Goal: Task Accomplishment & Management: Use online tool/utility

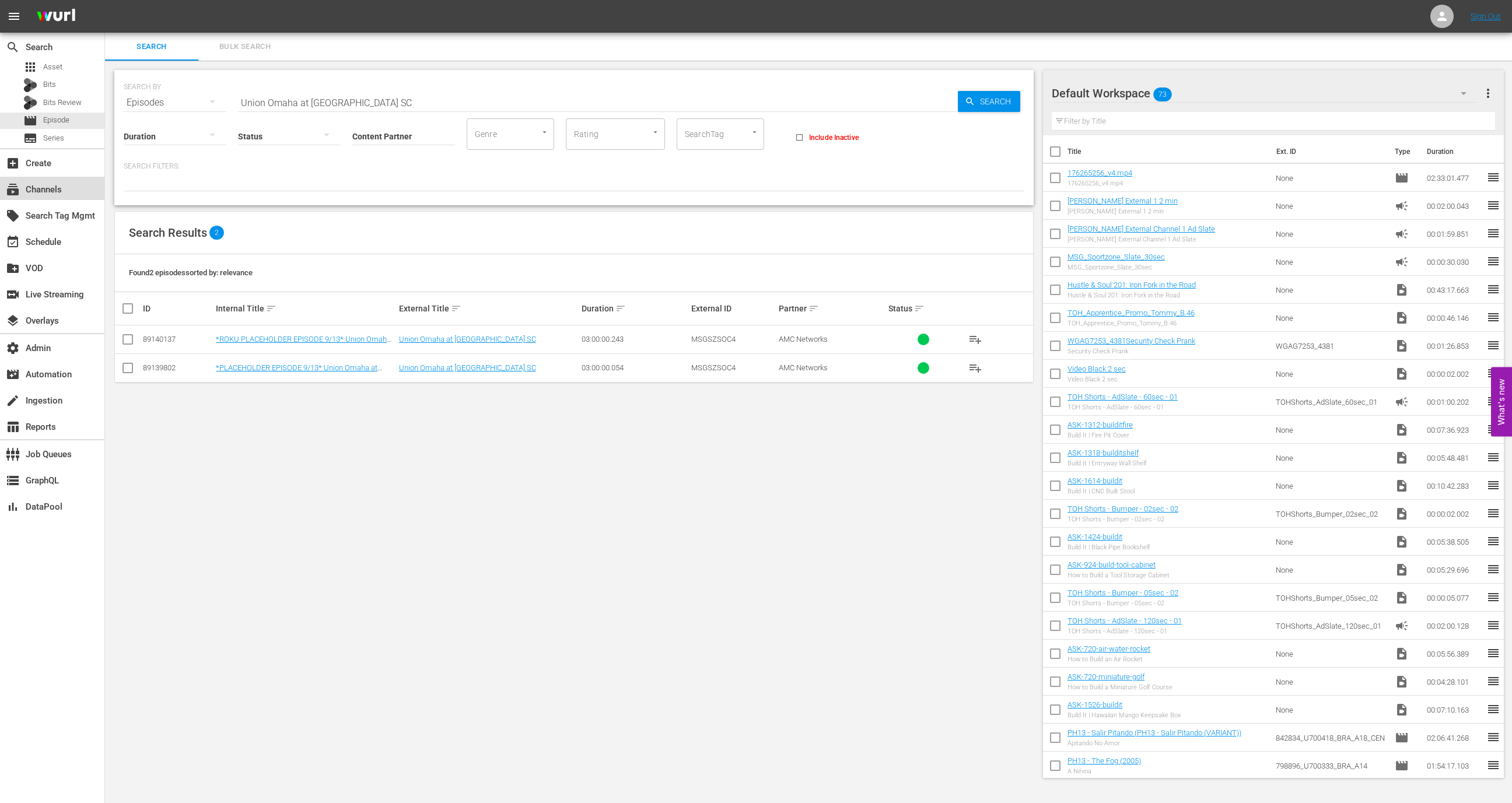
click at [41, 189] on div "subscriptions Channels" at bounding box center [33, 188] width 66 height 10
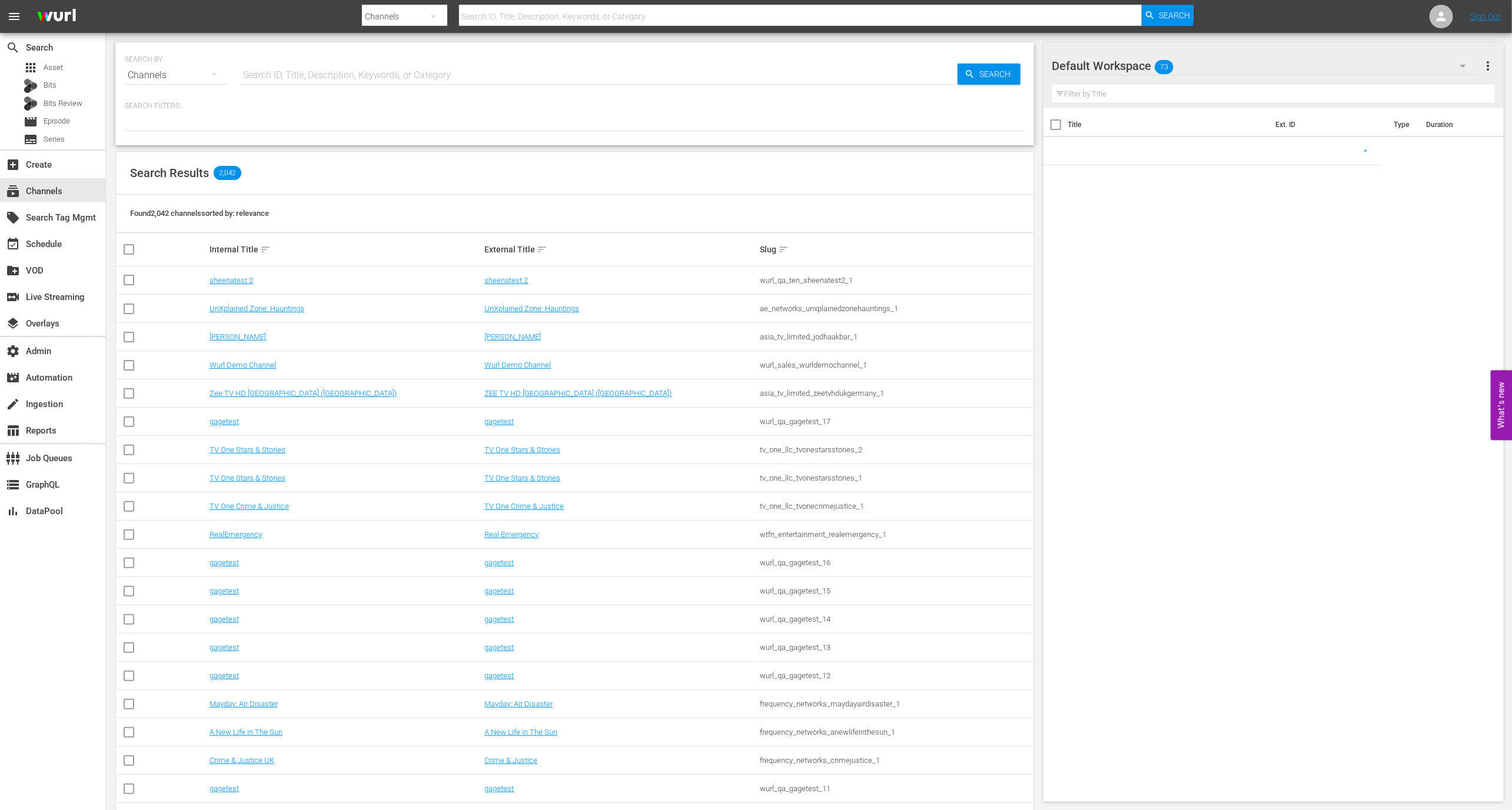
click at [334, 87] on input "text" at bounding box center [599, 75] width 717 height 28
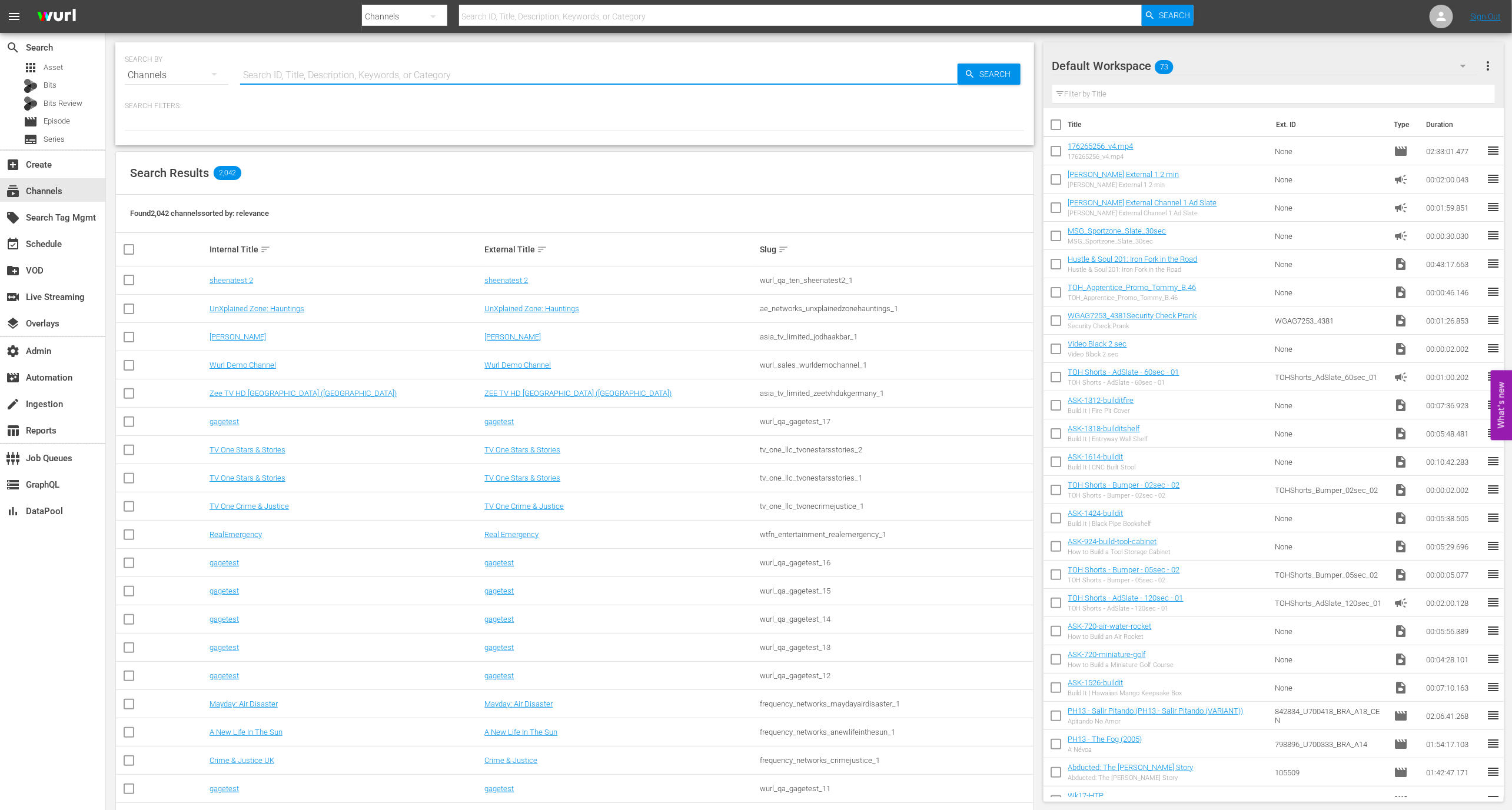
paste input "amc_allweddings_1"
type input "amc_allweddings_1"
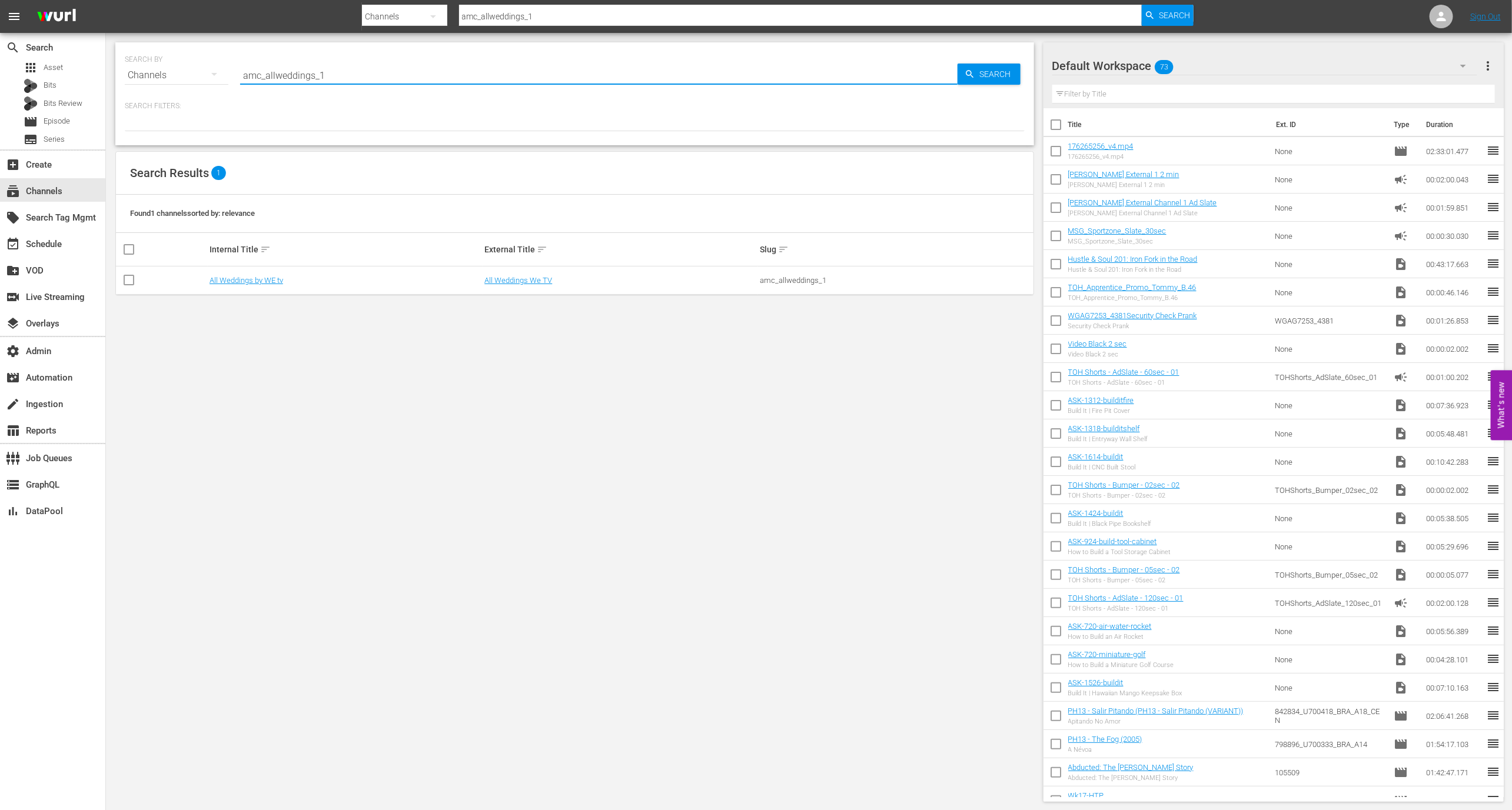
type input "amc_allweddings_1"
click at [259, 266] on td "All Weddings by WE tv" at bounding box center [346, 280] width 275 height 28
click at [259, 268] on td "All Weddings by WE tv" at bounding box center [346, 280] width 275 height 28
click at [259, 270] on td "All Weddings by WE tv" at bounding box center [346, 280] width 275 height 28
click at [259, 272] on td "All Weddings by WE tv" at bounding box center [346, 280] width 275 height 28
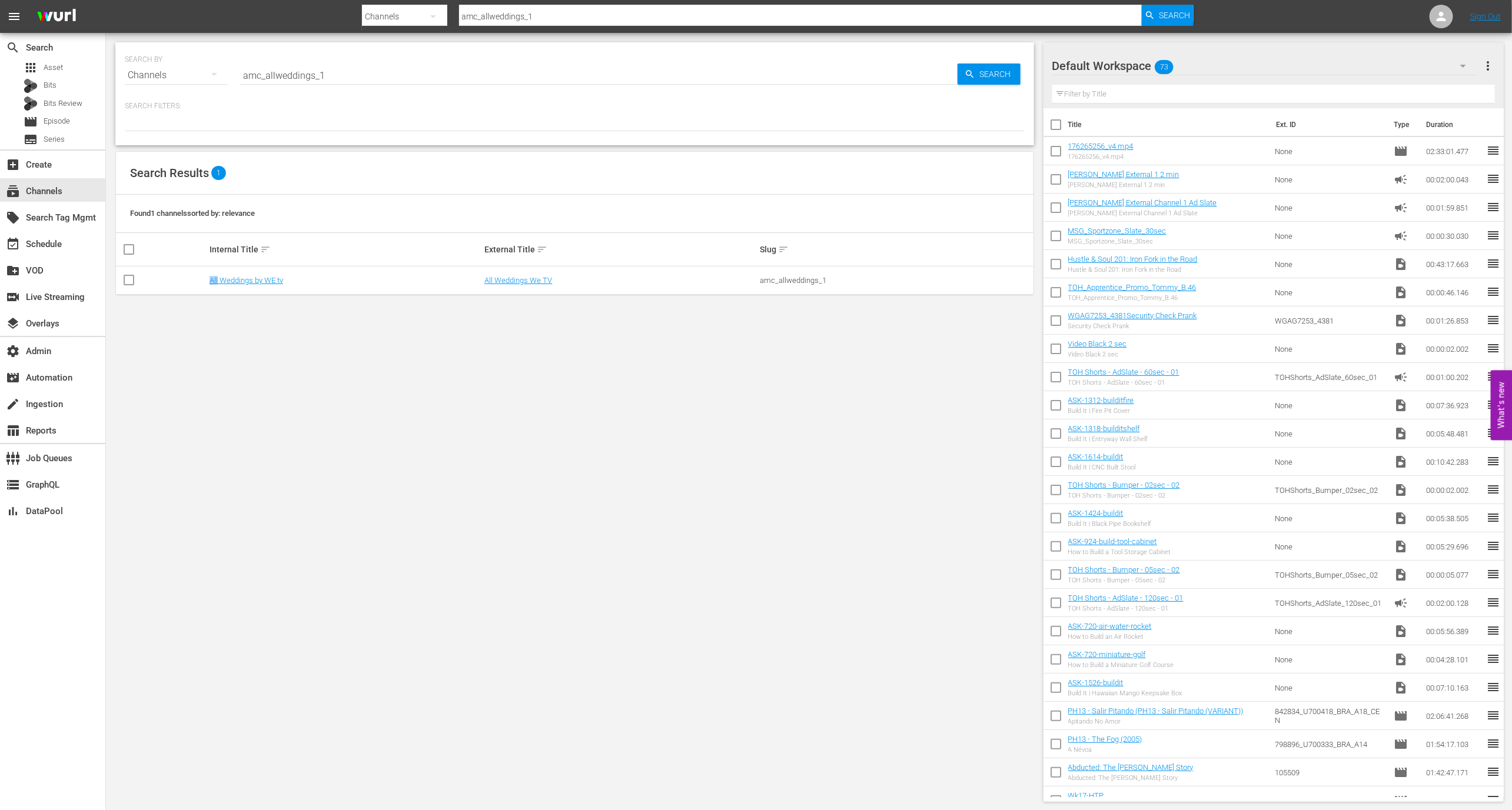
click at [259, 272] on td "All Weddings by WE tv" at bounding box center [346, 280] width 275 height 28
click at [259, 277] on link "All Weddings by WE tv" at bounding box center [246, 280] width 74 height 9
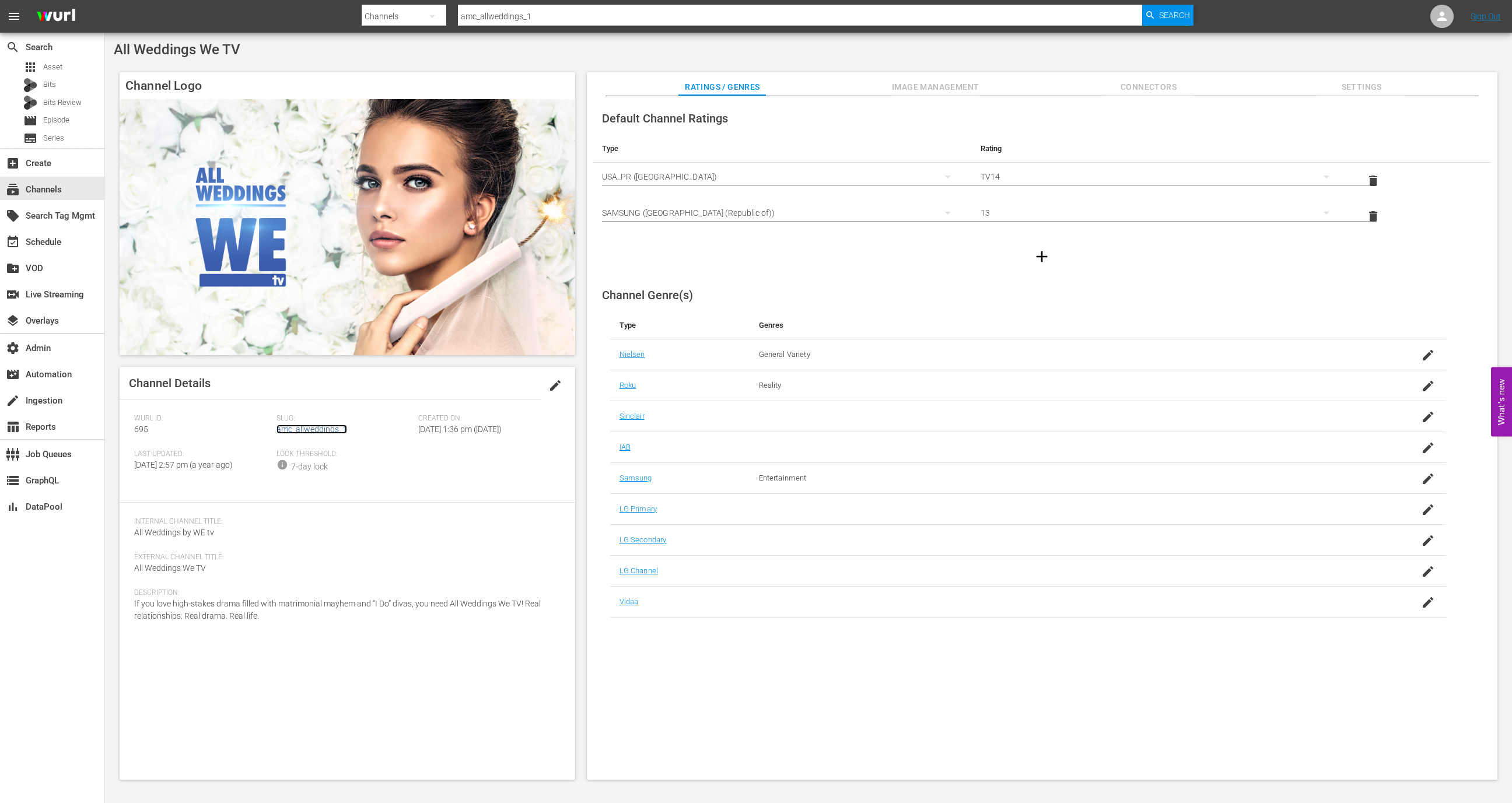
click at [338, 431] on link "amc_allweddings_1" at bounding box center [312, 429] width 71 height 9
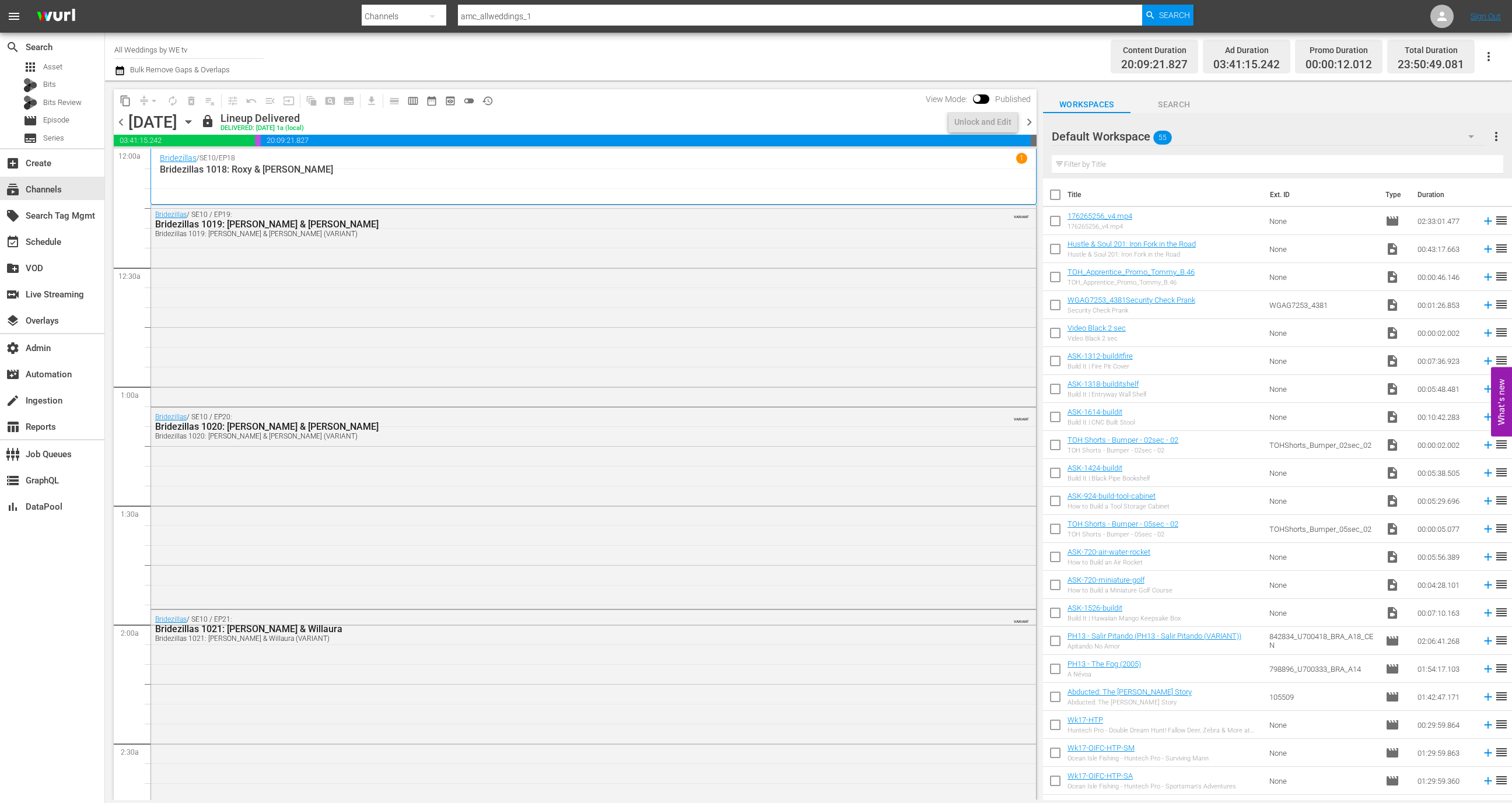
click at [1027, 119] on span "chevron_right" at bounding box center [1029, 122] width 15 height 15
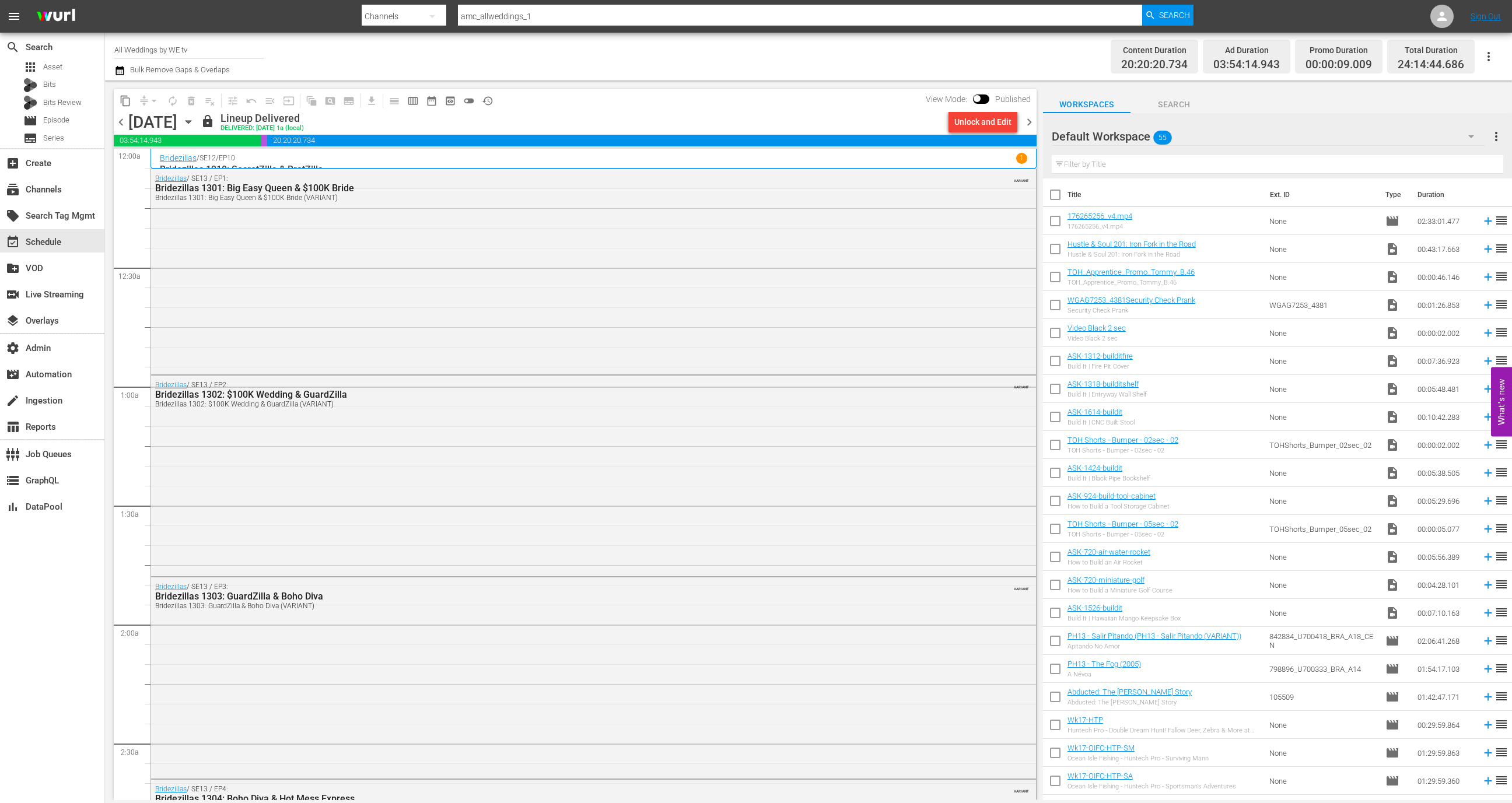
click at [985, 123] on div "Unlock and Edit" at bounding box center [982, 122] width 57 height 21
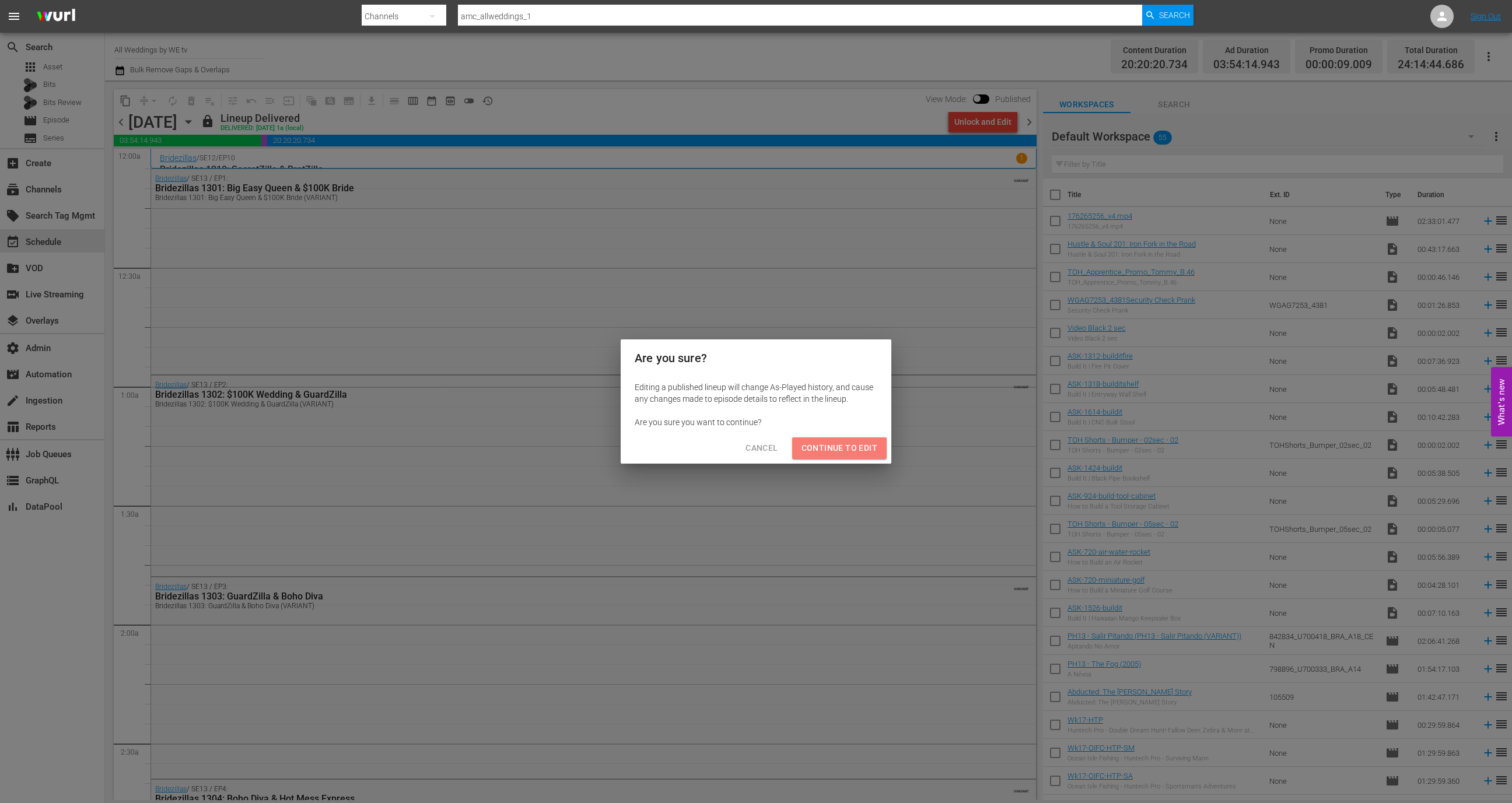
click at [847, 441] on span "Continue to Edit" at bounding box center [839, 448] width 76 height 15
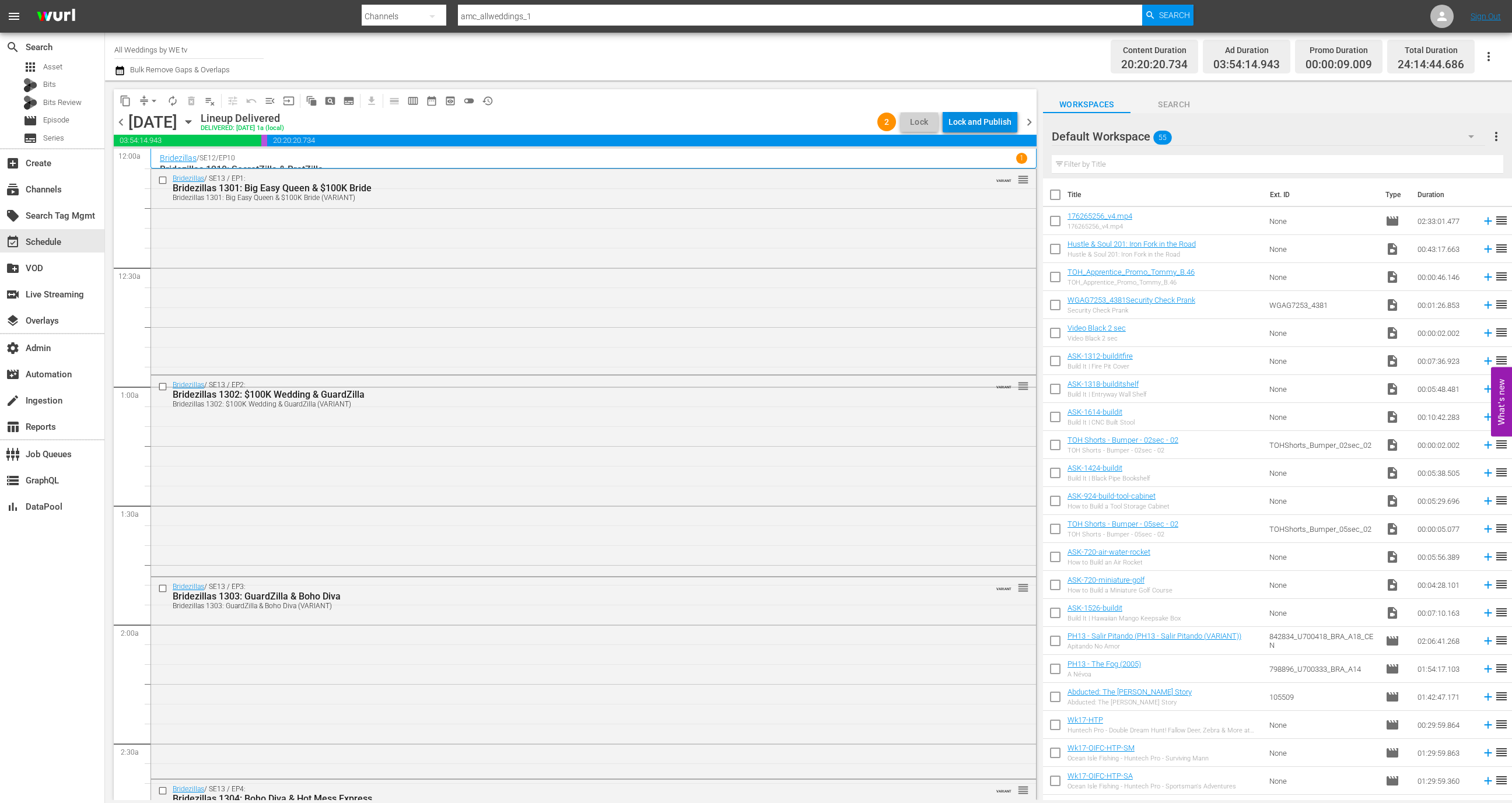
click at [990, 120] on div "Lock and Publish" at bounding box center [980, 122] width 63 height 21
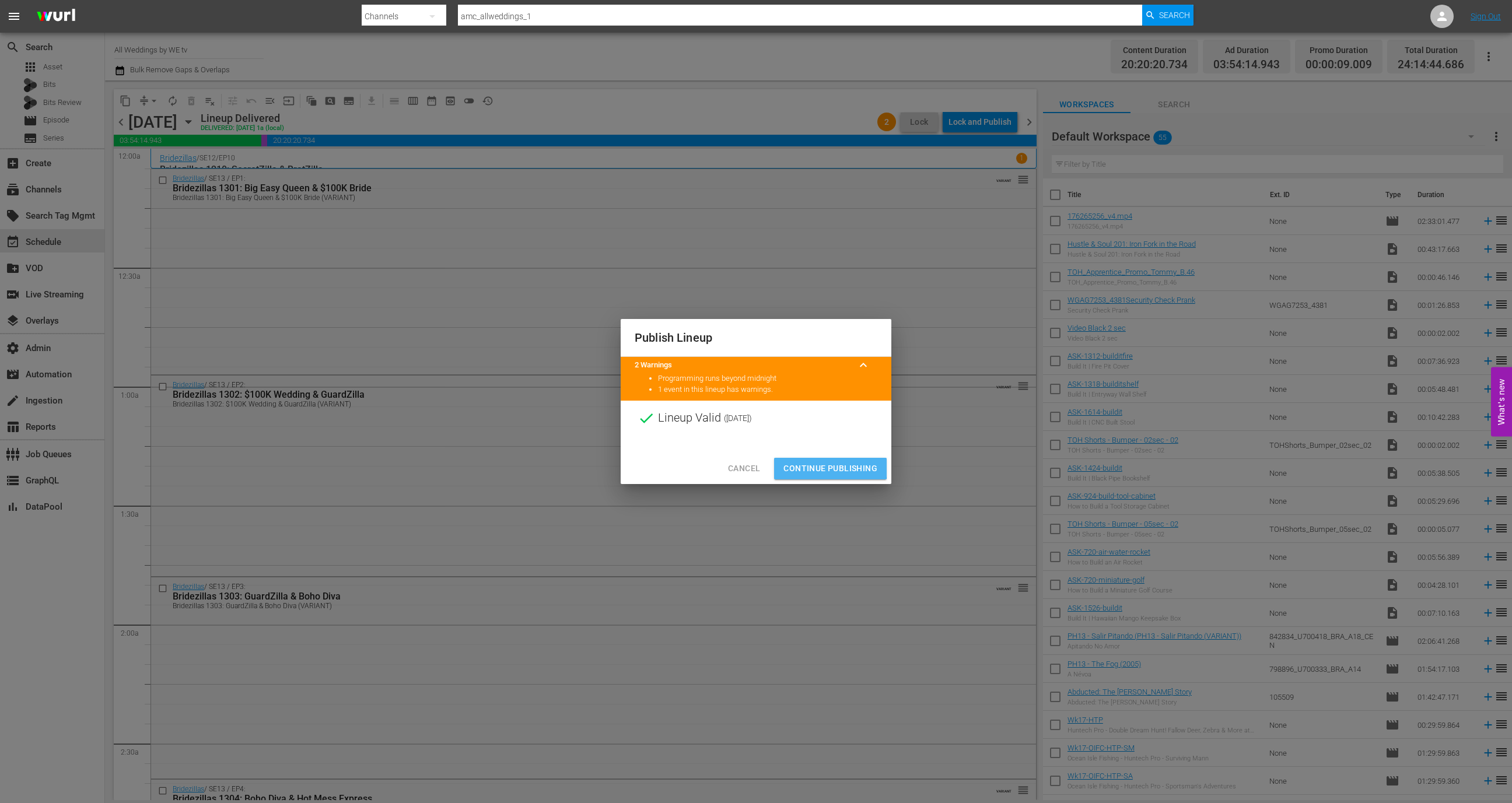
click at [823, 467] on span "Continue Publishing" at bounding box center [830, 468] width 94 height 15
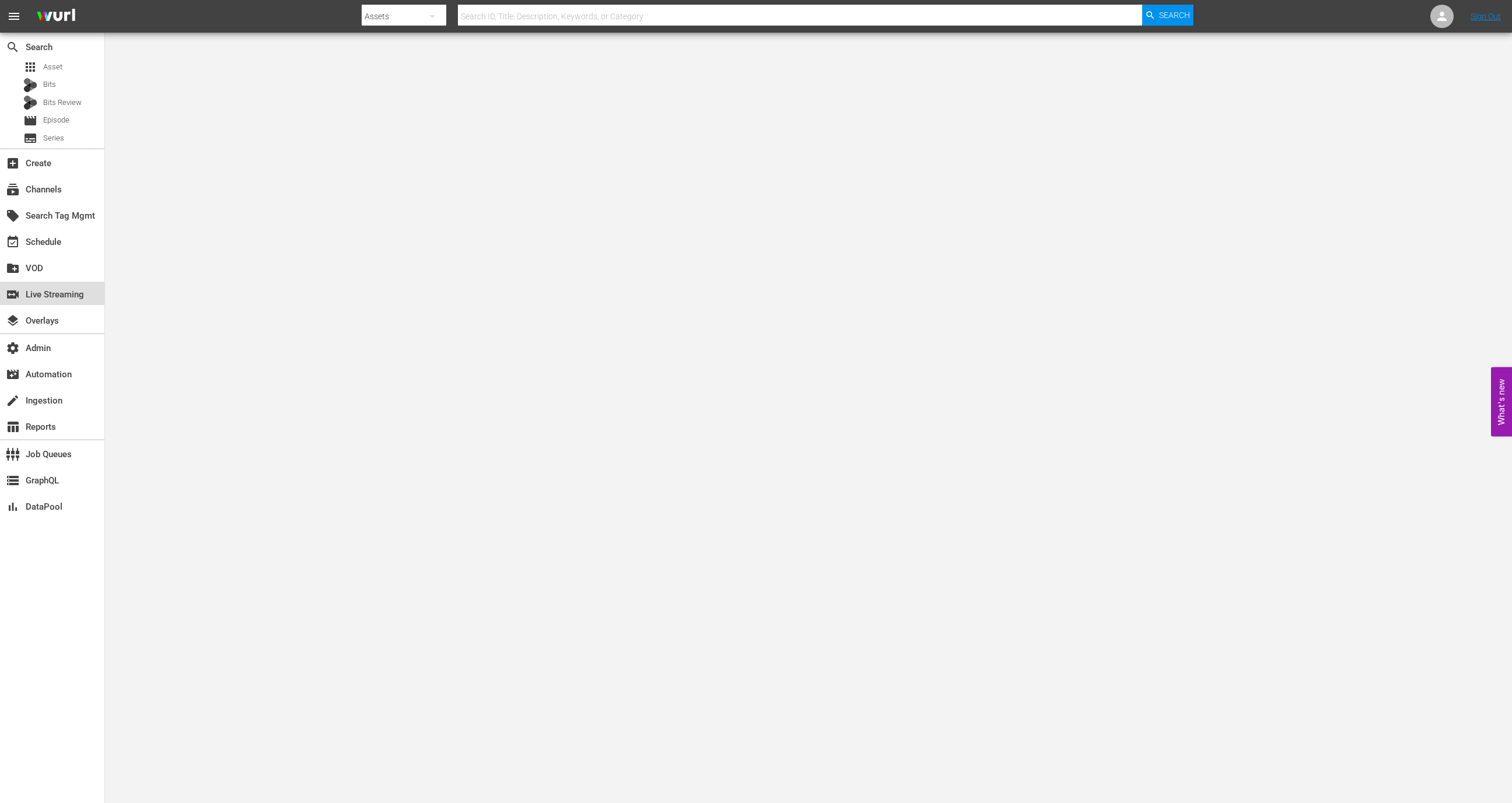
click at [97, 292] on div "switch_video Live Streaming" at bounding box center [52, 293] width 104 height 23
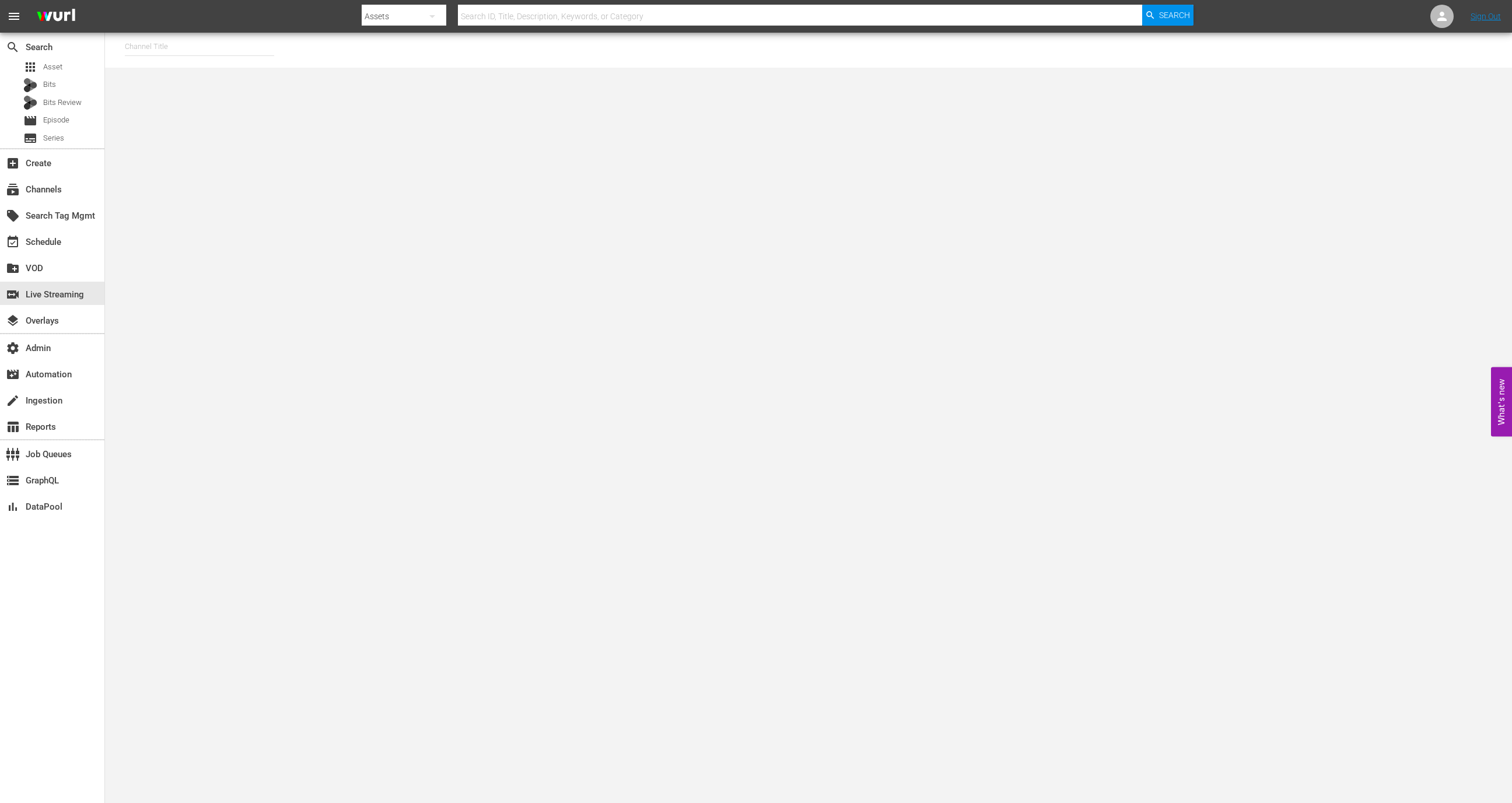
click at [203, 51] on input "text" at bounding box center [199, 47] width 149 height 28
click at [269, 79] on div "MSG SportsZone (1386 - amc_msgsportszone_1)" at bounding box center [285, 79] width 302 height 28
type input "MSG SportsZone (1386 - amc_msgsportszone_1)"
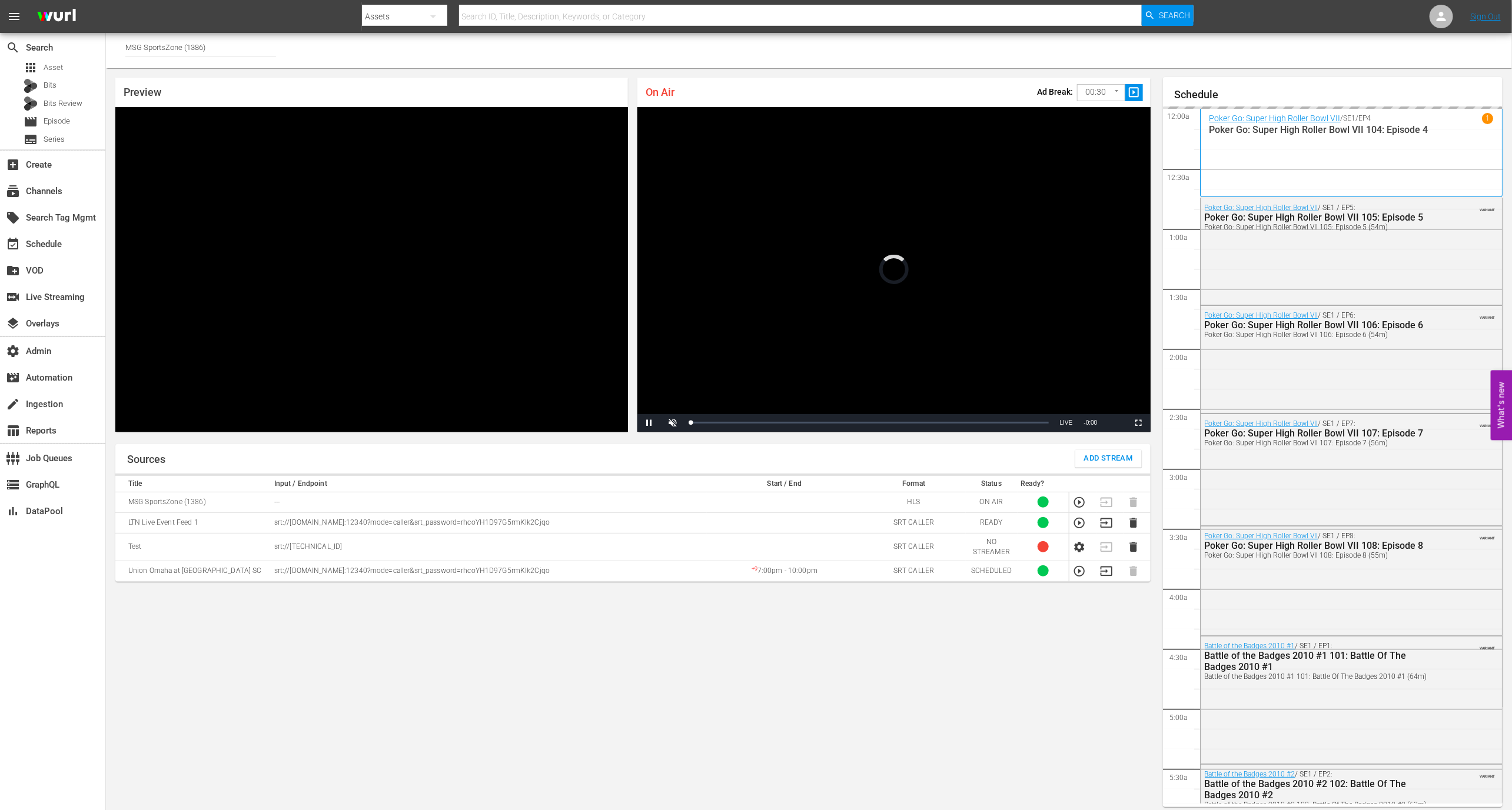
scroll to position [6, 0]
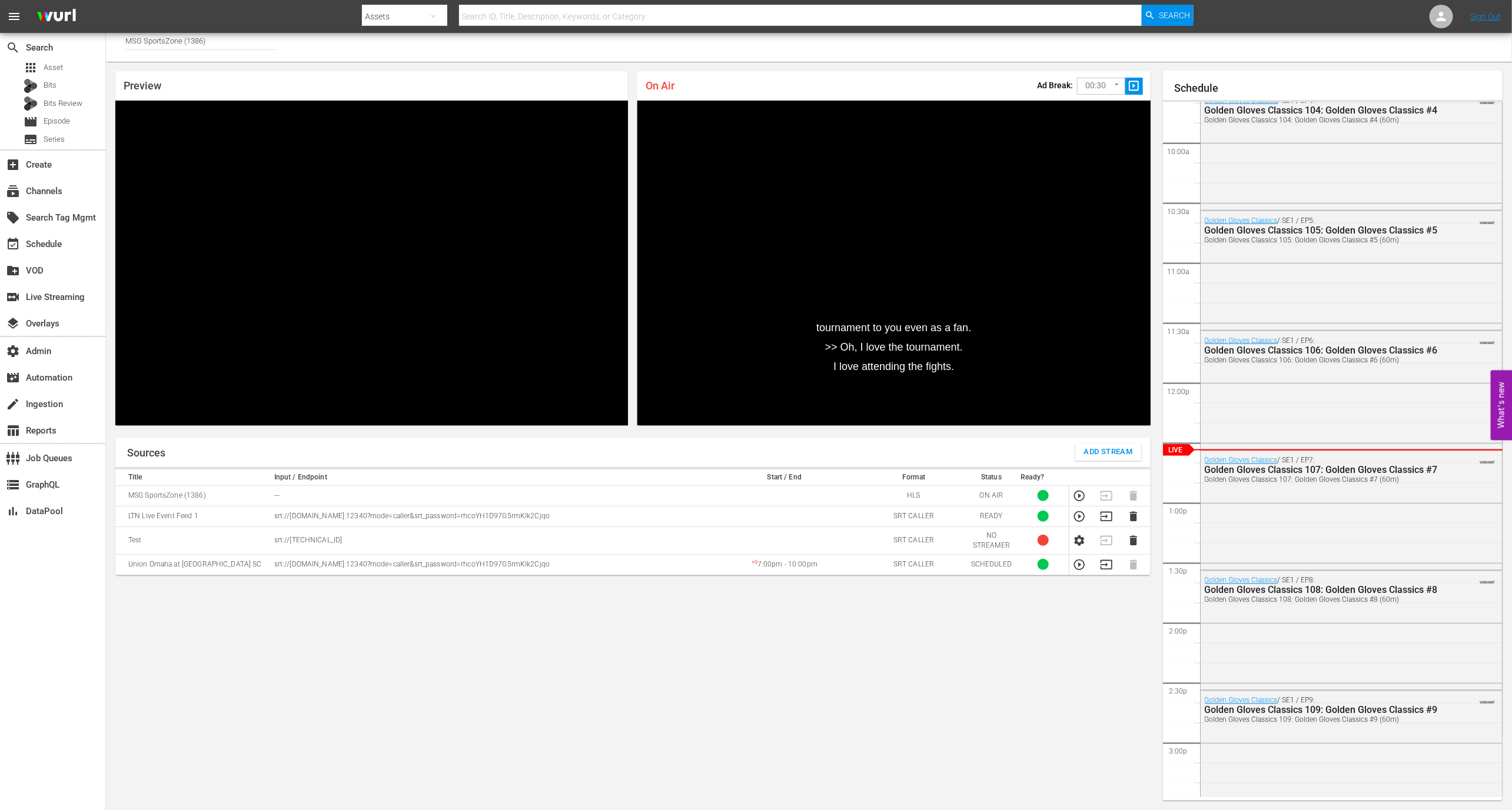
click at [1079, 564] on icon "button" at bounding box center [1079, 565] width 10 height 10
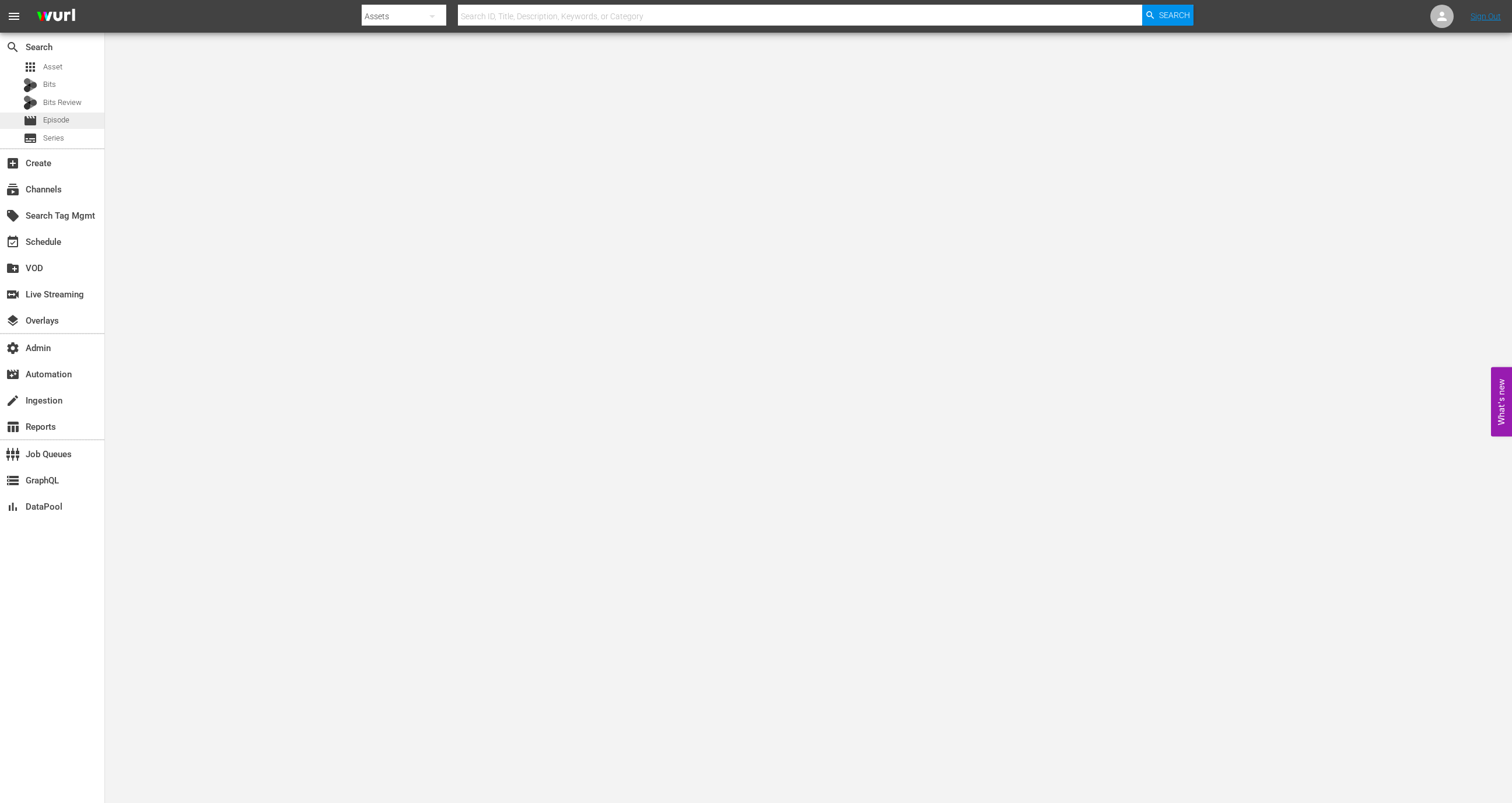
click at [76, 125] on div "movie Episode" at bounding box center [52, 121] width 104 height 16
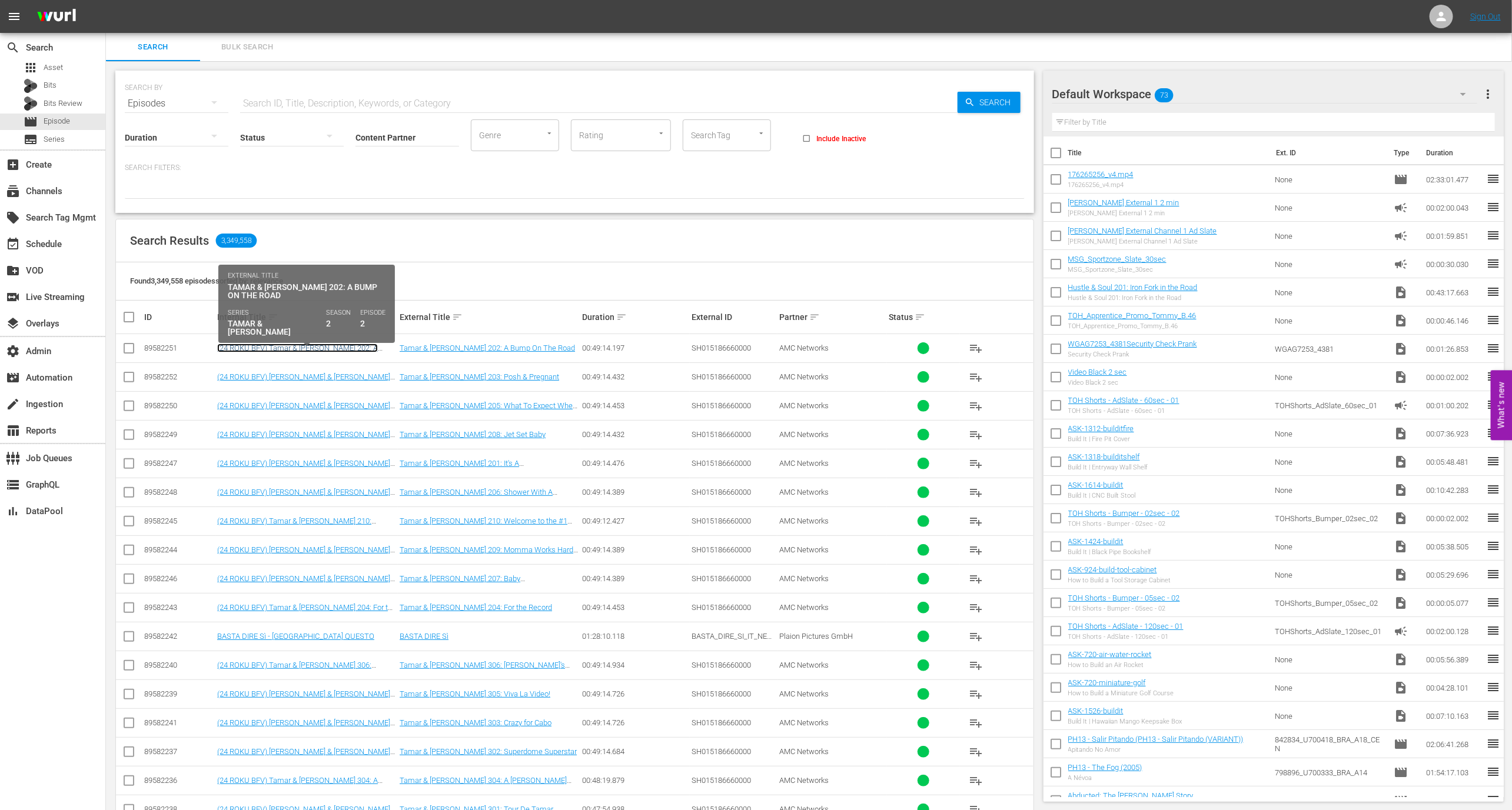
click at [321, 349] on link "(24 ROKU BFV) Tamar & Vince 202: A Bump On The Road" at bounding box center [298, 352] width 161 height 17
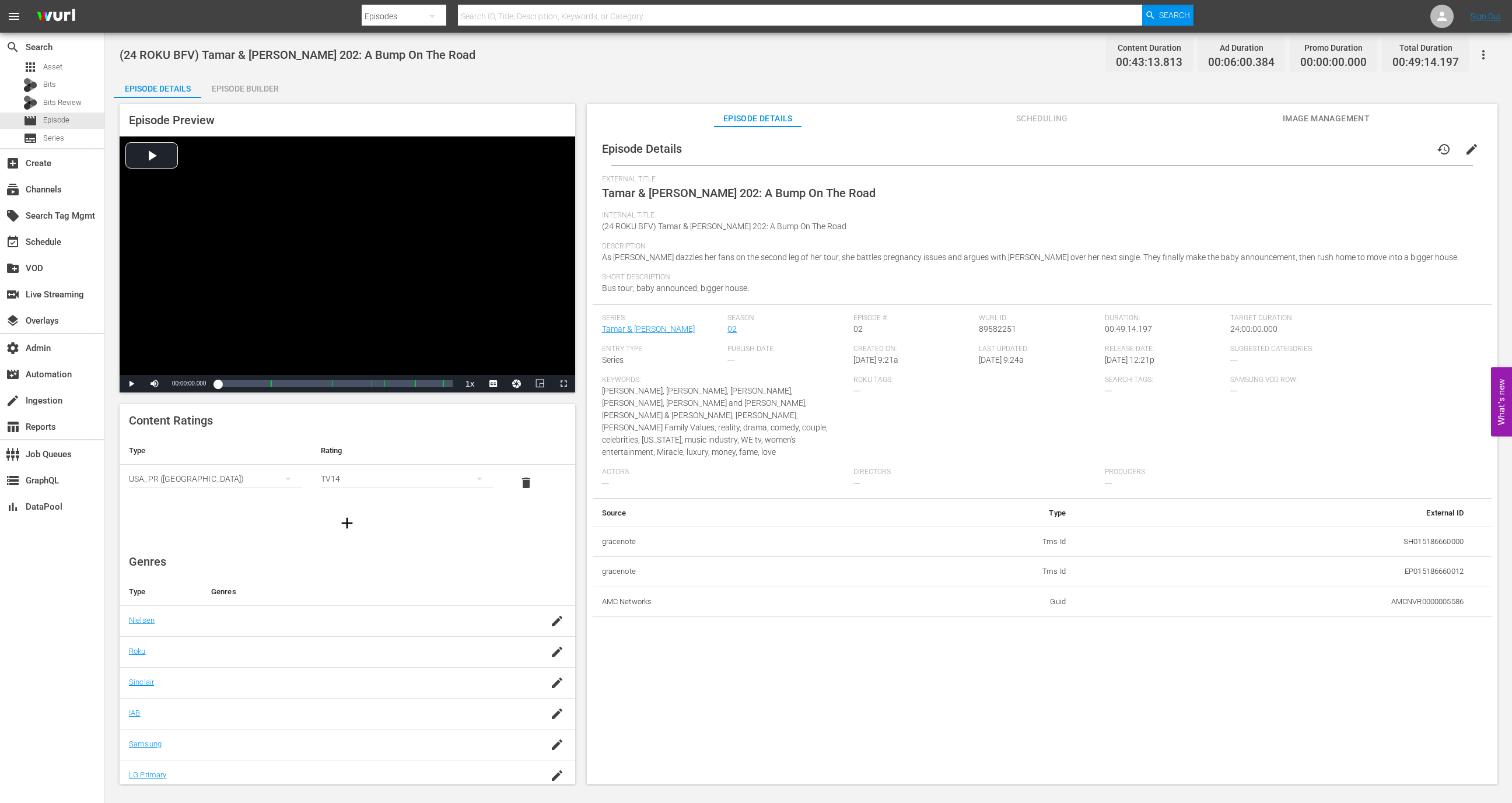
click at [256, 94] on div "Episode Builder" at bounding box center [244, 89] width 87 height 28
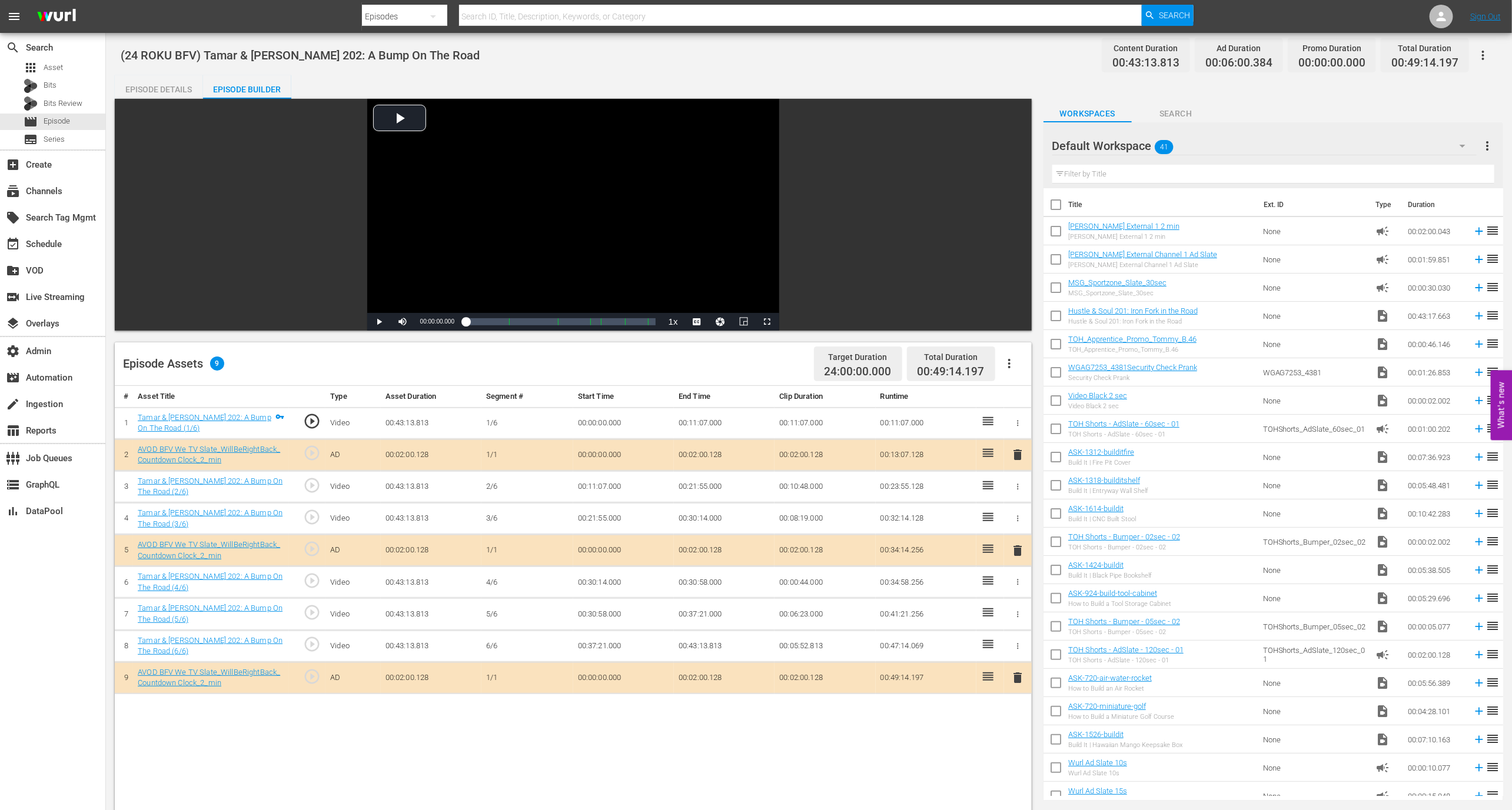
click at [185, 86] on div "Episode Details" at bounding box center [158, 90] width 88 height 28
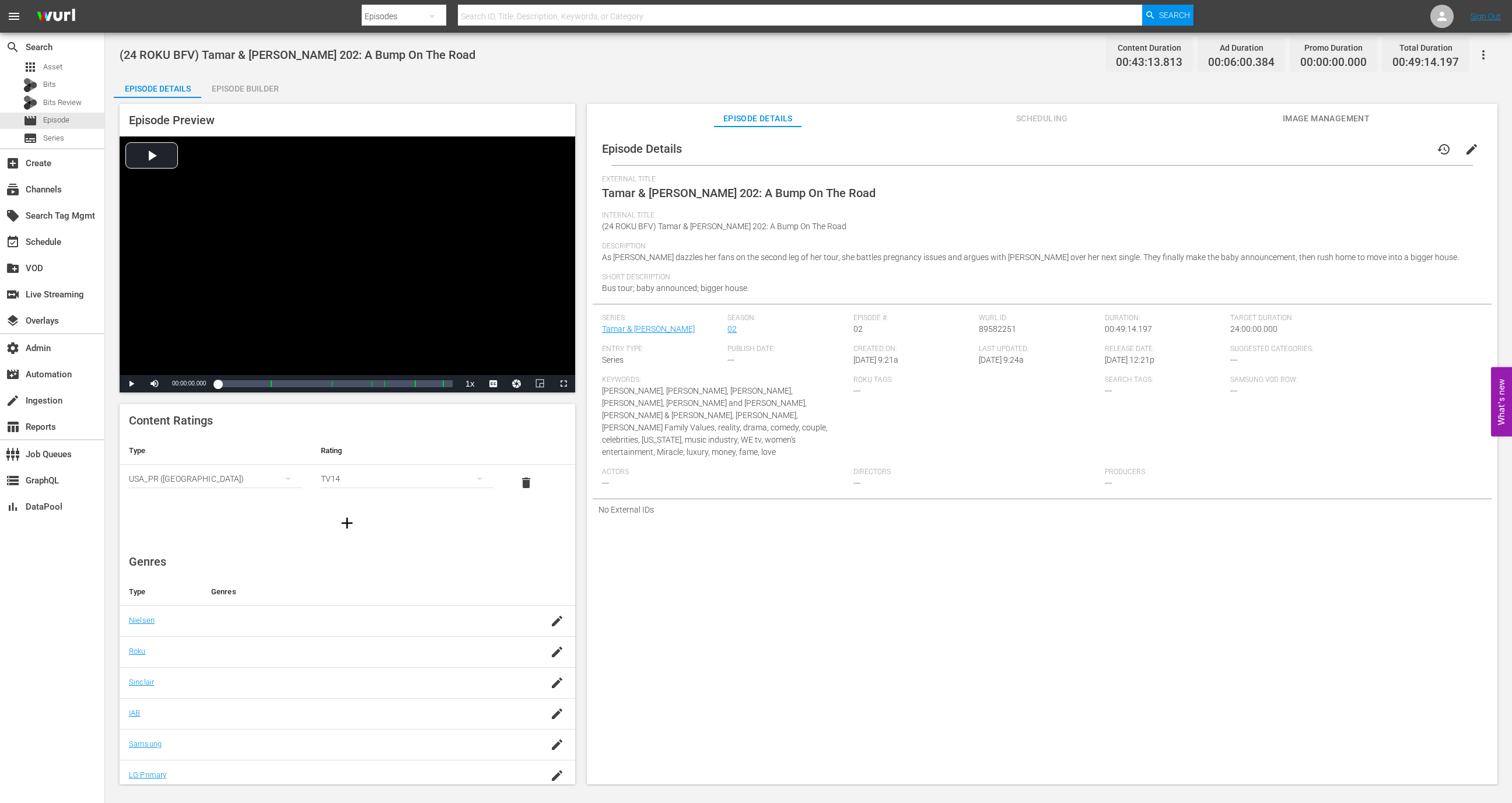
click at [1053, 131] on div "Episode Details history edit External Title Tamar & Vince 202: A Bump On The Ro…" at bounding box center [1042, 461] width 911 height 669
click at [1050, 123] on span "Scheduling" at bounding box center [1041, 118] width 87 height 15
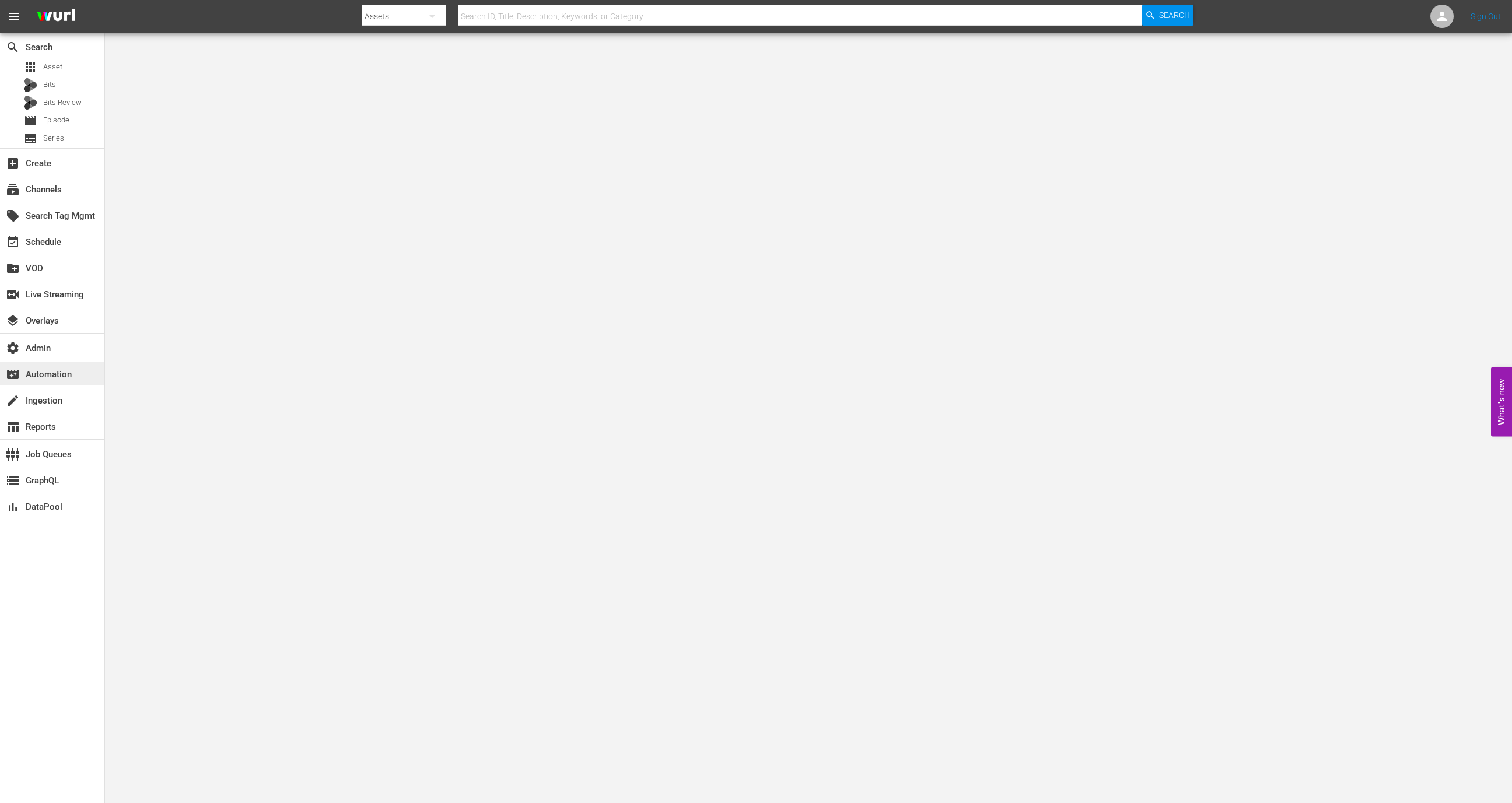
click at [57, 378] on div "movie_filter Automation" at bounding box center [33, 373] width 66 height 10
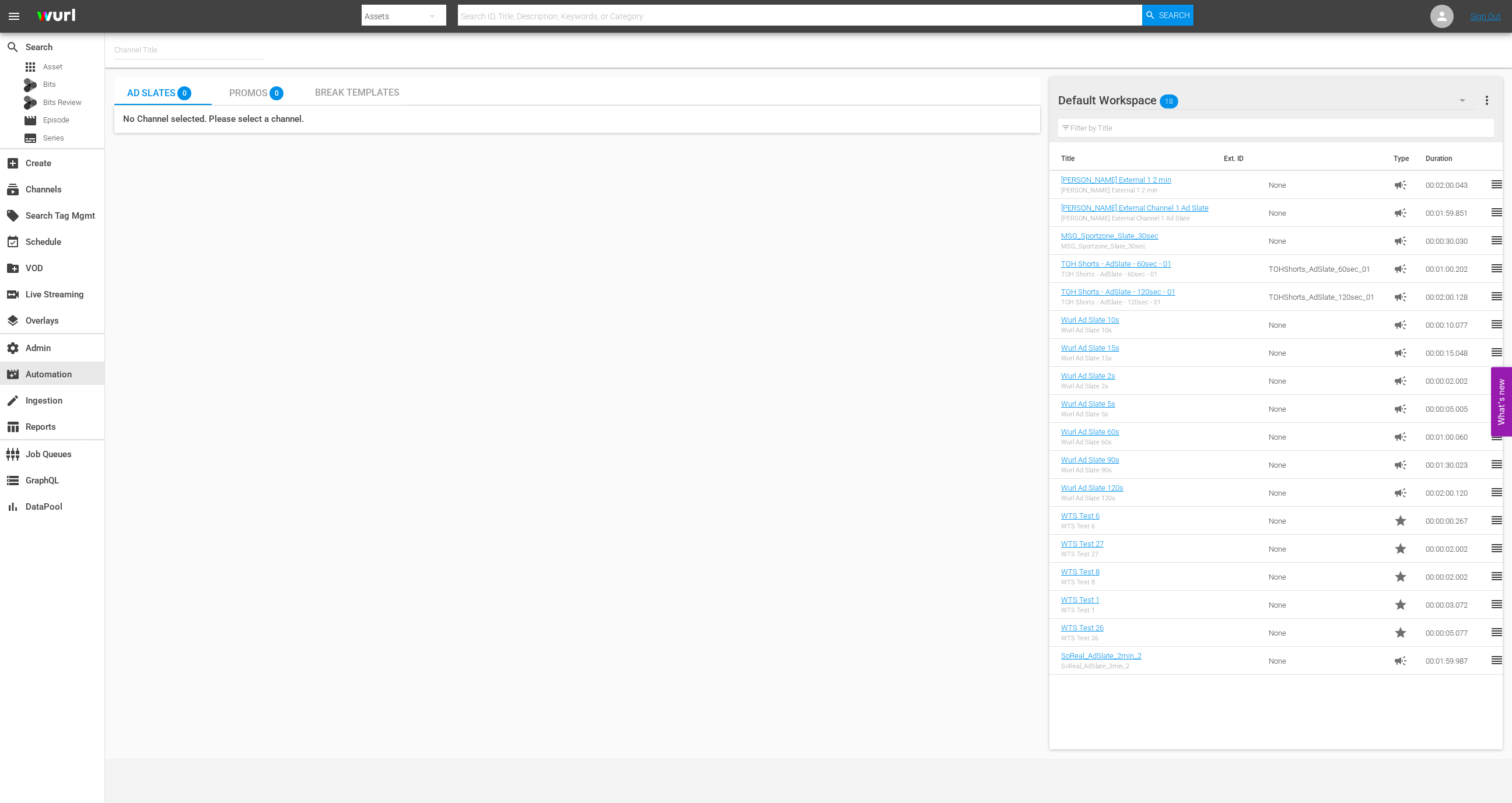
click at [193, 59] on hr at bounding box center [189, 59] width 149 height 1
click at [203, 49] on input "text" at bounding box center [189, 50] width 149 height 28
click at [229, 86] on div "[PERSON_NAME] - External (1417 - wurl_external_1)" at bounding box center [274, 83] width 302 height 28
type input "[PERSON_NAME] - External (1417 - wurl_external_1)"
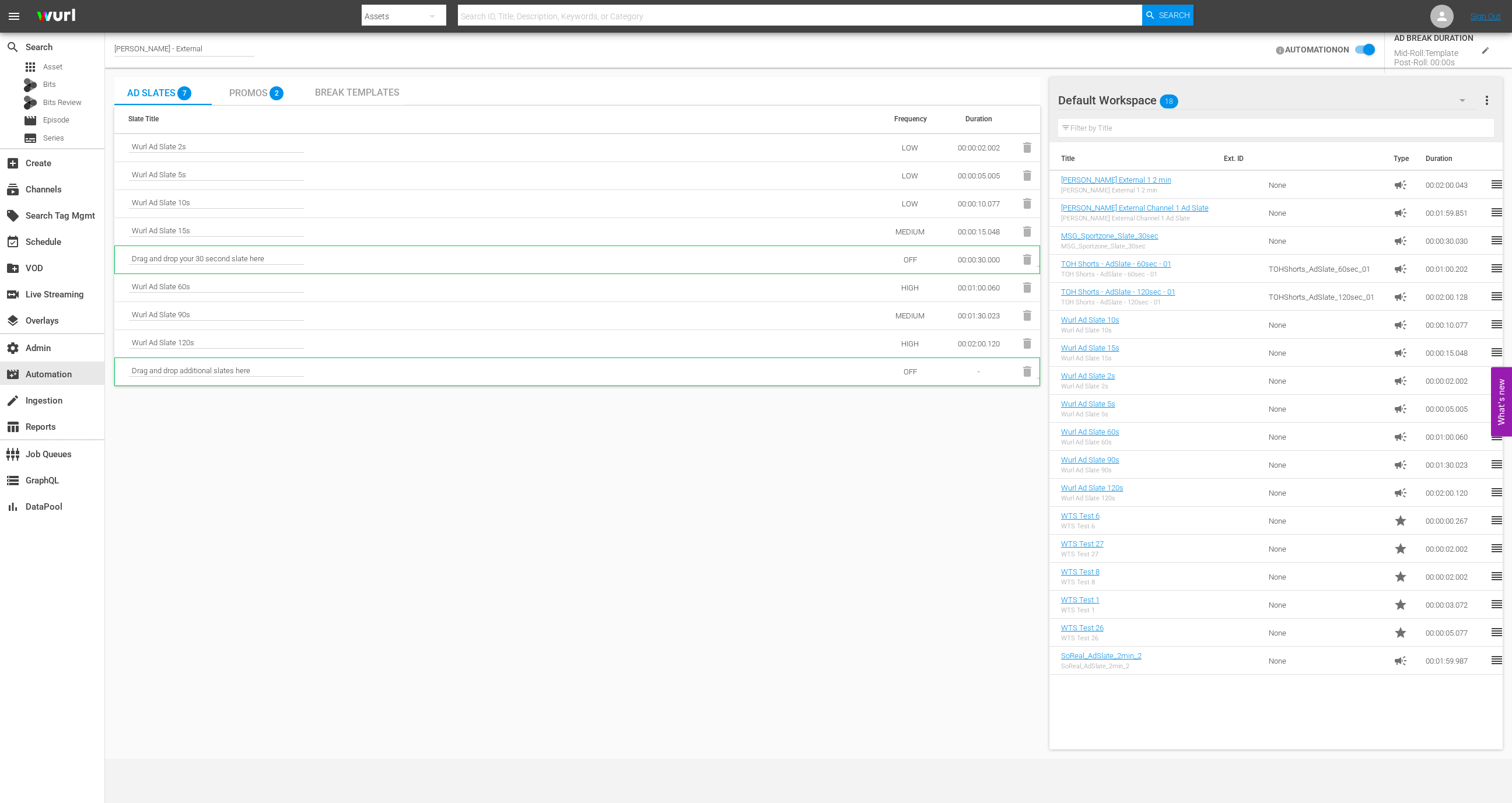
click at [188, 43] on div "[PERSON_NAME] - External" at bounding box center [185, 50] width 140 height 29
click at [69, 232] on div "event_available Schedule" at bounding box center [52, 241] width 104 height 23
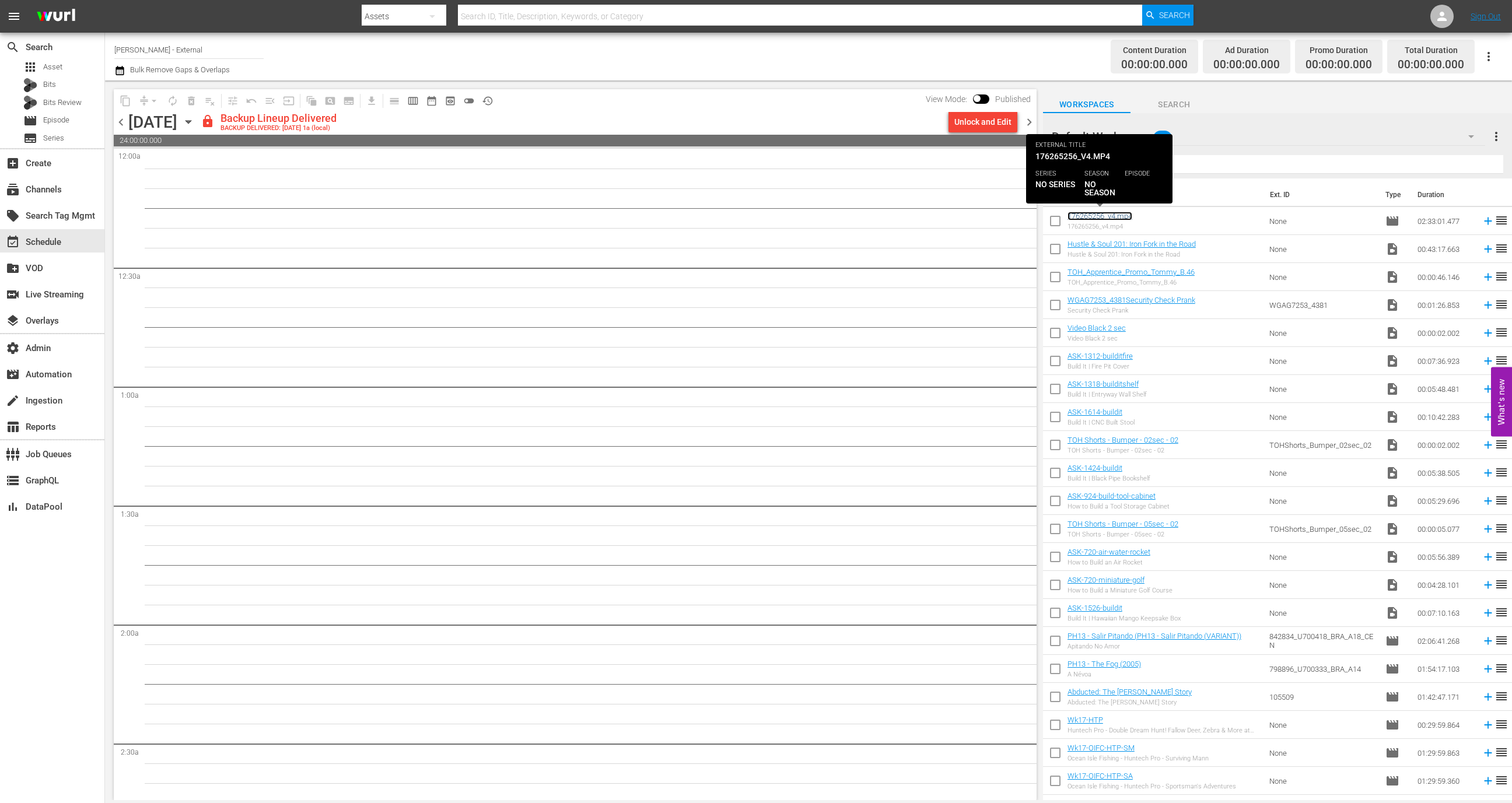
click at [1113, 216] on link "176265256_v4.mp4" at bounding box center [1099, 216] width 65 height 9
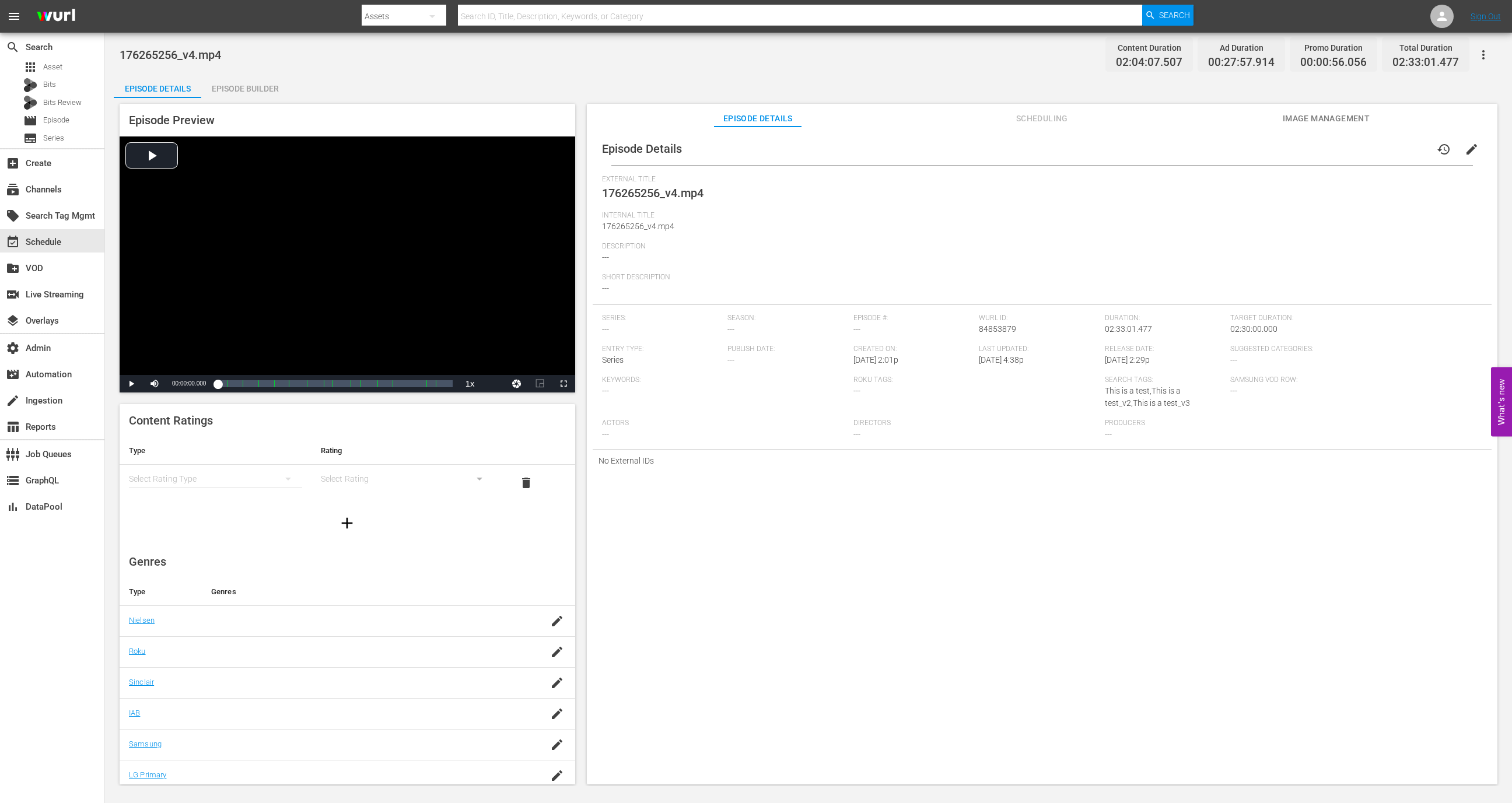
click at [242, 87] on div "Episode Builder" at bounding box center [244, 89] width 87 height 28
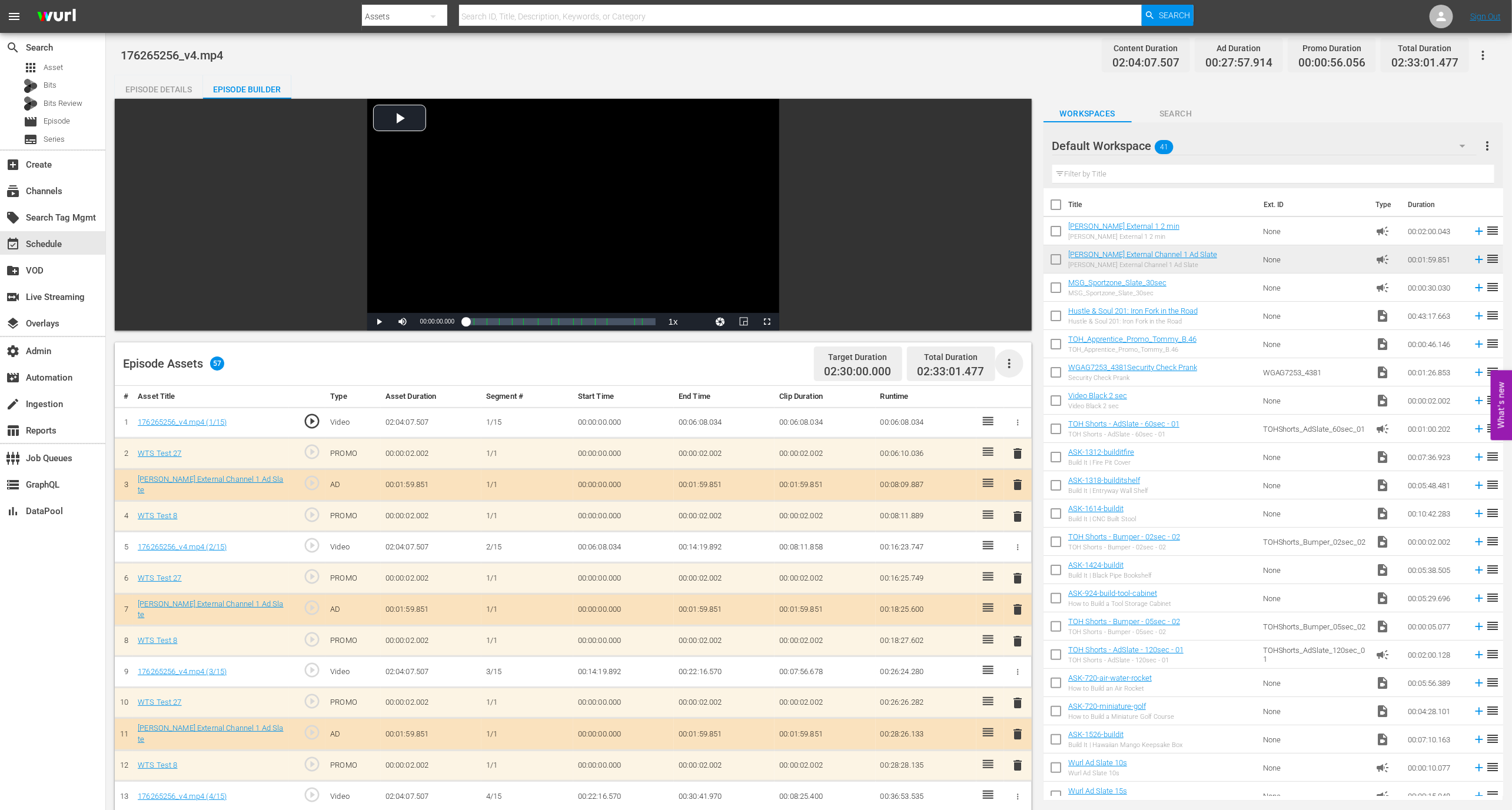
click at [1011, 361] on icon "button" at bounding box center [1010, 364] width 14 height 14
click at [1028, 398] on div "Fill with Ads" at bounding box center [1045, 397] width 80 height 28
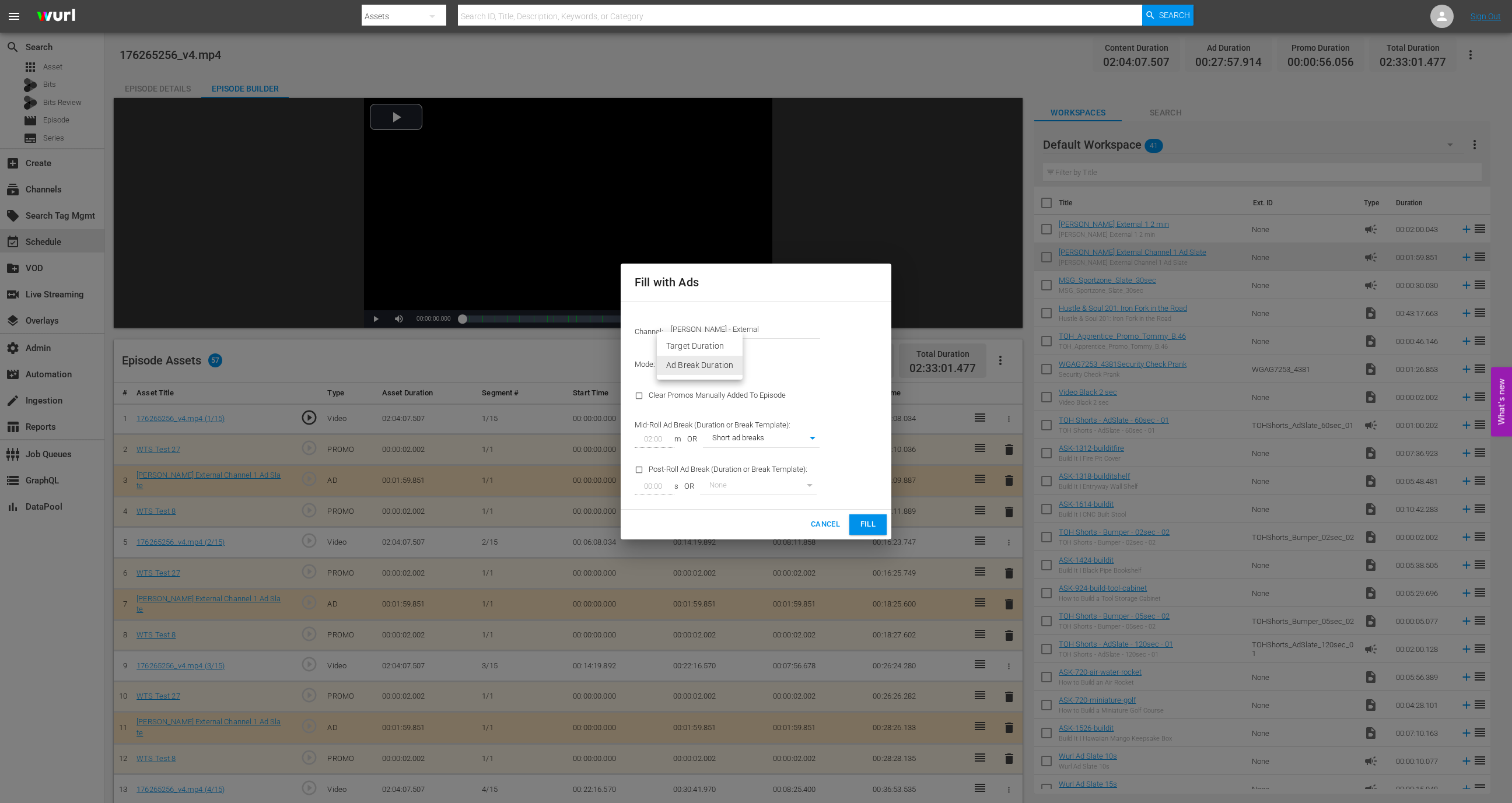
click at [734, 360] on body "menu Search By Assets Search ID, Title, Description, Keywords, or Category Sear…" at bounding box center [756, 401] width 1512 height 803
click at [713, 344] on li "Target Duration" at bounding box center [699, 346] width 85 height 19
type input "TARGET_DURATION"
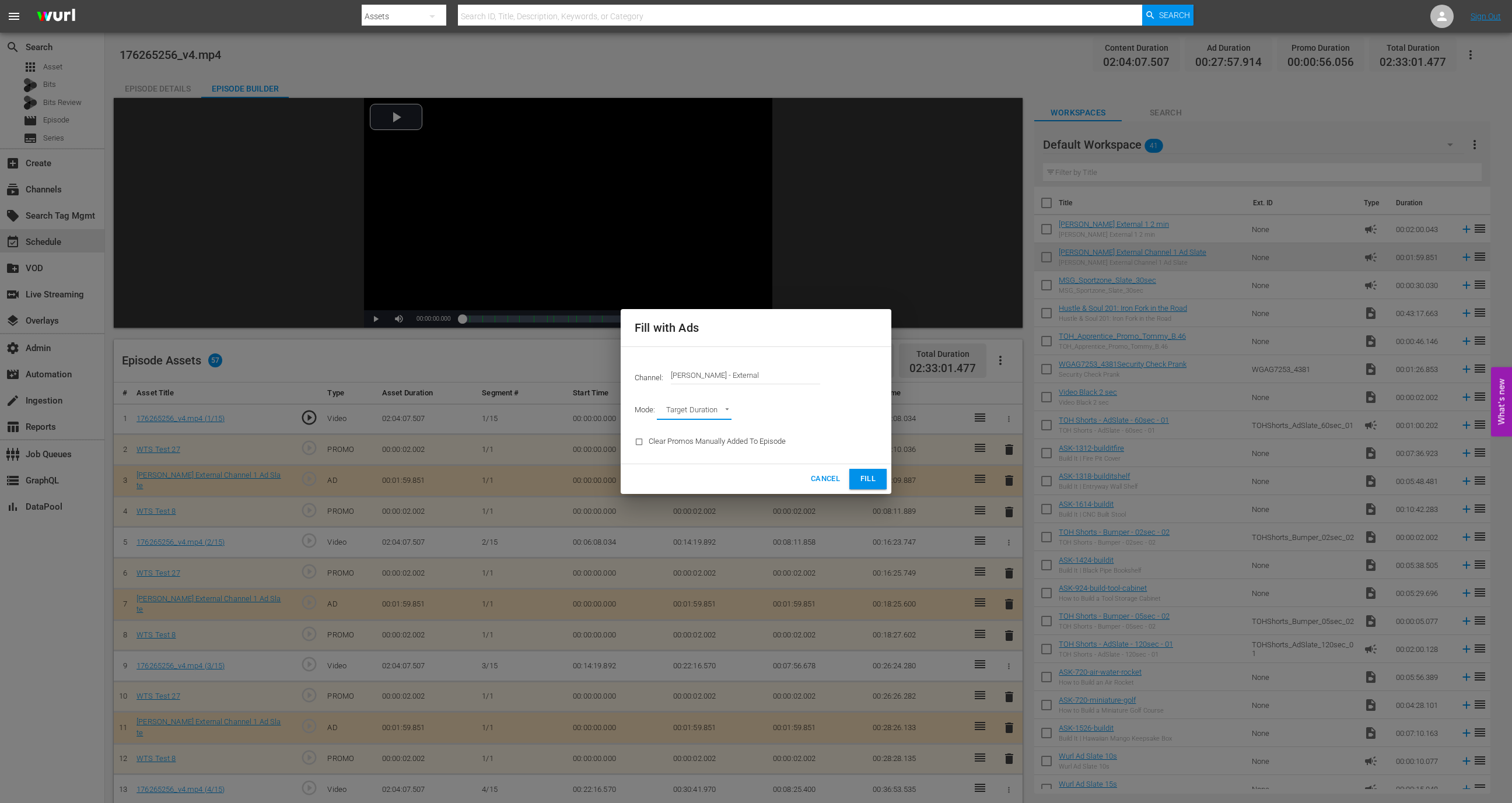
click at [745, 449] on div "Clear Promos Manually Added To Episode" at bounding box center [710, 442] width 165 height 29
click at [640, 443] on input "checkbox" at bounding box center [642, 444] width 14 height 16
checkbox input "true"
click at [860, 486] on button "Fill" at bounding box center [868, 480] width 37 height 21
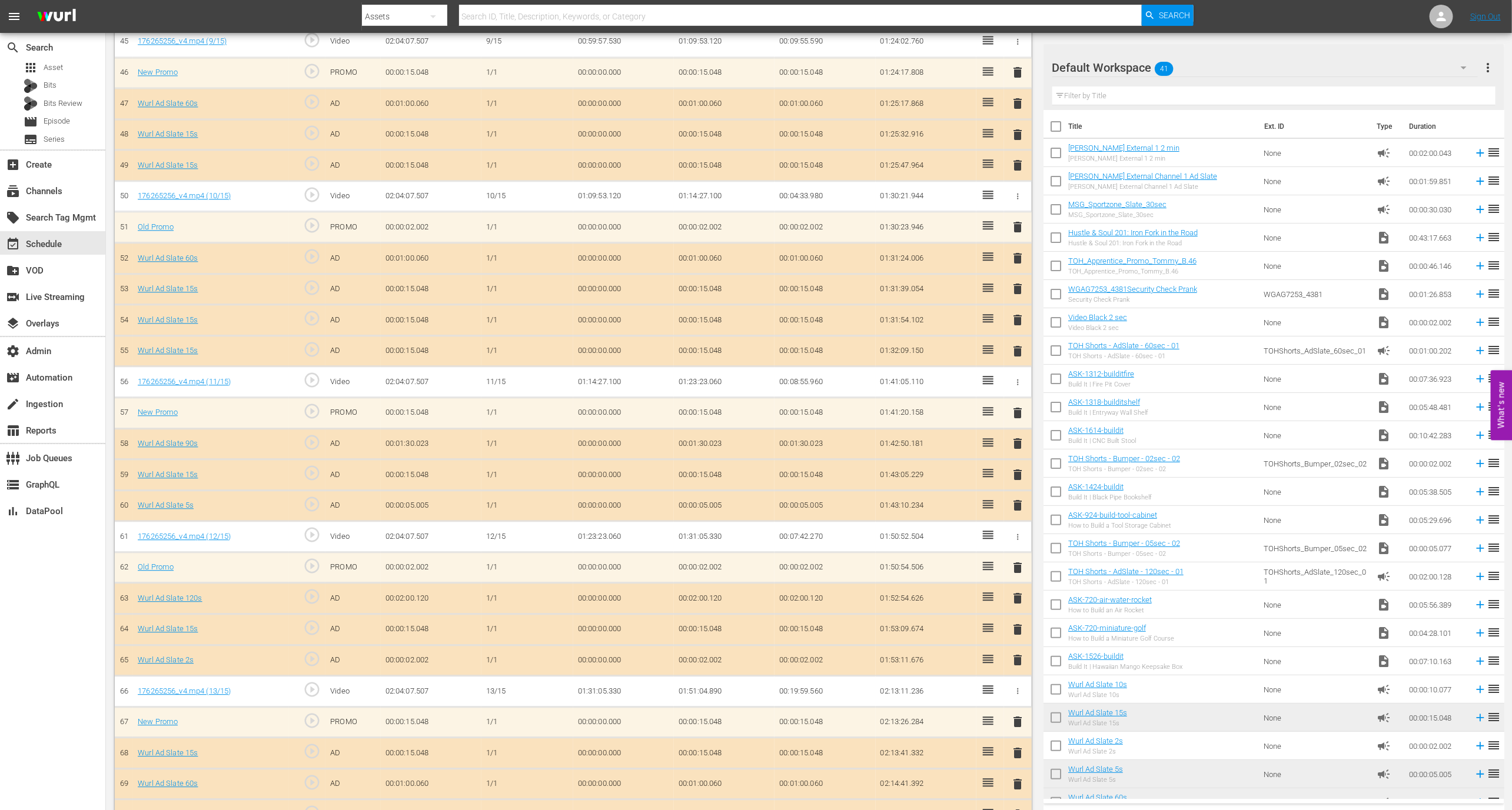
scroll to position [1983, 0]
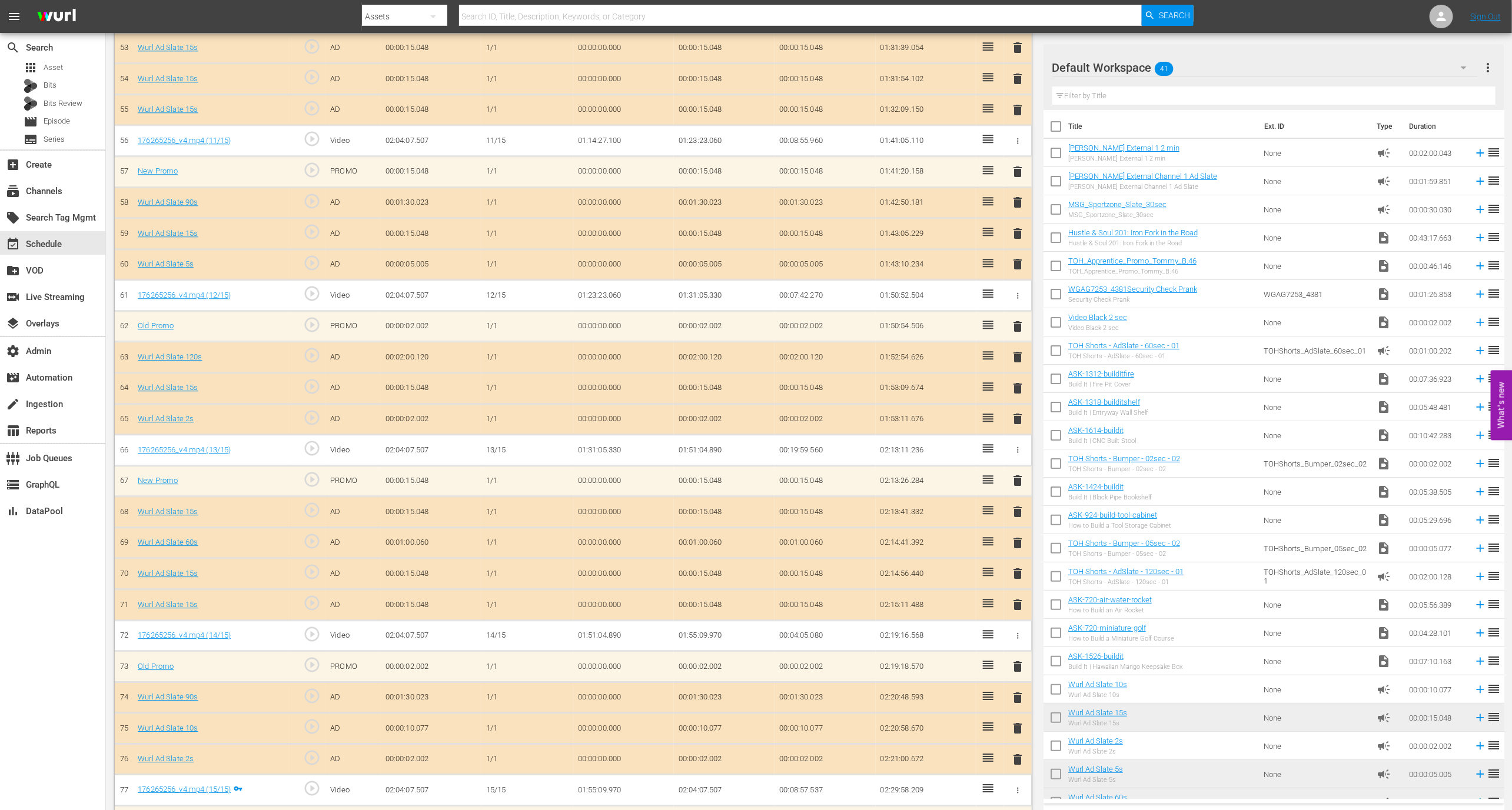
click at [238, 311] on td "Old Promo" at bounding box center [211, 326] width 156 height 31
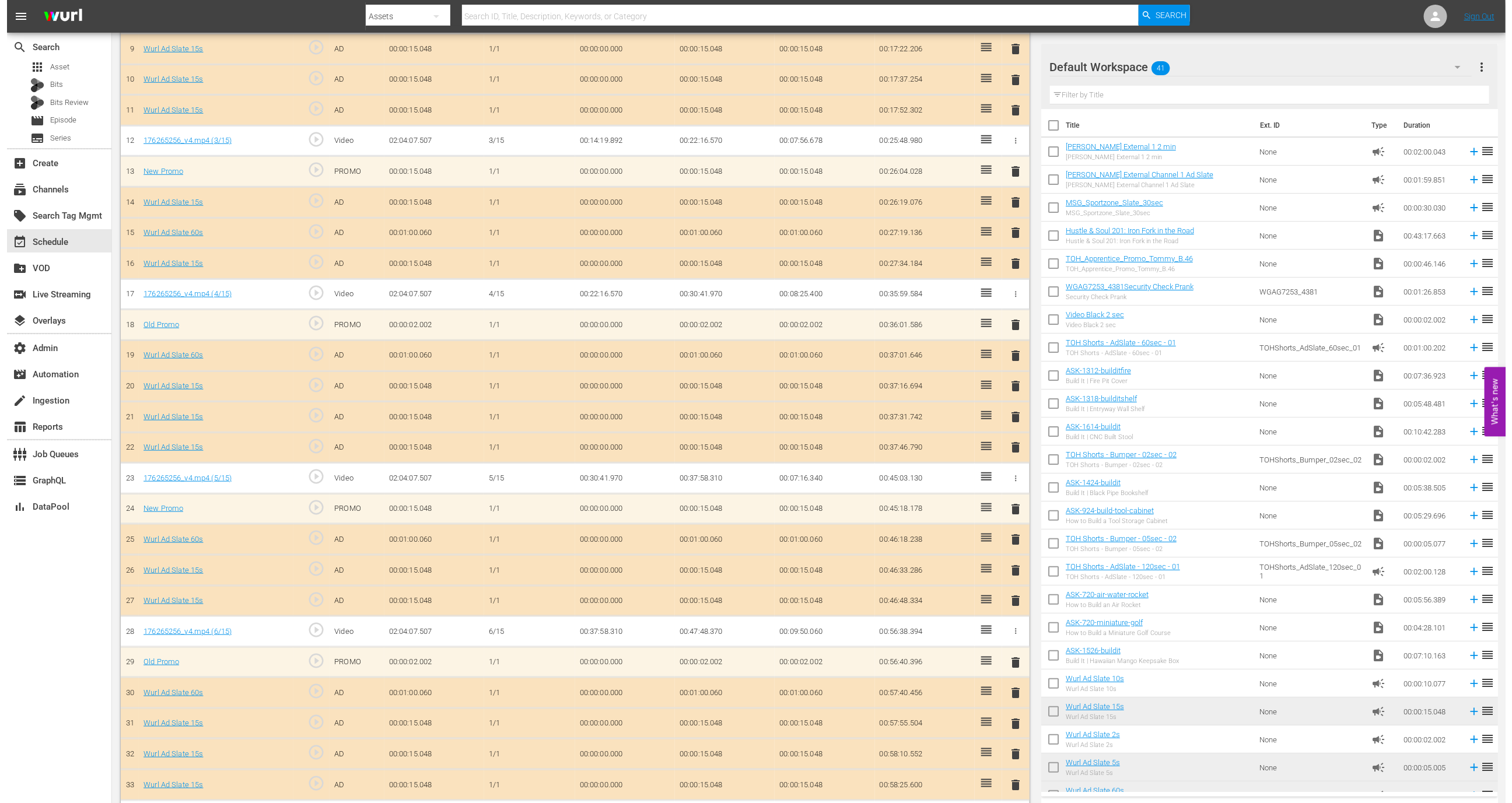
scroll to position [0, 0]
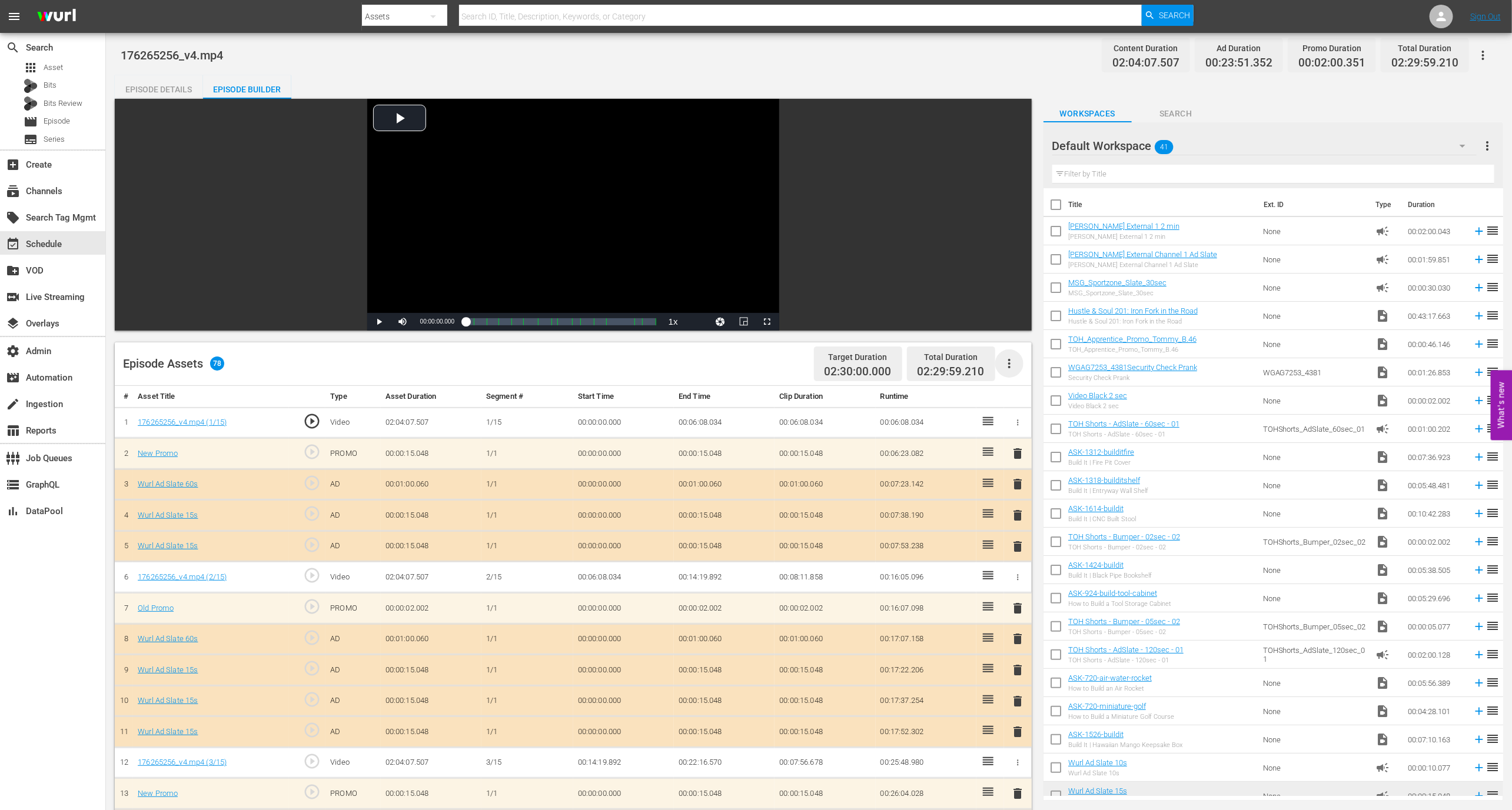
click at [1014, 368] on icon "button" at bounding box center [1010, 364] width 14 height 14
click at [1030, 393] on div "Fill with Ads" at bounding box center [1045, 397] width 80 height 28
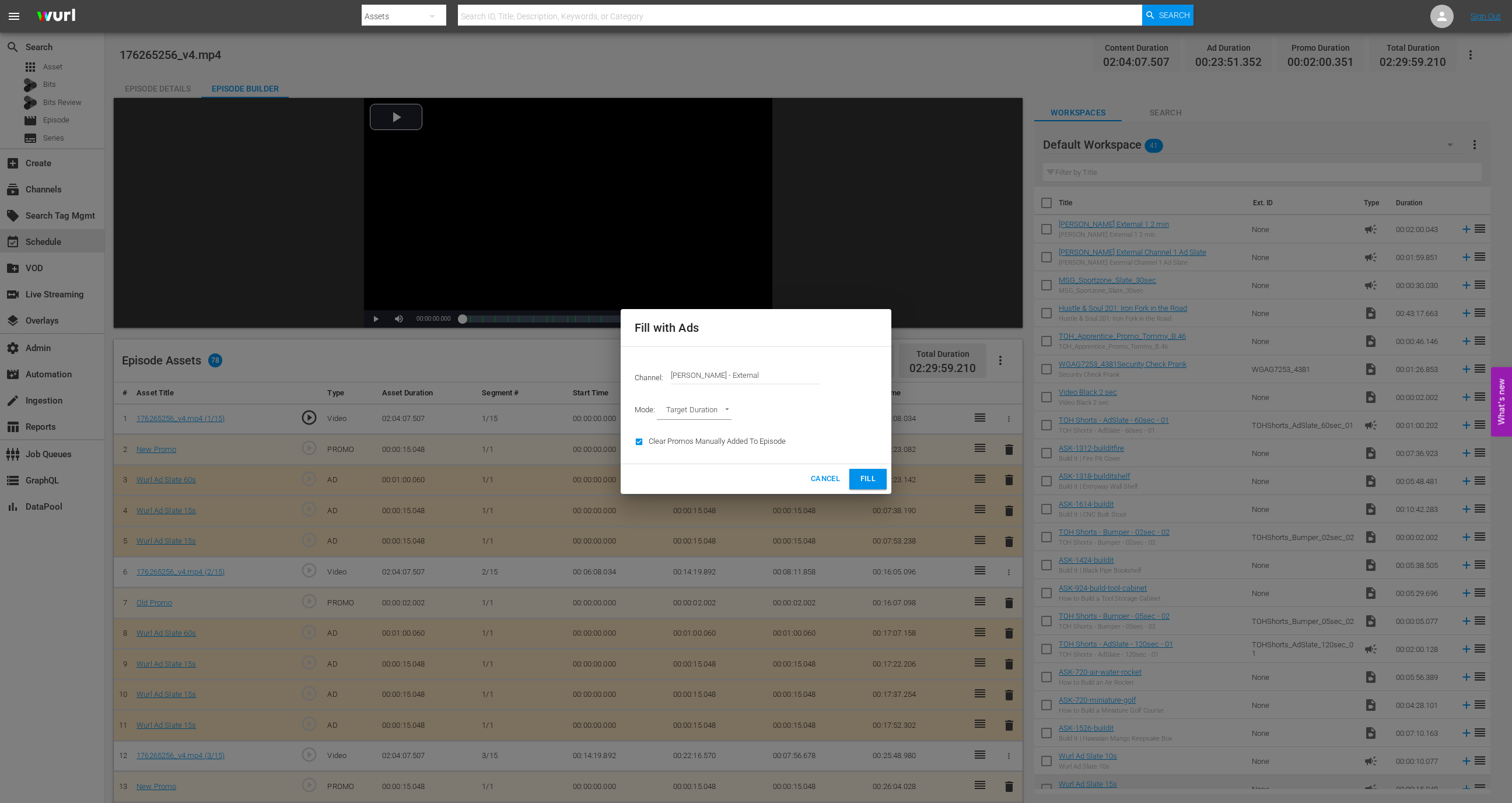
click at [826, 484] on span "Cancel" at bounding box center [825, 480] width 29 height 14
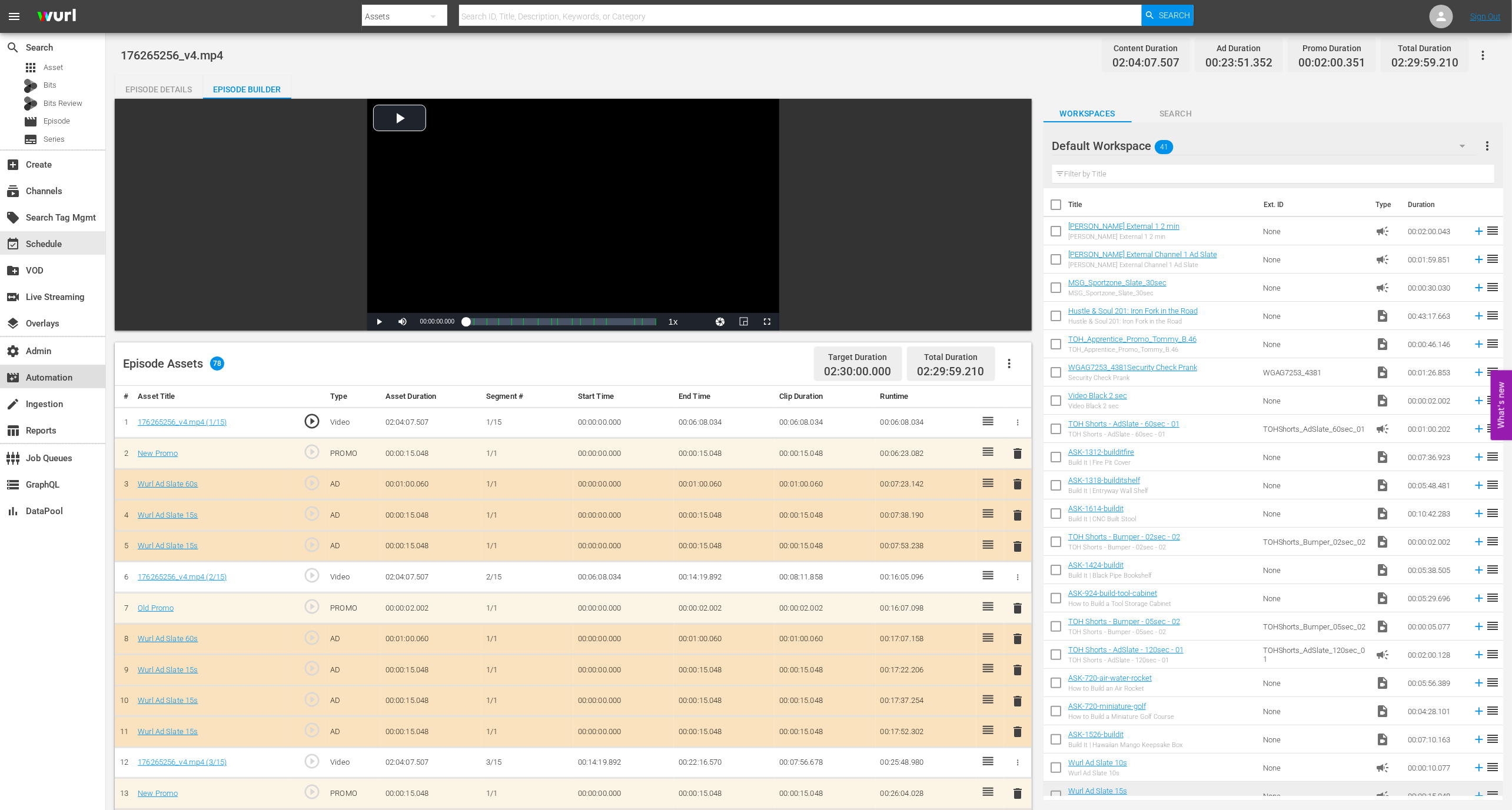
click at [66, 381] on div "movie_filter Automation" at bounding box center [33, 376] width 66 height 10
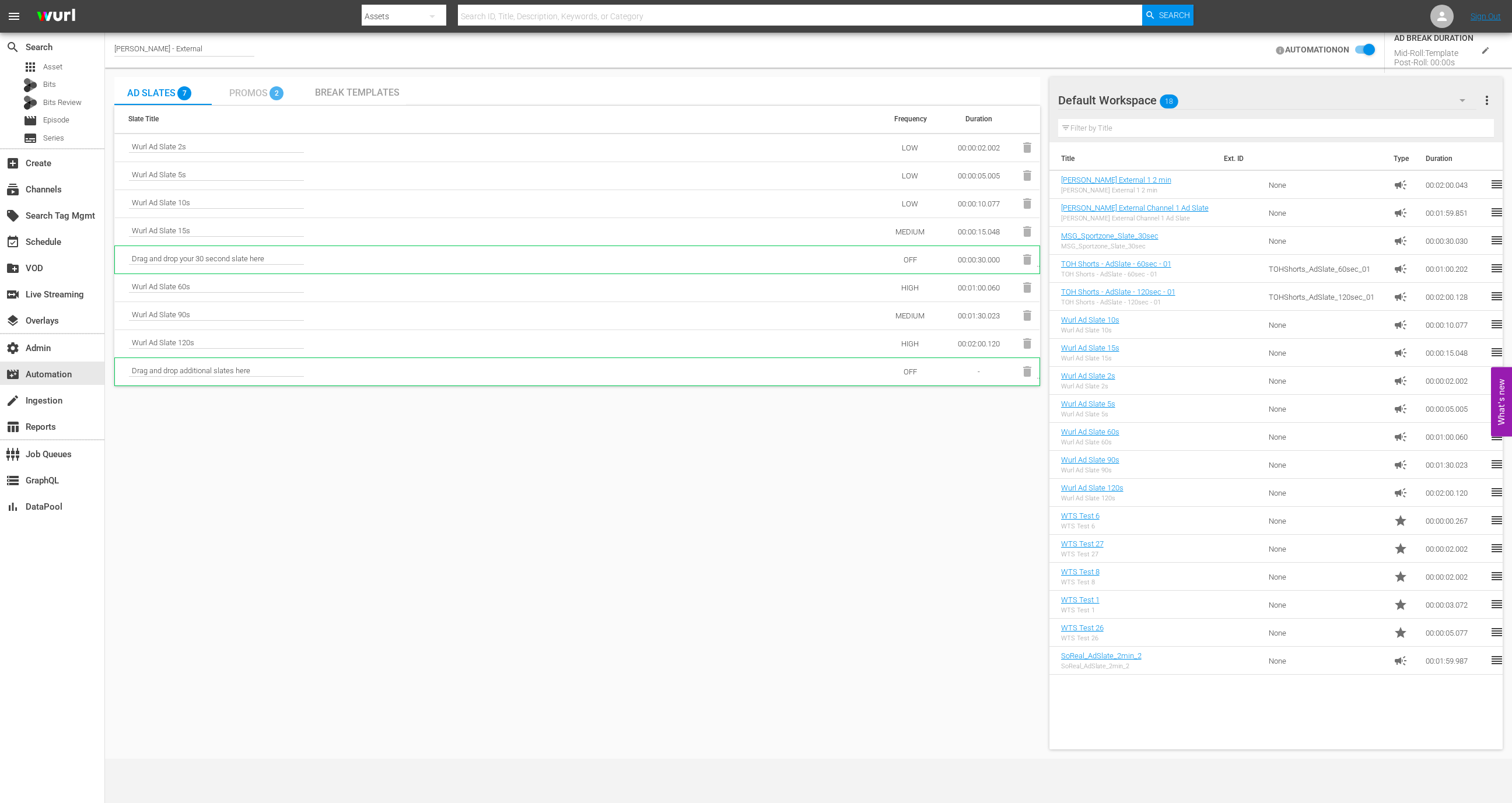
click at [273, 93] on span "2" at bounding box center [276, 93] width 14 height 14
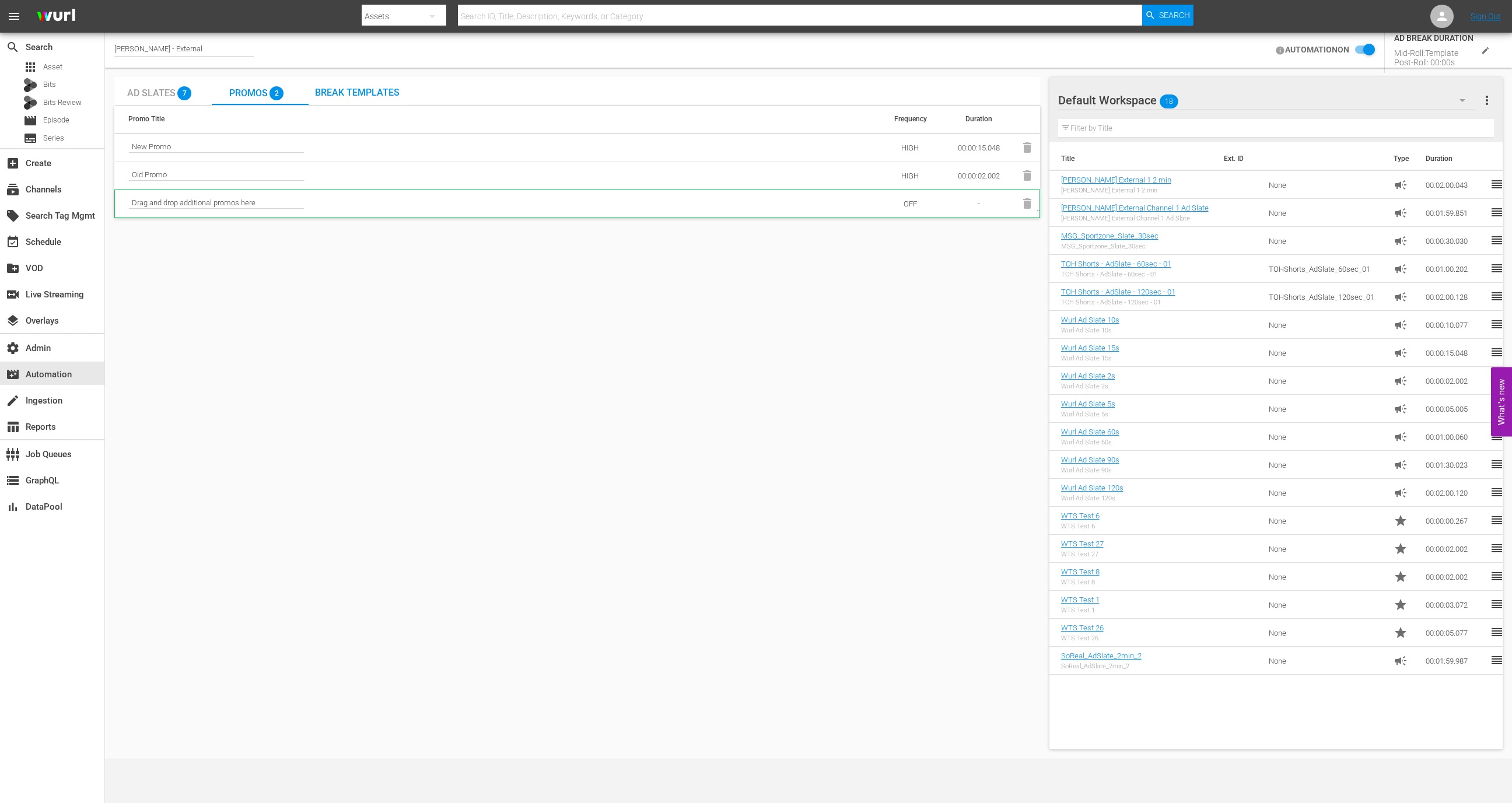
click at [168, 91] on span "Ad Slates" at bounding box center [151, 92] width 48 height 11
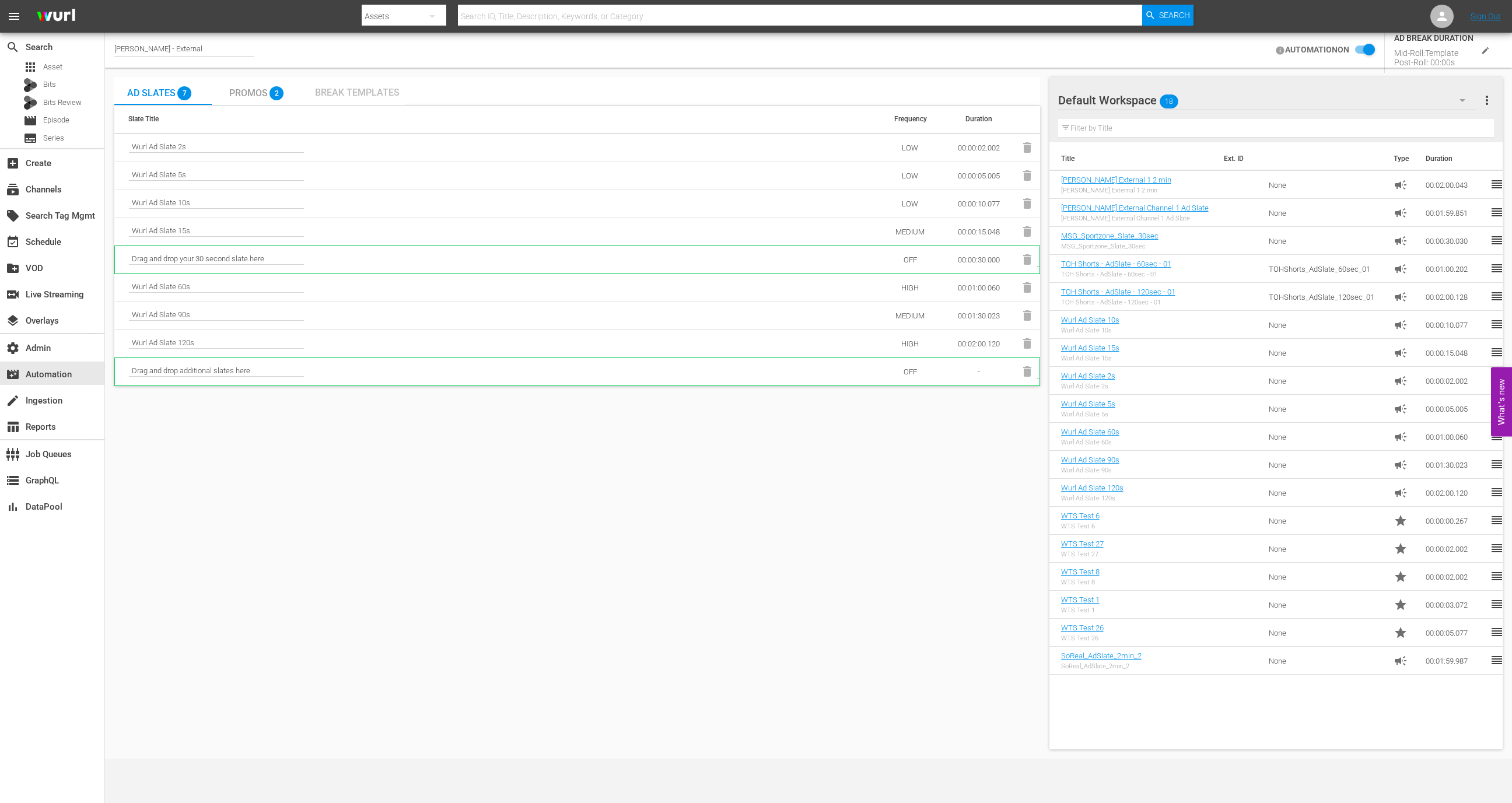
click at [354, 89] on span "Break Templates" at bounding box center [357, 92] width 85 height 11
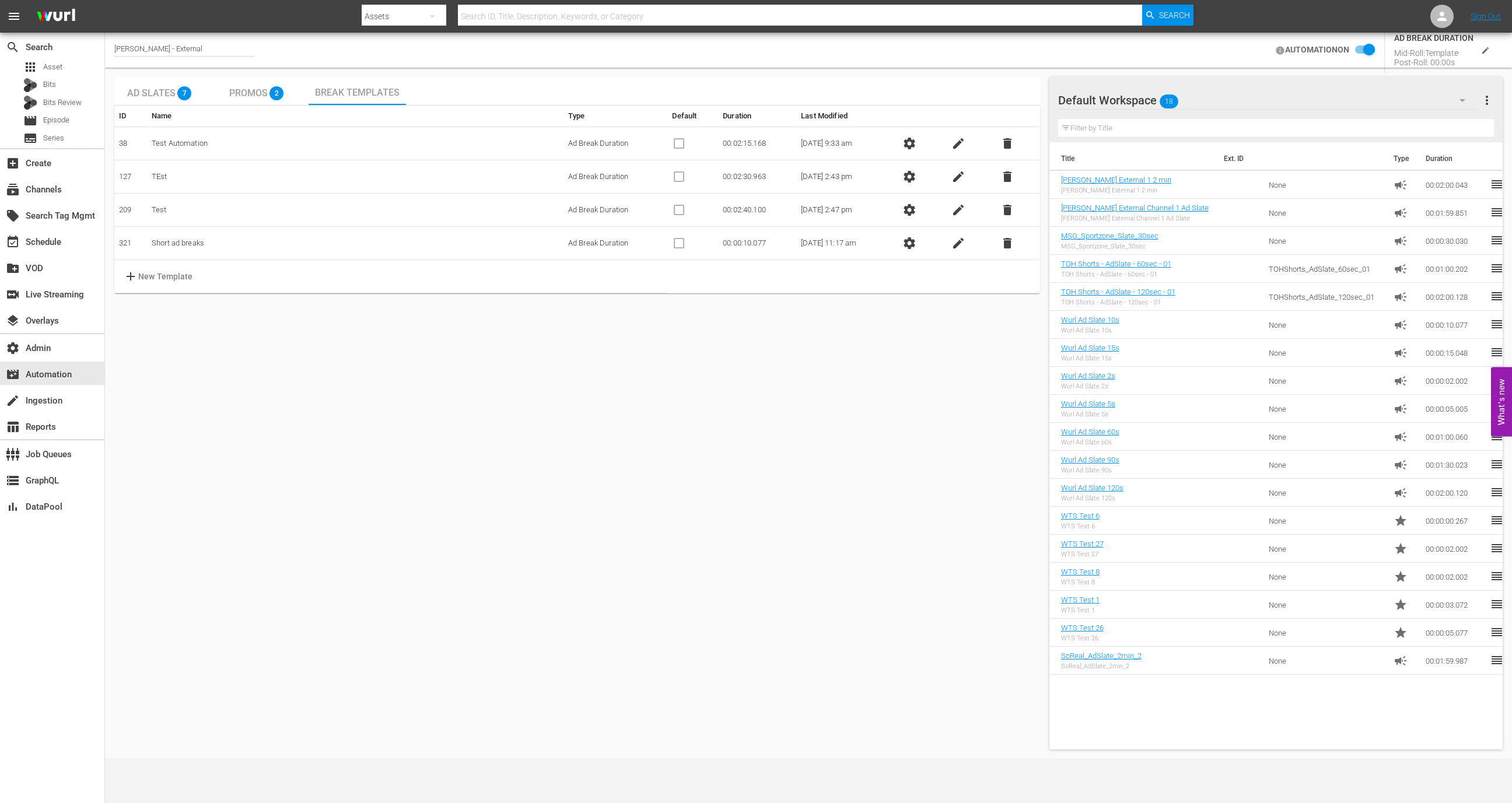
click at [913, 139] on span "settings" at bounding box center [909, 143] width 14 height 14
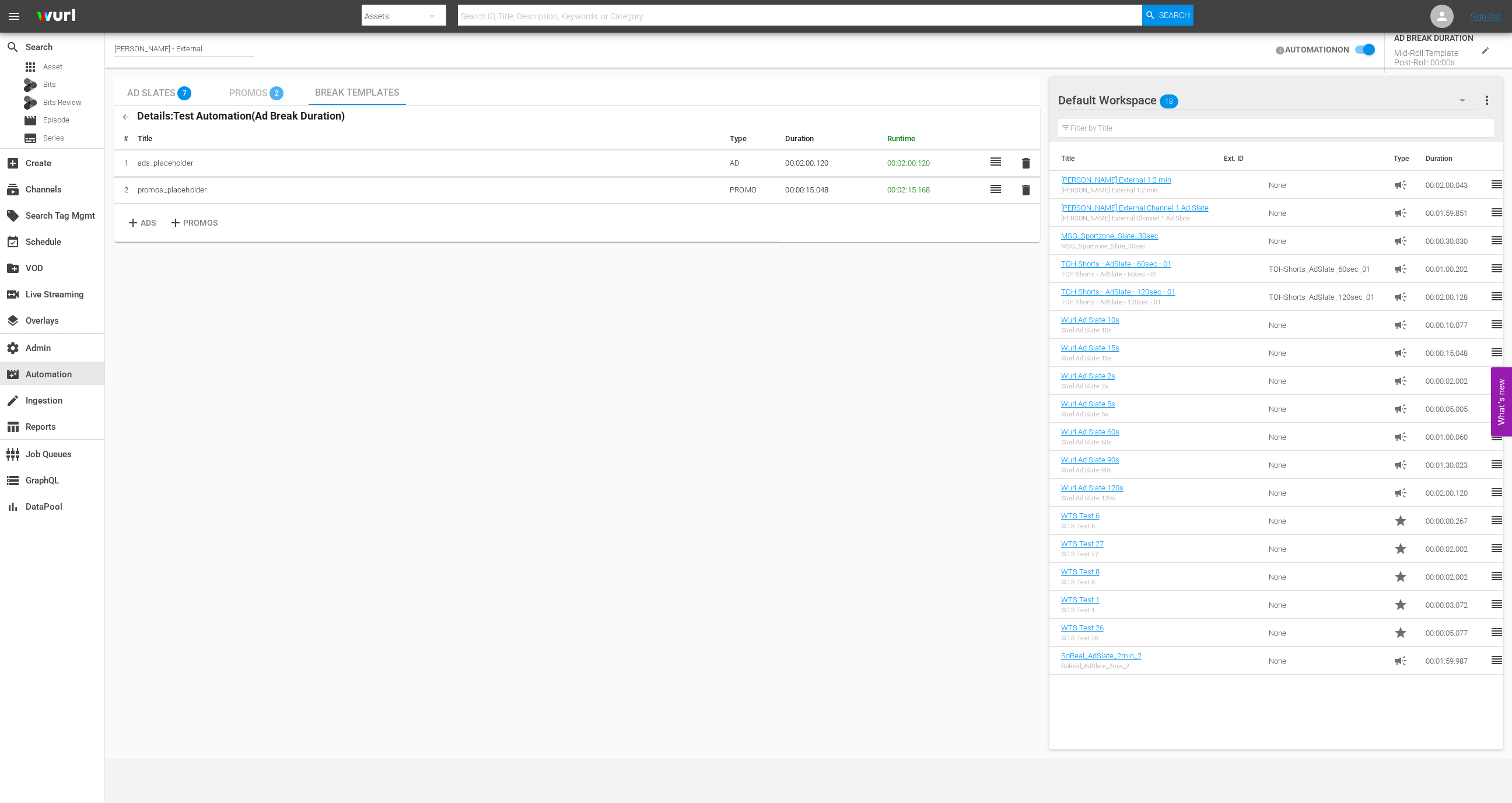
click at [271, 87] on span "2" at bounding box center [276, 93] width 14 height 14
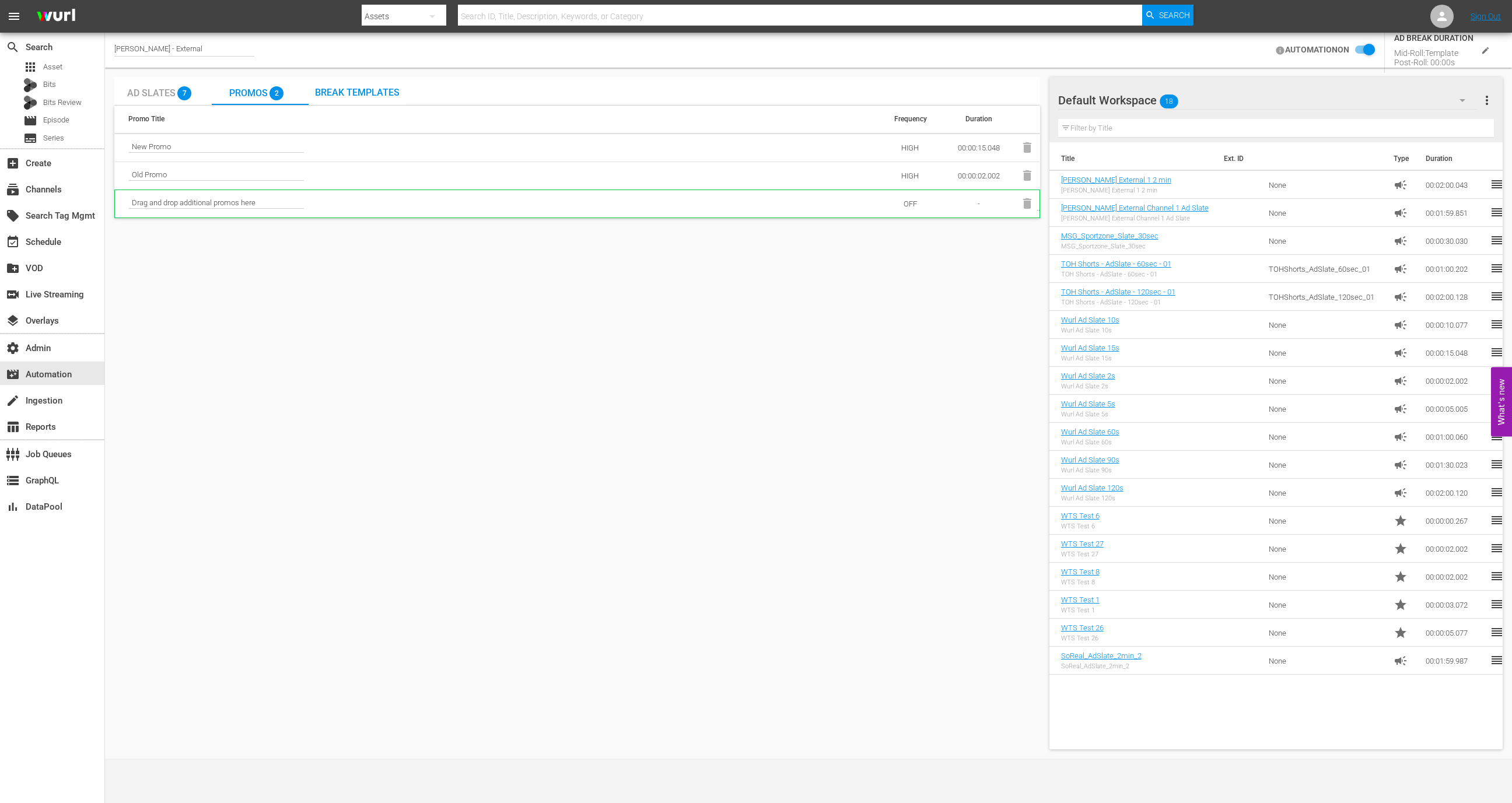
click at [326, 97] on span "Break Templates" at bounding box center [357, 92] width 85 height 11
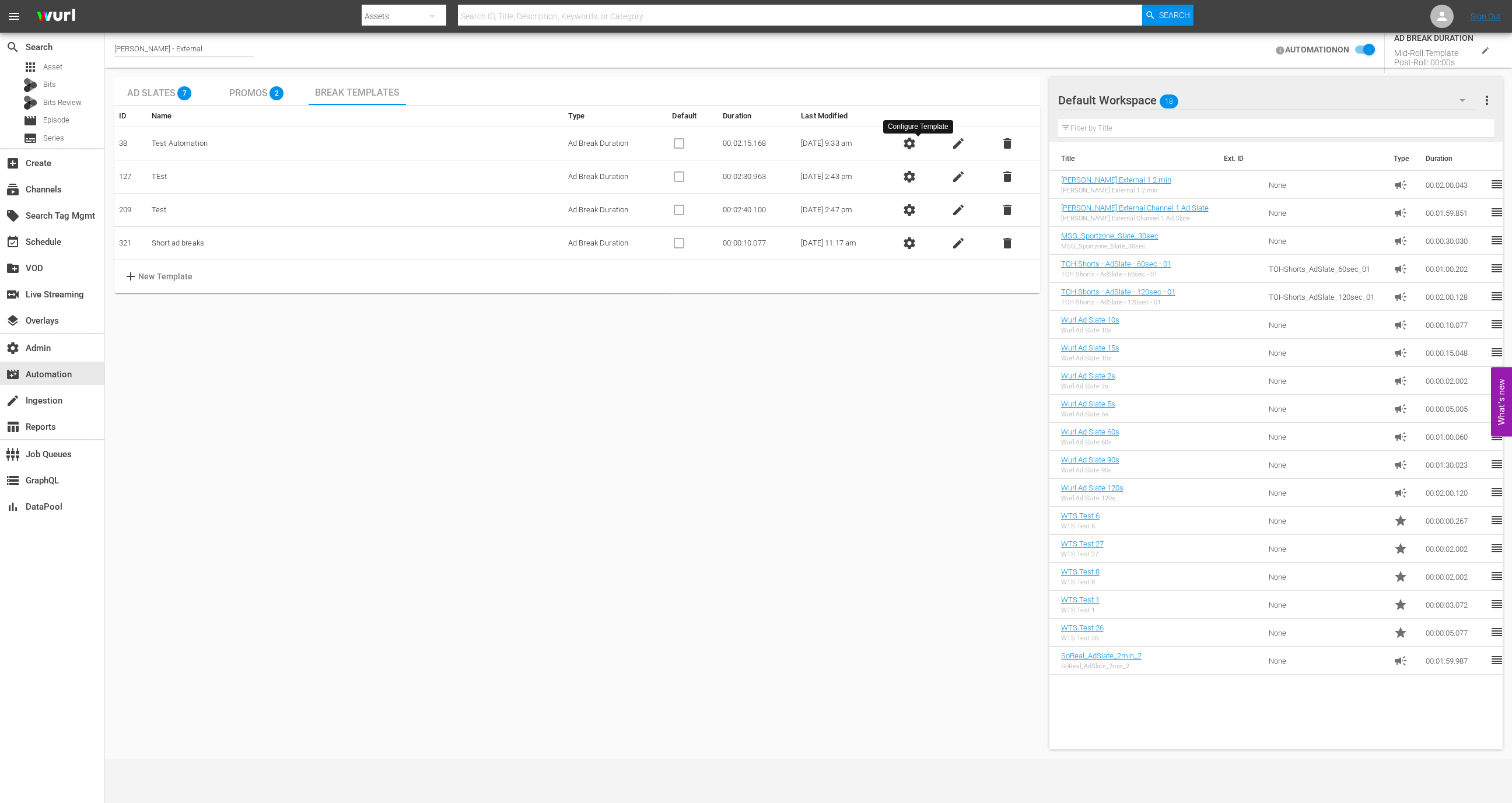
click at [916, 145] on span "settings" at bounding box center [909, 143] width 14 height 14
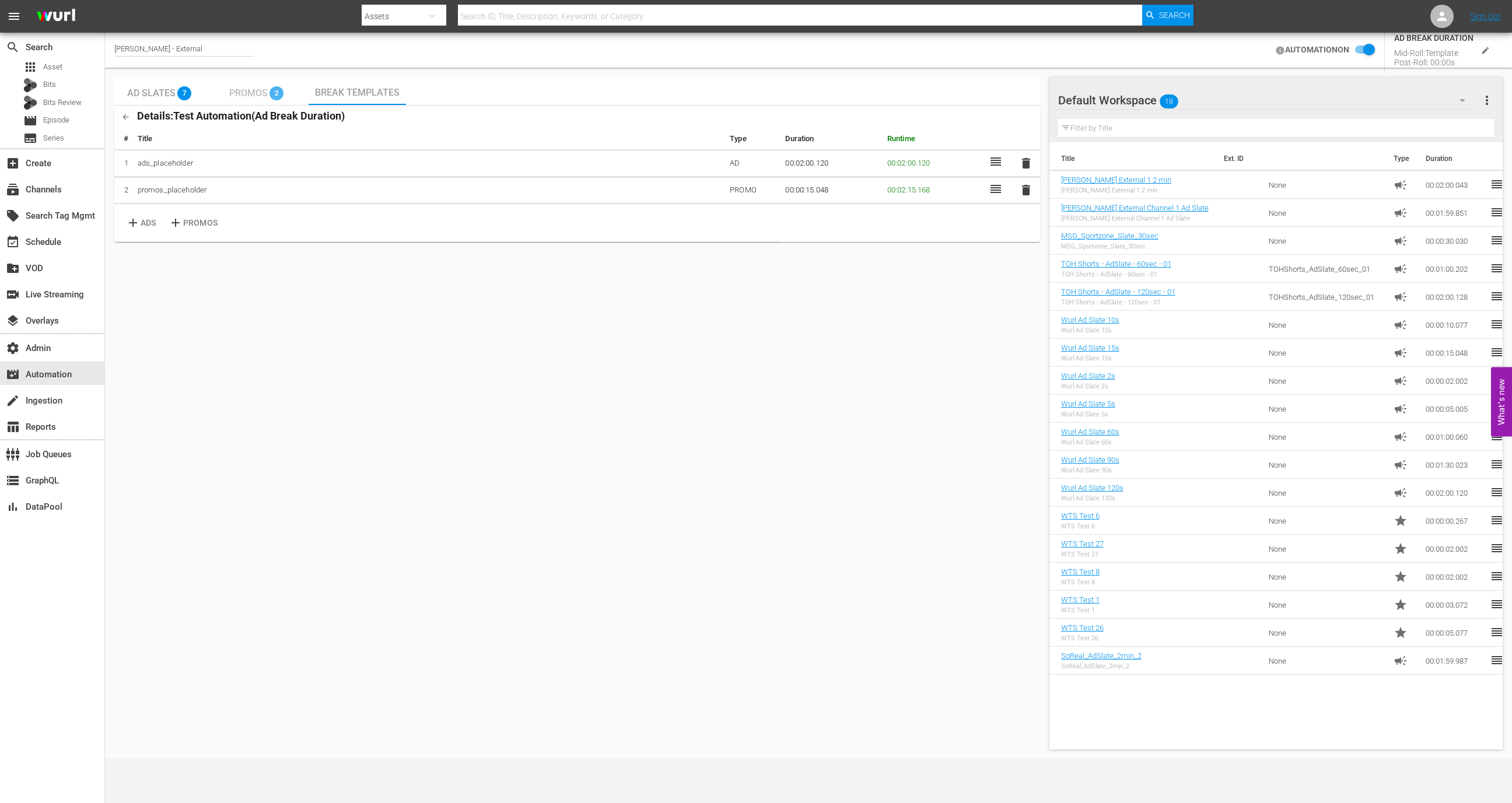
click at [280, 95] on span "2" at bounding box center [276, 93] width 14 height 14
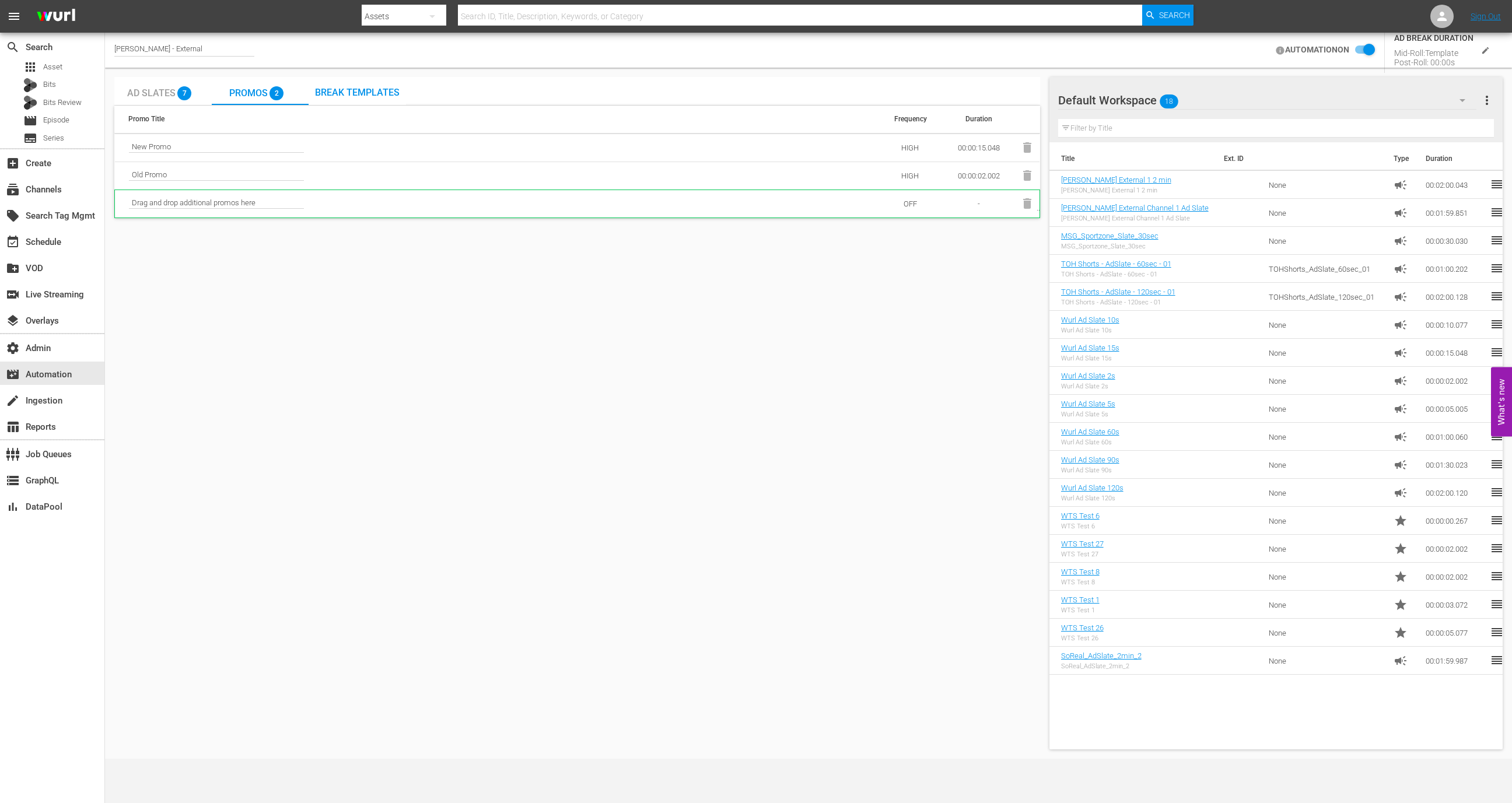
click at [392, 102] on div "Break Templates" at bounding box center [357, 91] width 97 height 28
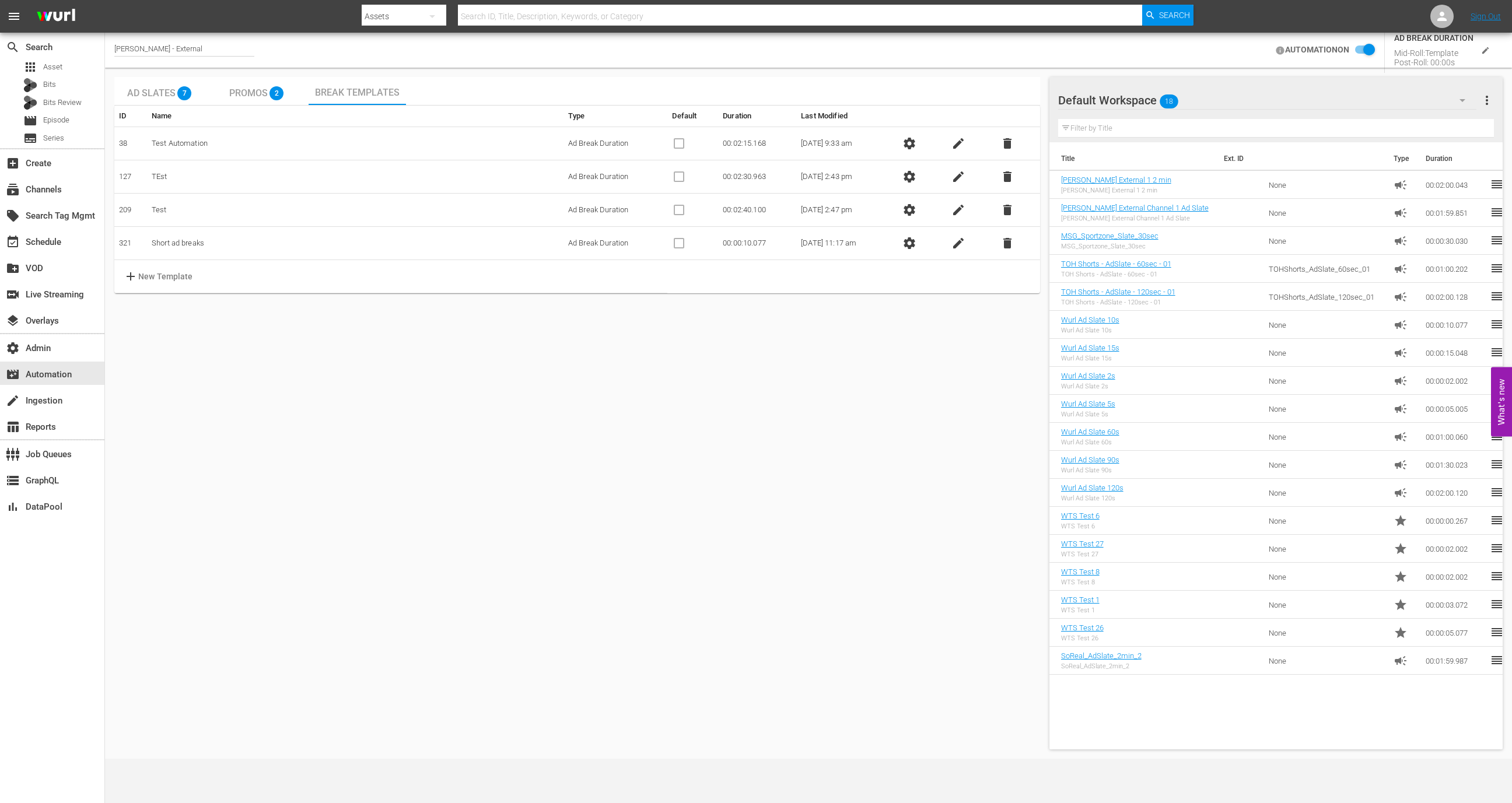
click at [151, 280] on p "New Template" at bounding box center [166, 277] width 55 height 12
click at [593, 274] on body "menu Search By Assets Search ID, Title, Description, Keywords, or Category Sear…" at bounding box center [756, 401] width 1512 height 803
click at [595, 273] on li "Ad Break Duration" at bounding box center [607, 275] width 85 height 19
click at [534, 404] on div "Ad Slates 7 Promos 2 Break Templates ID Name Type Default Duration Last Modifie…" at bounding box center [577, 413] width 925 height 673
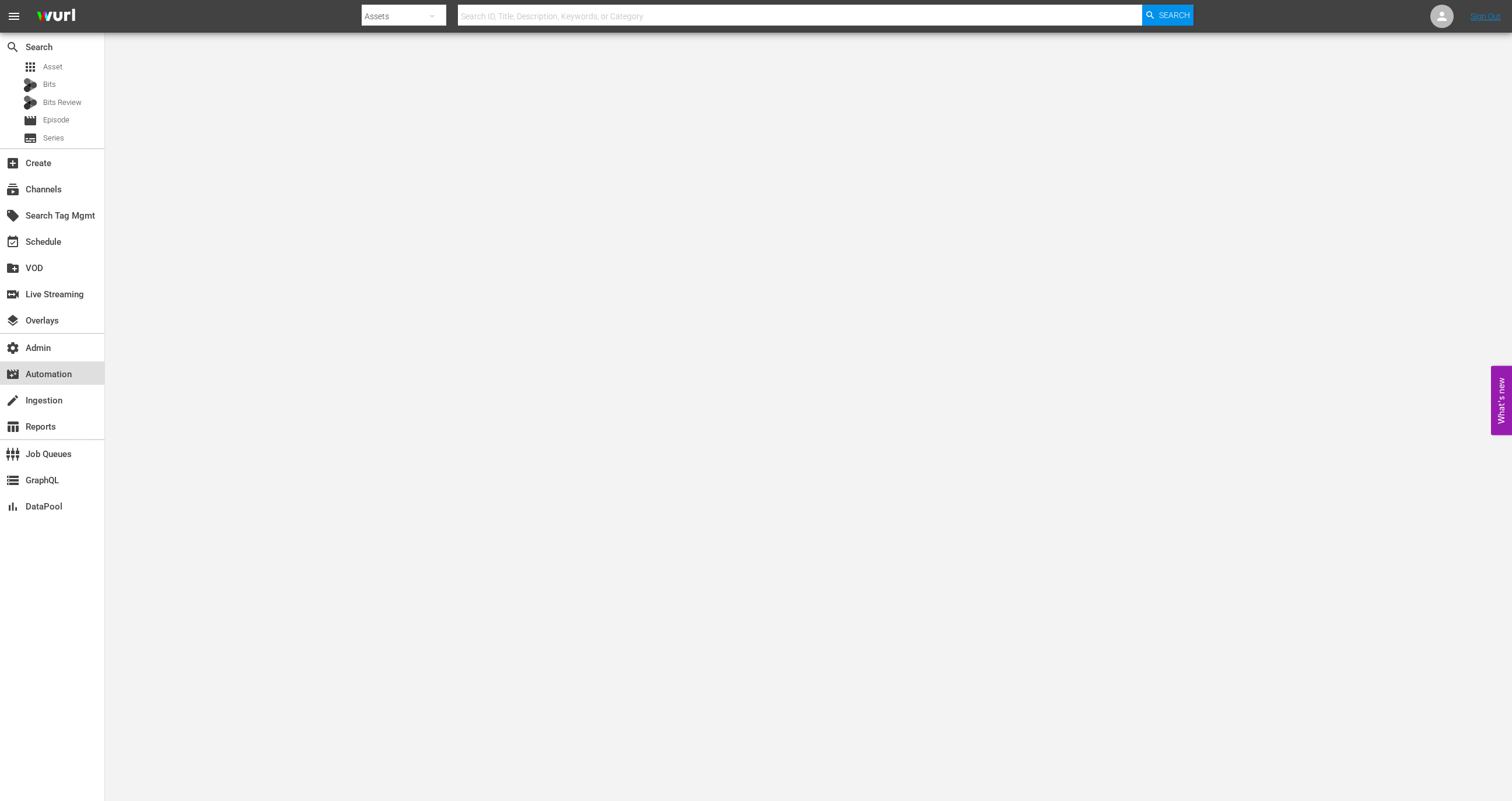
click at [61, 371] on div "movie_filter Automation" at bounding box center [33, 372] width 66 height 10
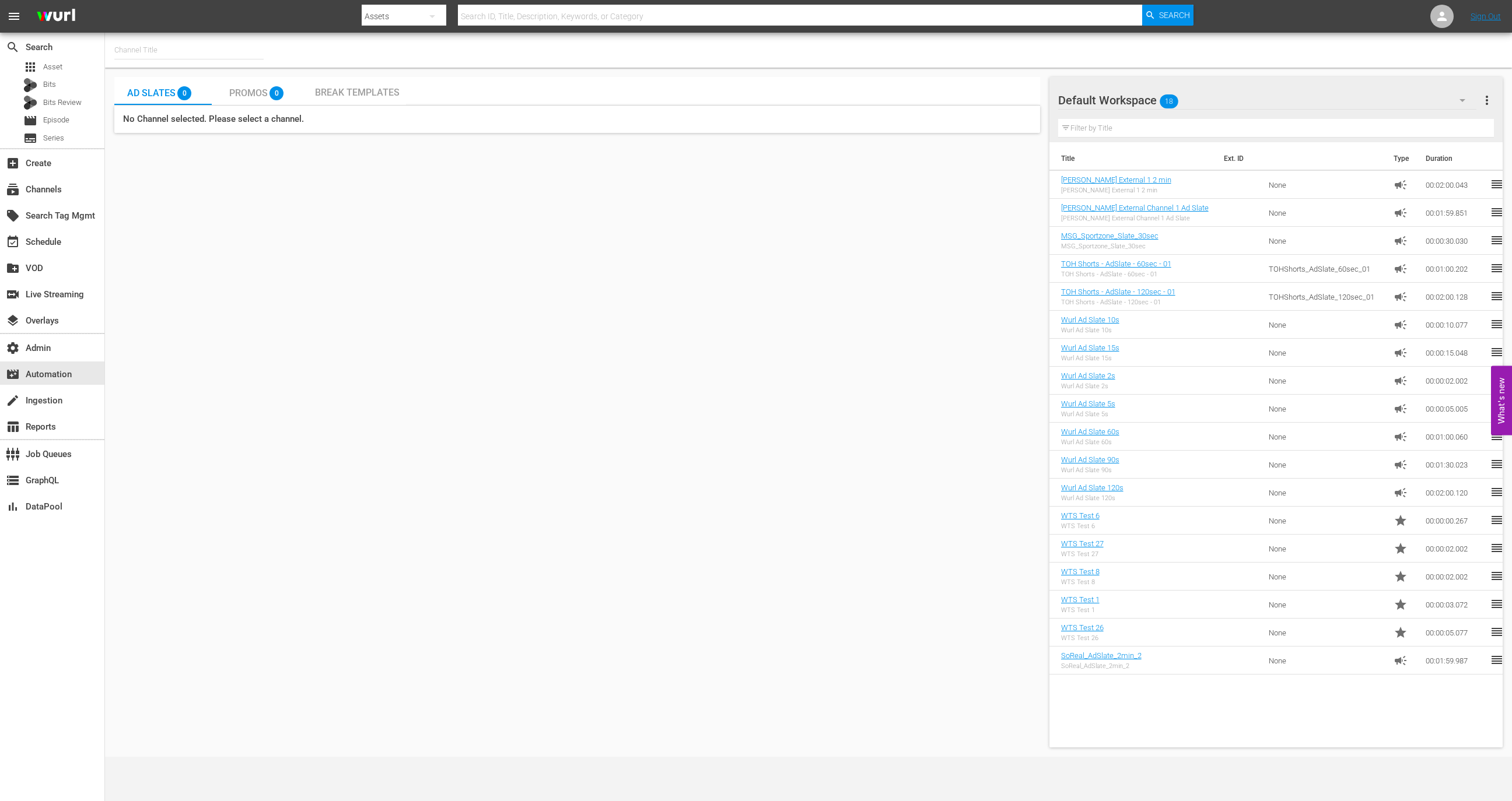
click at [163, 63] on input "text" at bounding box center [189, 50] width 149 height 28
type input "m"
click at [201, 83] on div "MSG SportsZone (1386 - amc_msgsportszone_1)" at bounding box center [274, 83] width 302 height 28
type input "MSG SportsZone (1386 - amc_msgsportszone_1)"
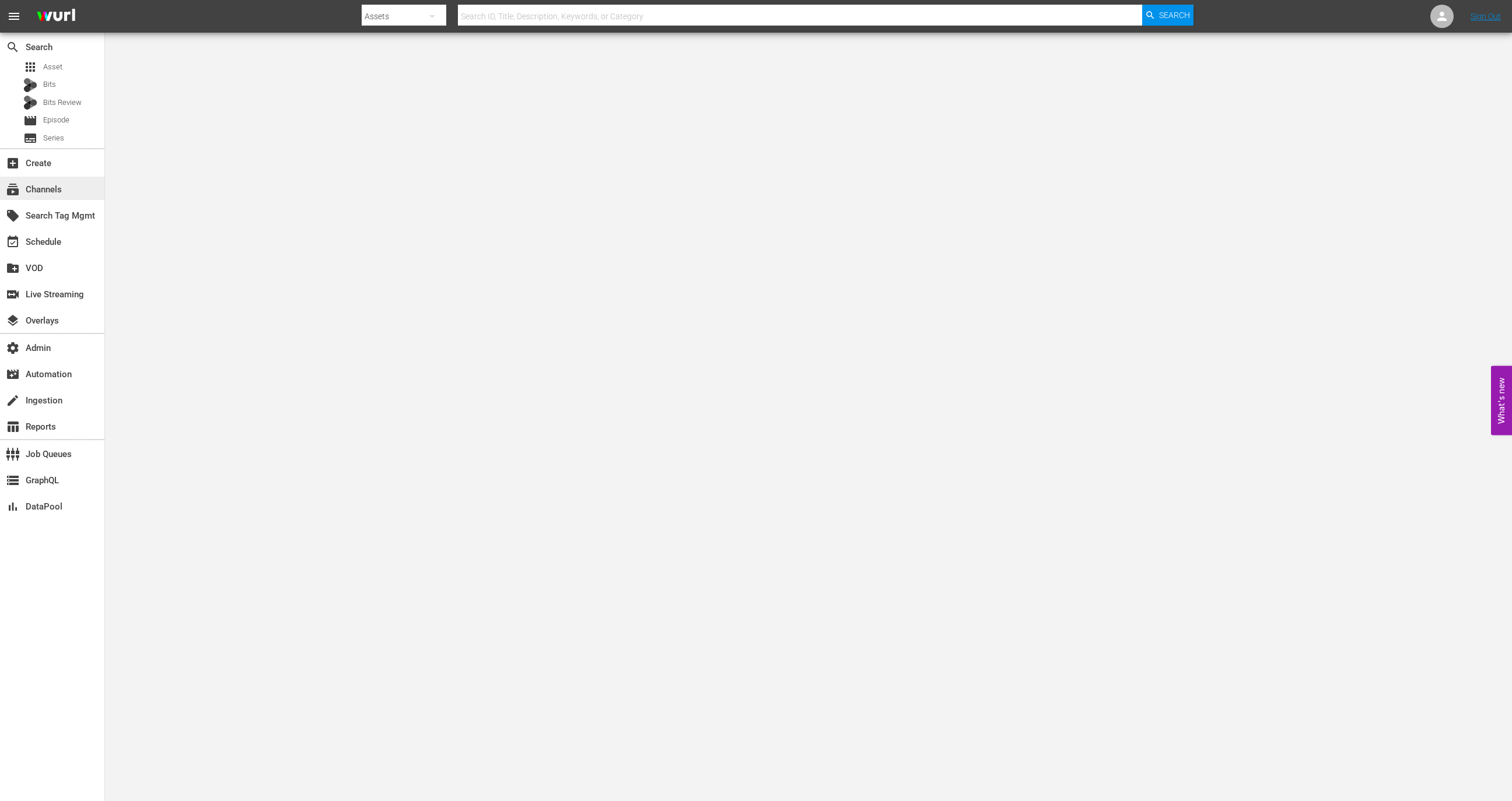
click at [85, 191] on div "subscriptions Channels" at bounding box center [52, 188] width 104 height 23
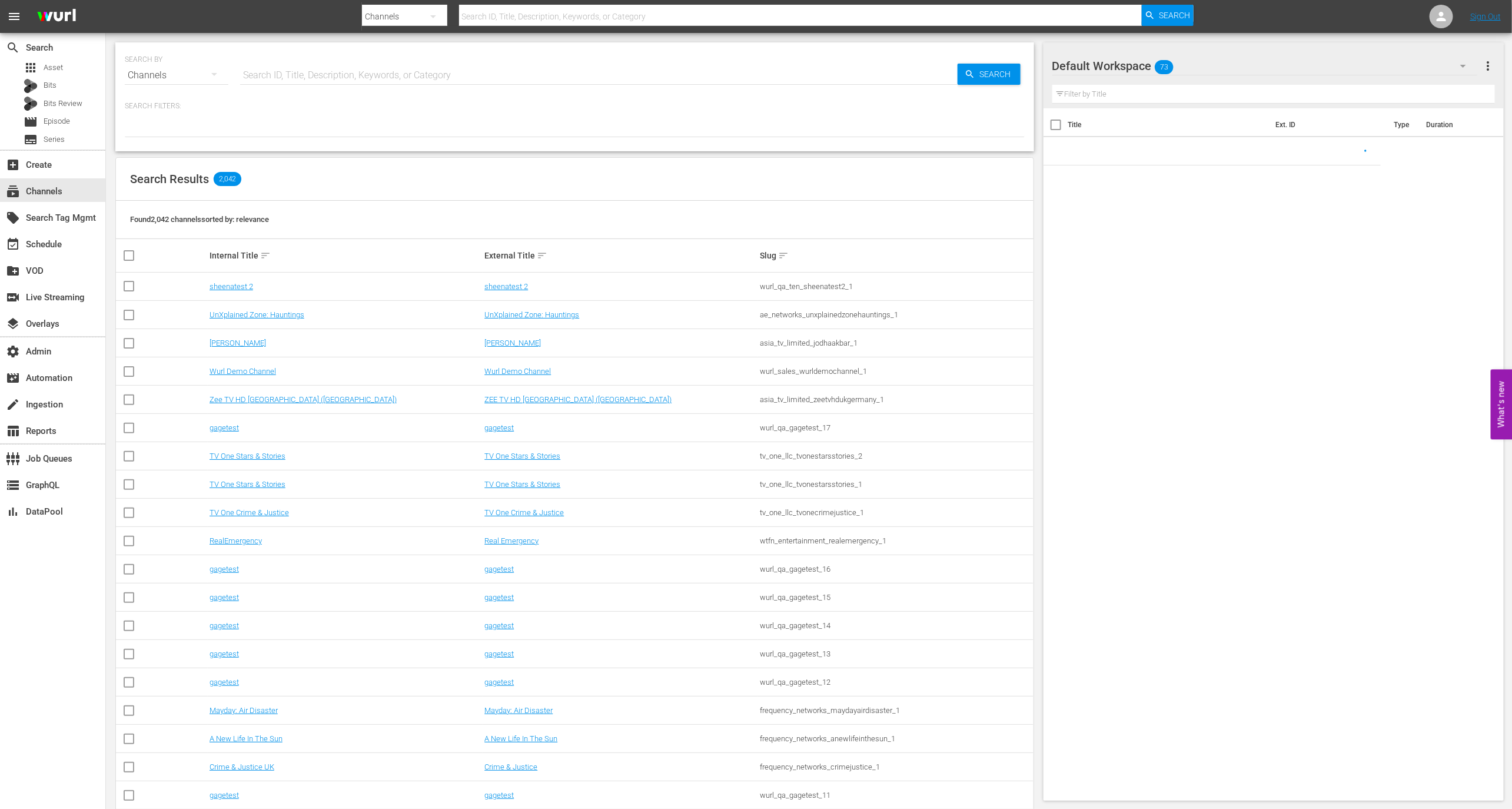
click at [288, 68] on input "text" at bounding box center [599, 75] width 717 height 28
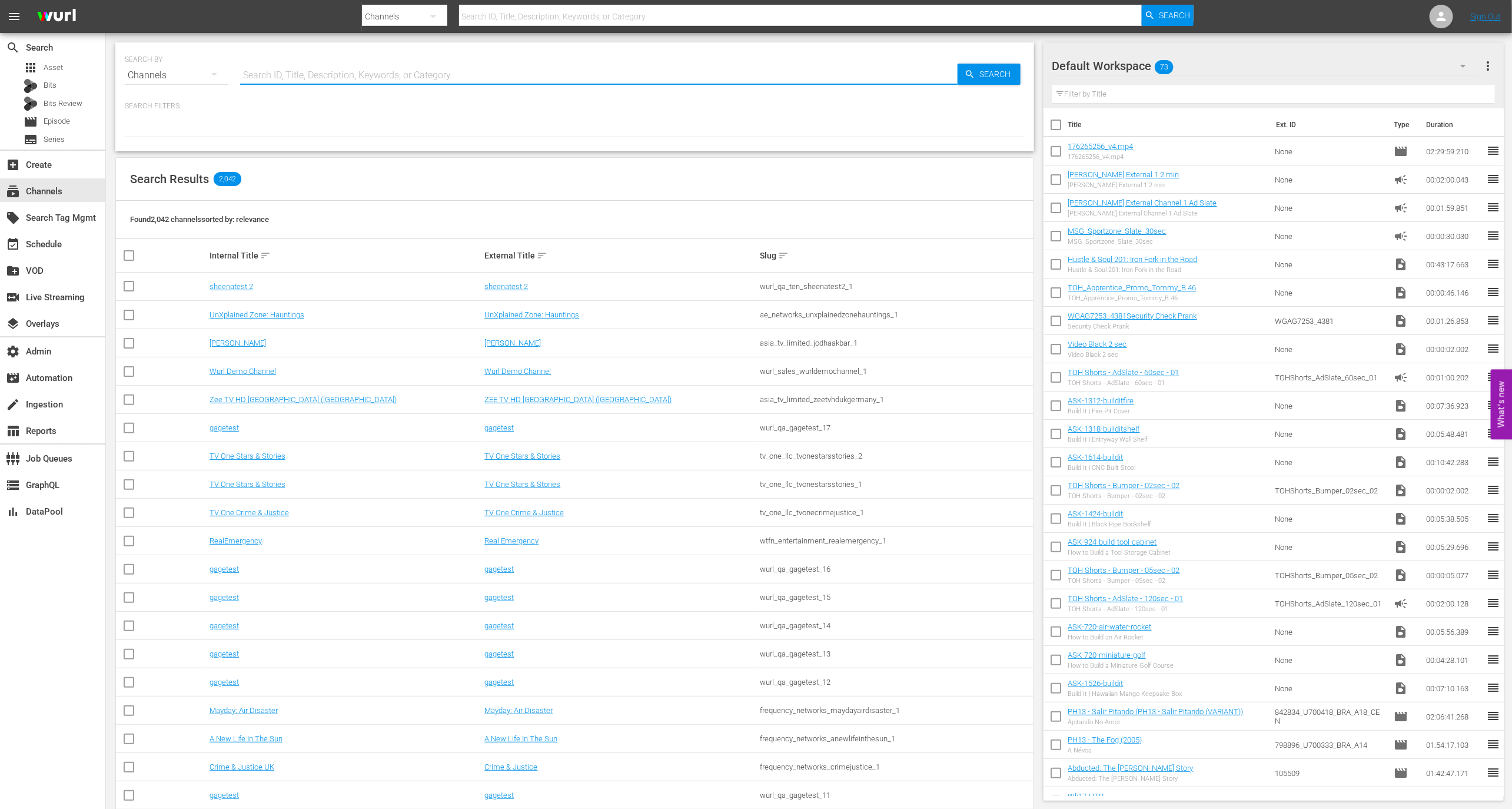
paste input "amc_allweddings_1"
type input "amc_allweddings_1"
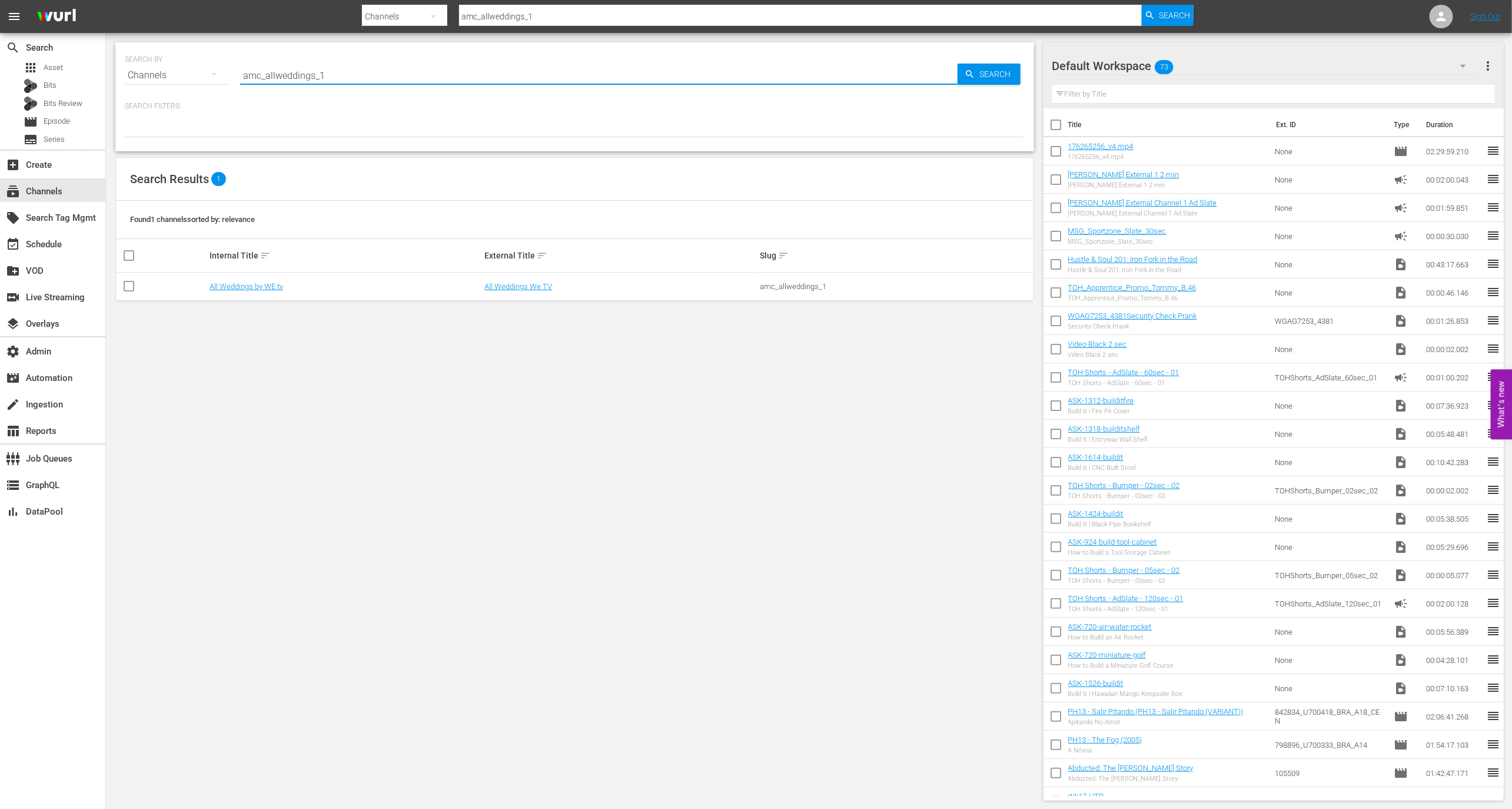
type input "amc_allweddings_1"
click at [241, 290] on td "All Weddings by WE tv" at bounding box center [346, 287] width 275 height 28
click at [245, 288] on link "All Weddings by WE tv" at bounding box center [246, 287] width 74 height 9
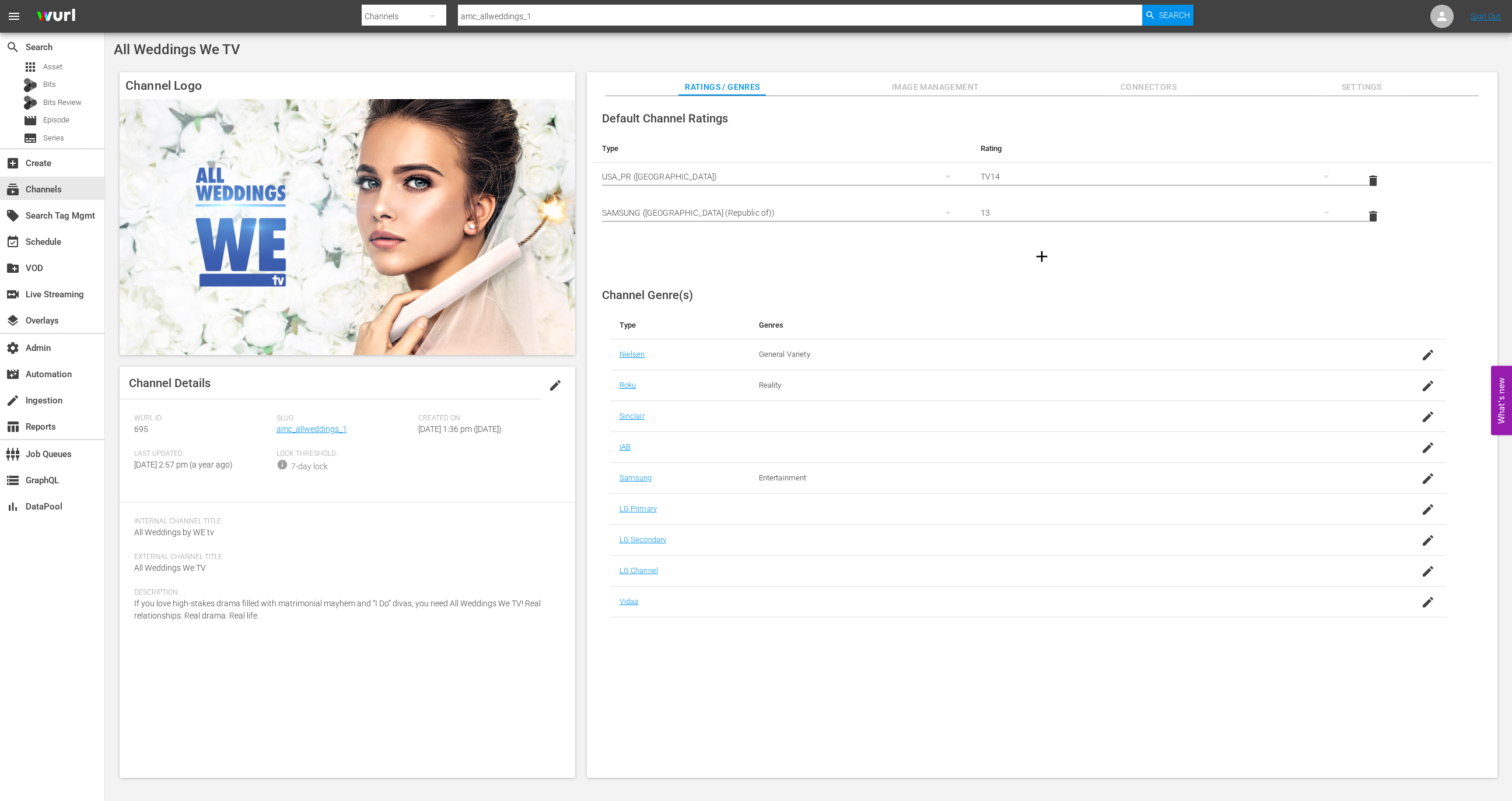
click at [324, 436] on div "Slug: amc_allweddings_1" at bounding box center [348, 431] width 142 height 35
click at [325, 431] on link "amc_allweddings_1" at bounding box center [312, 429] width 71 height 9
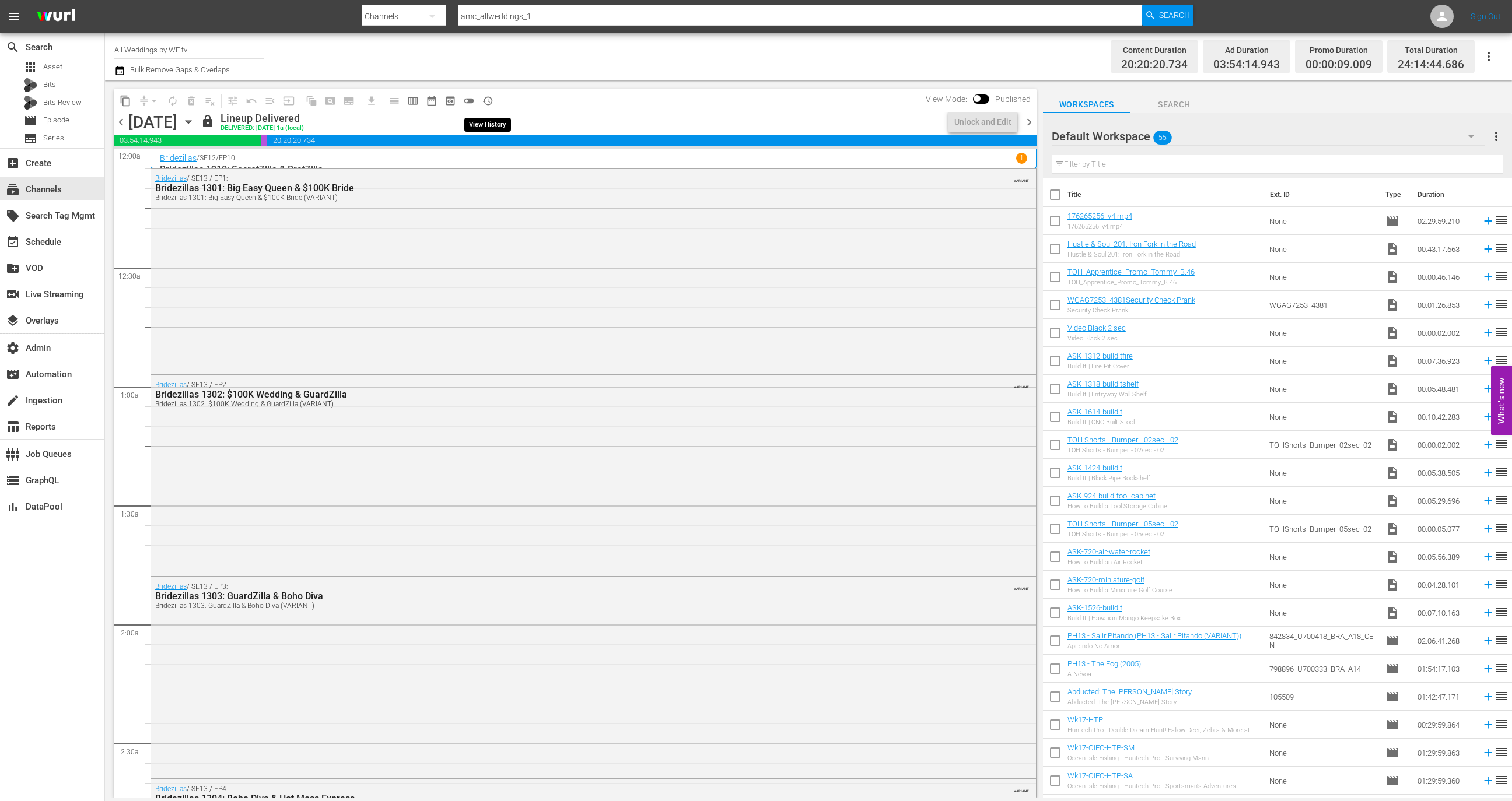
click at [492, 101] on span "history_outlined" at bounding box center [488, 101] width 12 height 12
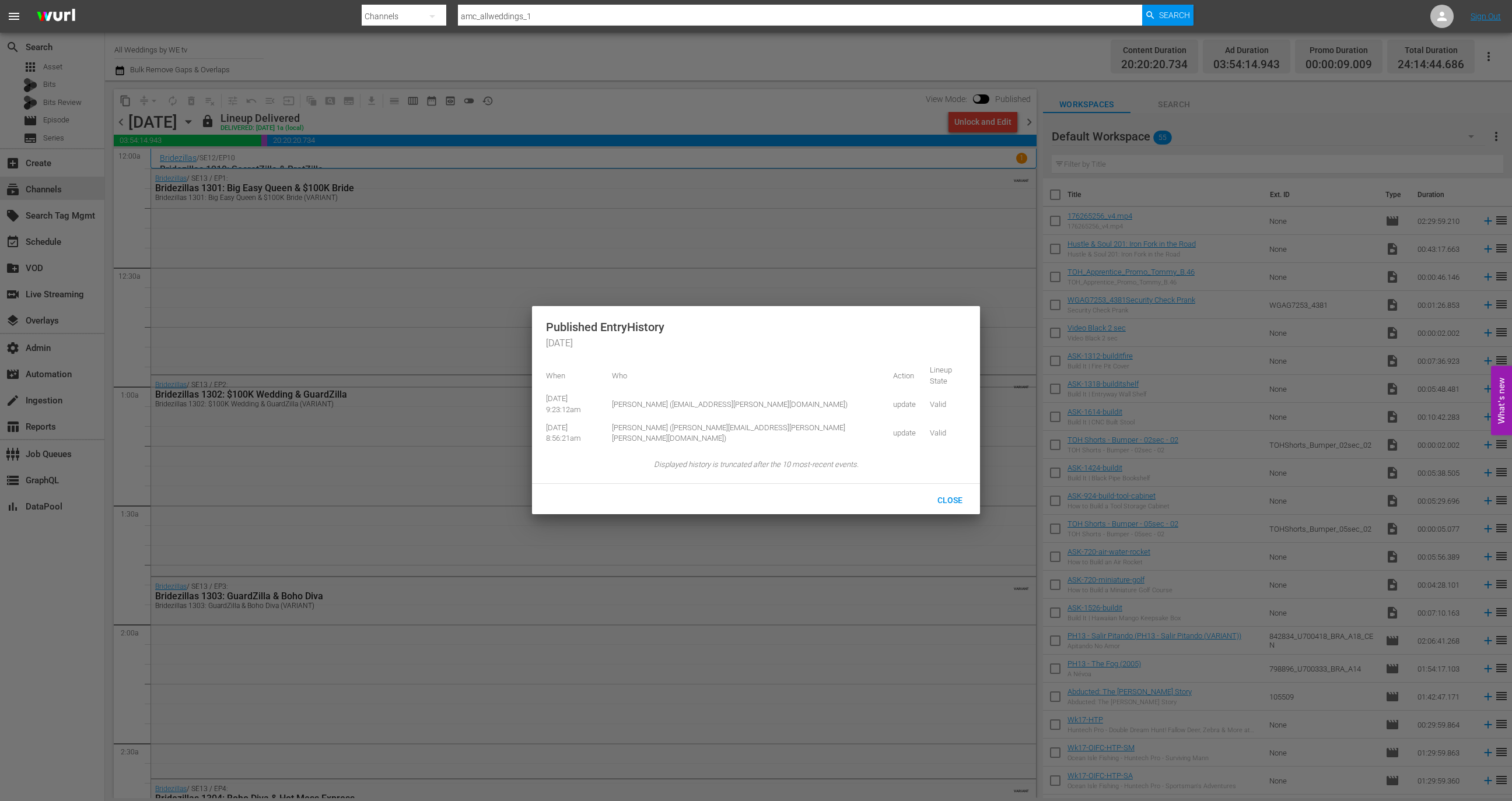
click at [789, 118] on div at bounding box center [756, 400] width 1512 height 801
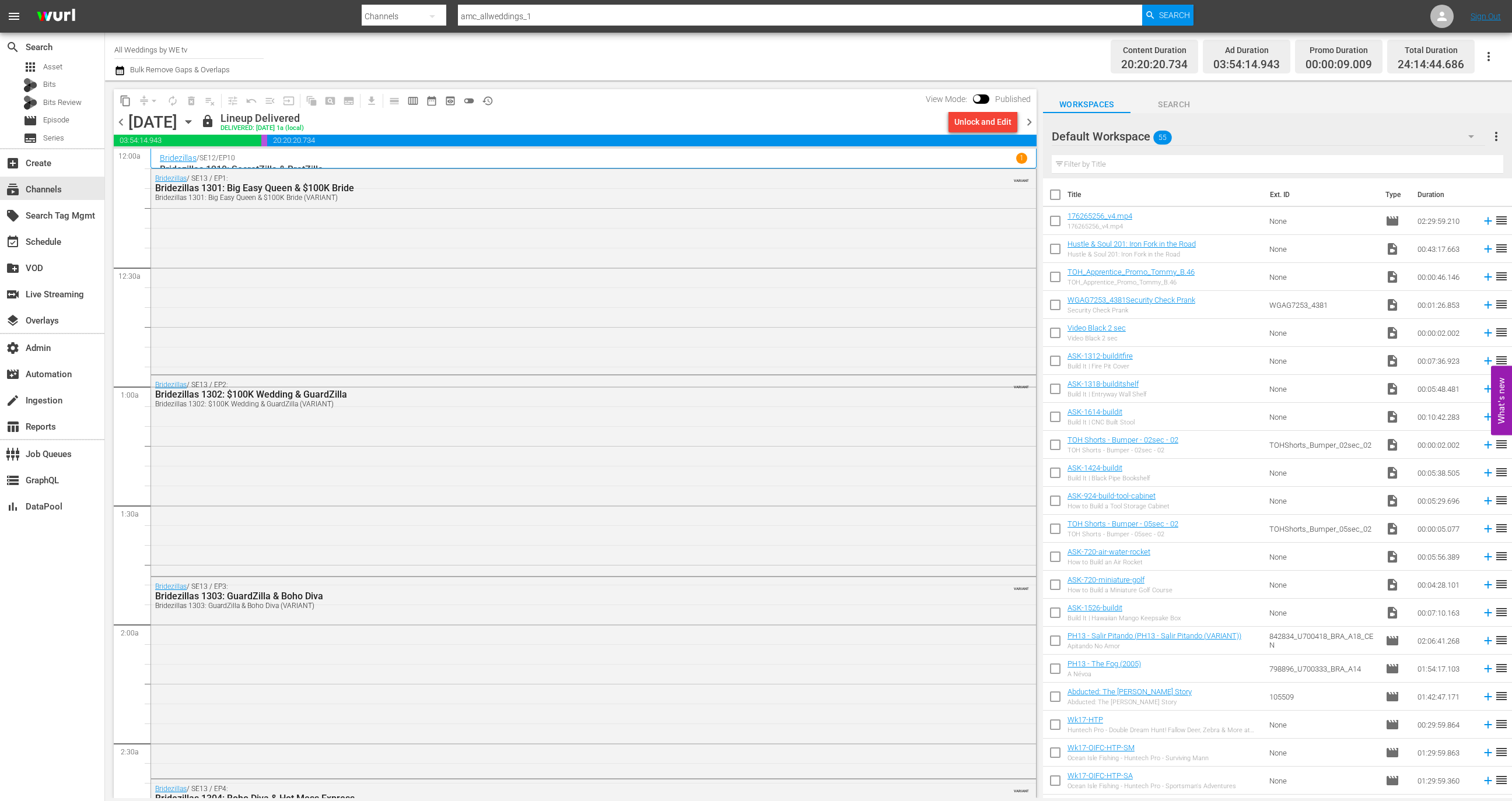
click at [1038, 122] on div "content_copy compress arrow_drop_down autorenew_outlined delete_forever_outline…" at bounding box center [572, 439] width 934 height 717
click at [1035, 122] on span "chevron_right" at bounding box center [1029, 122] width 15 height 15
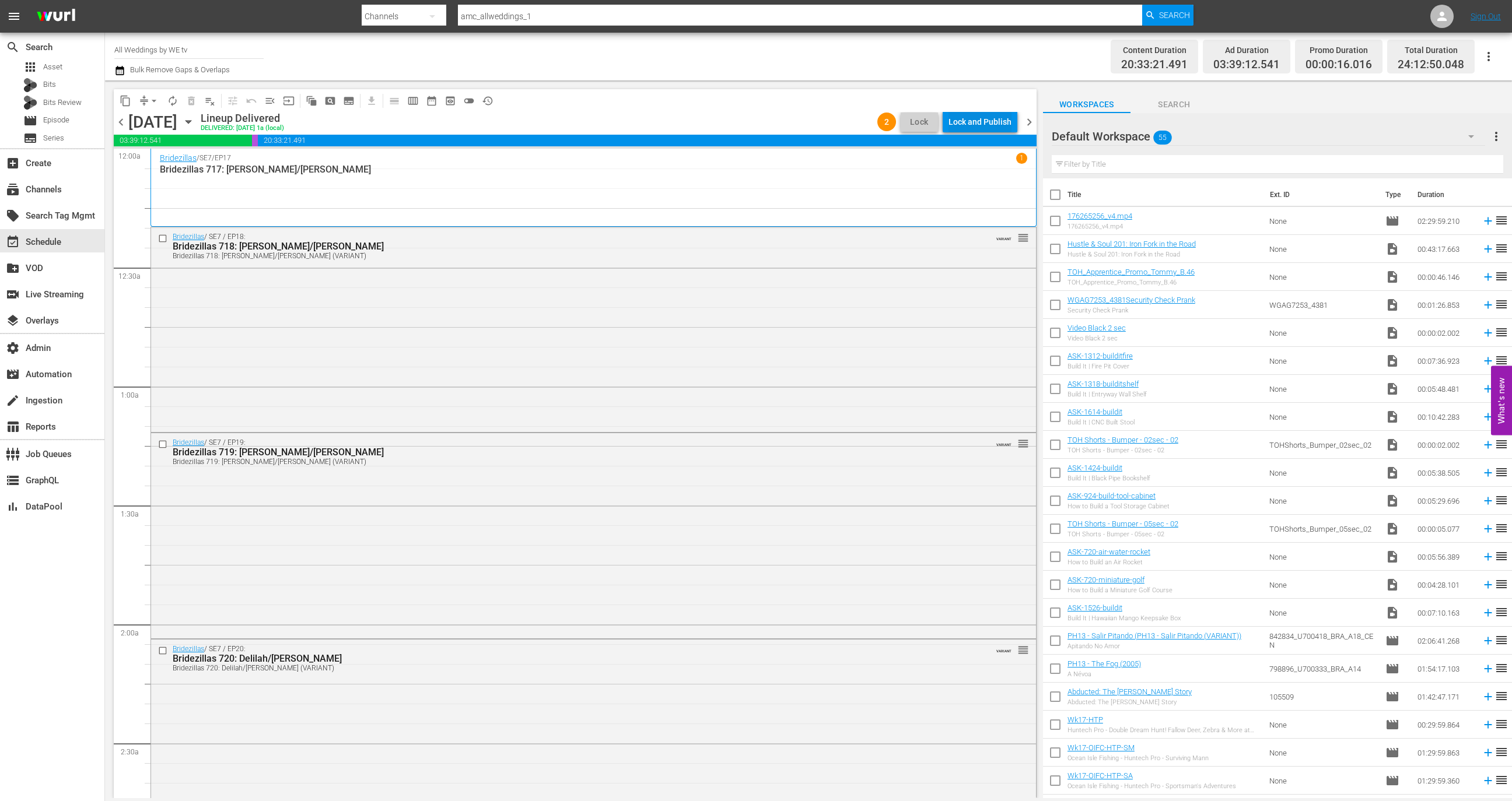
click at [978, 116] on div "Lock and Publish" at bounding box center [980, 122] width 63 height 21
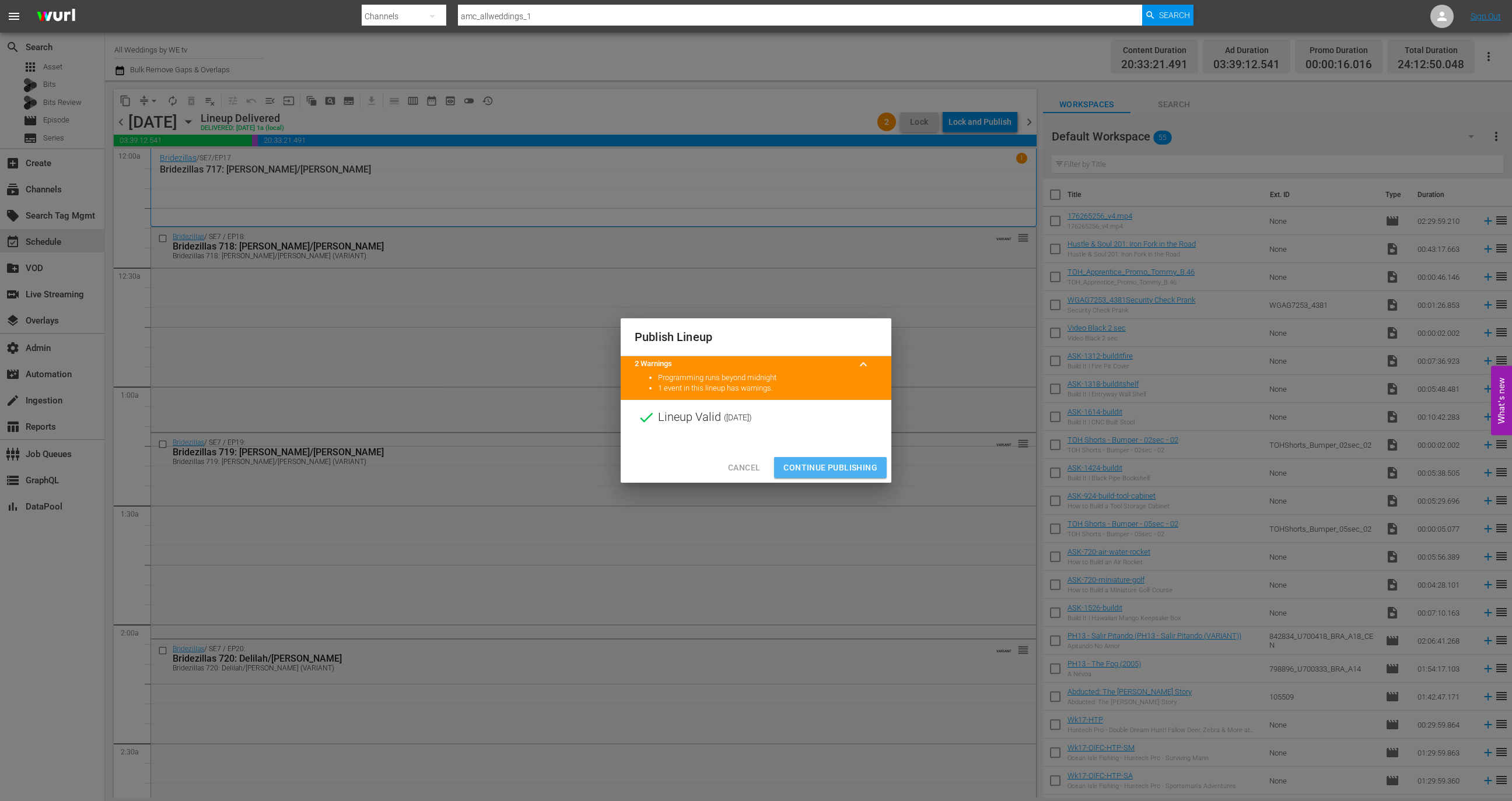
click at [831, 466] on span "Continue Publishing" at bounding box center [830, 467] width 94 height 15
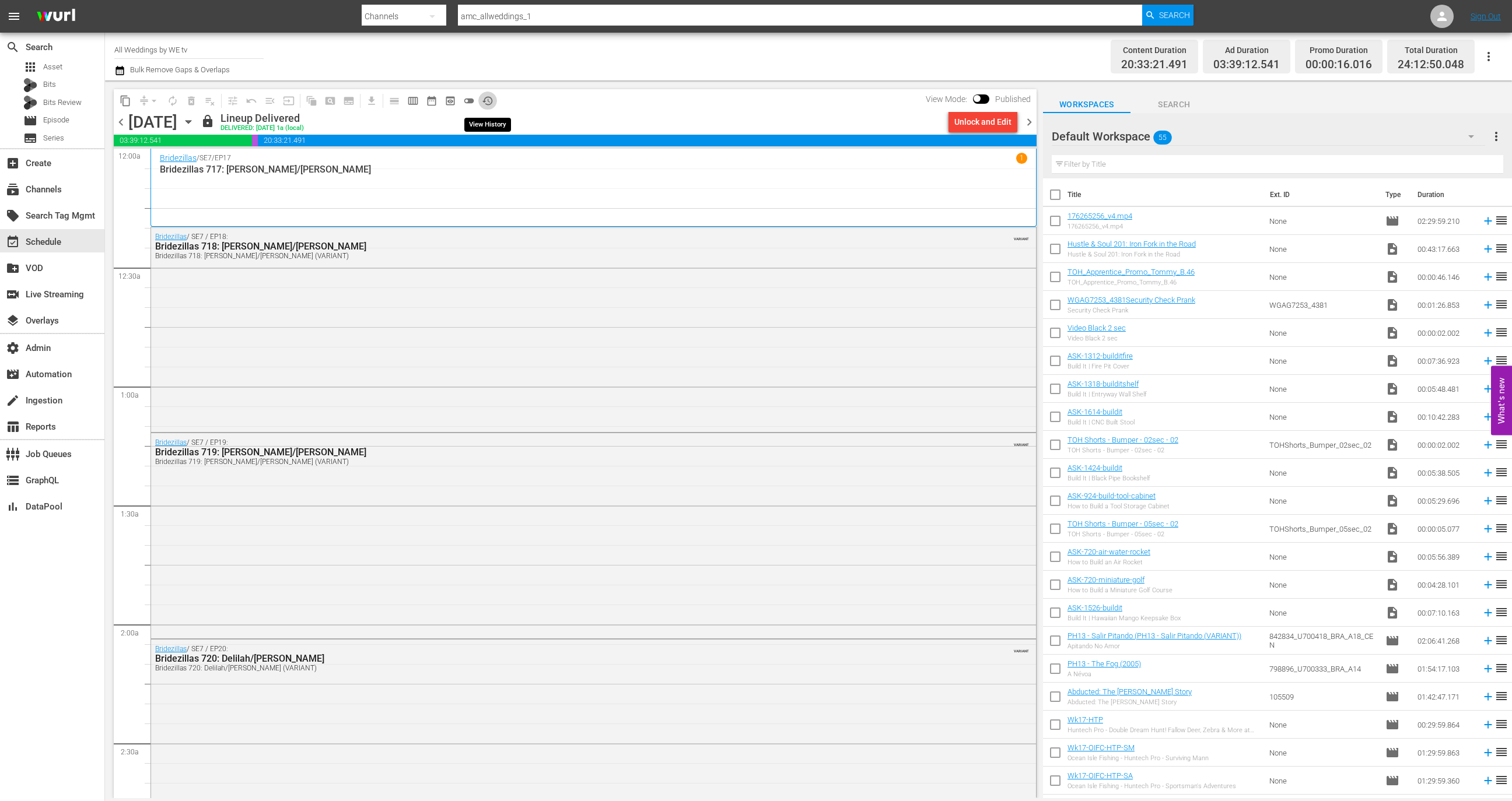
click at [485, 97] on span "history_outlined" at bounding box center [488, 101] width 12 height 12
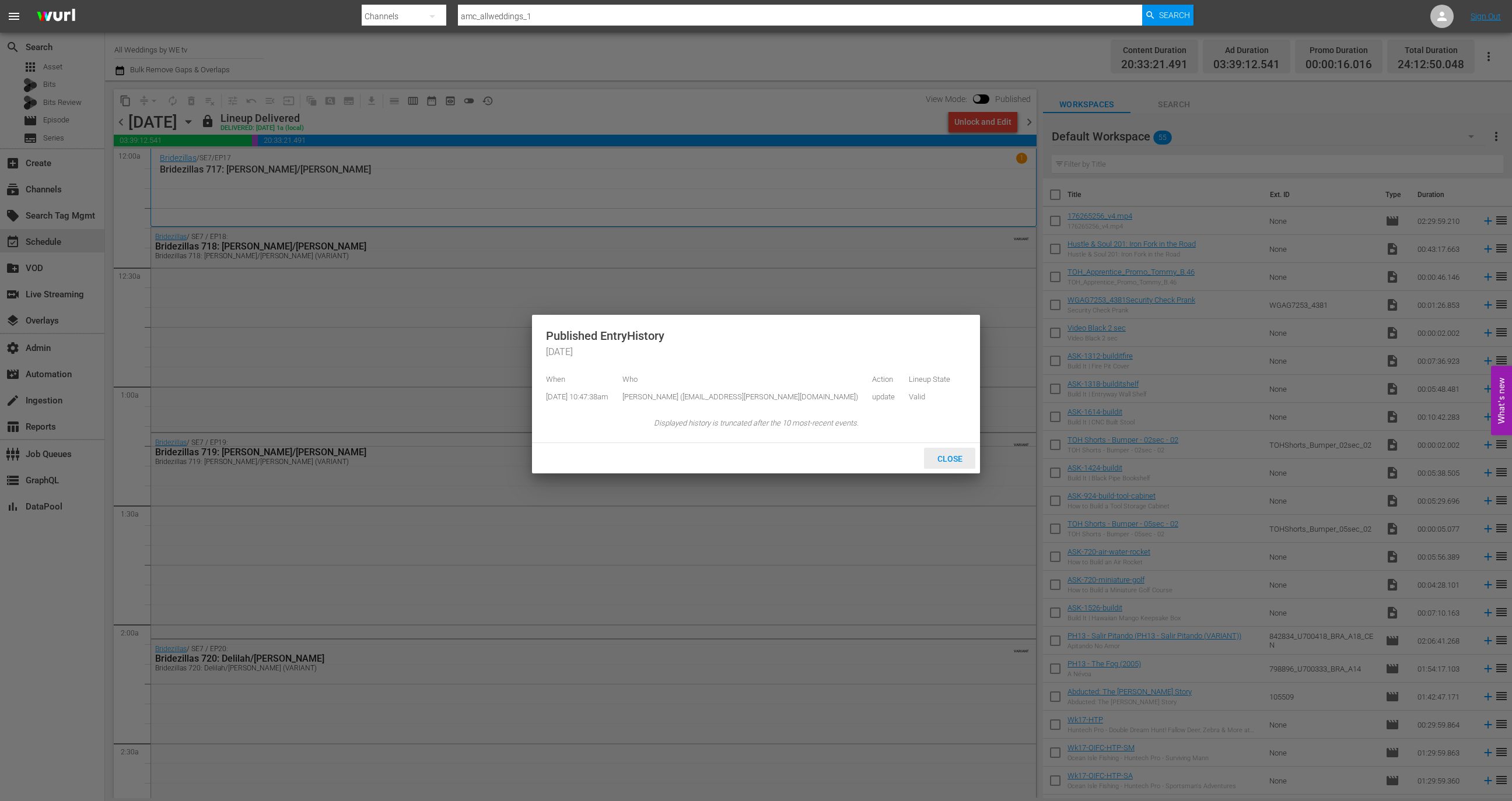
click at [962, 469] on div "Close" at bounding box center [950, 458] width 52 height 22
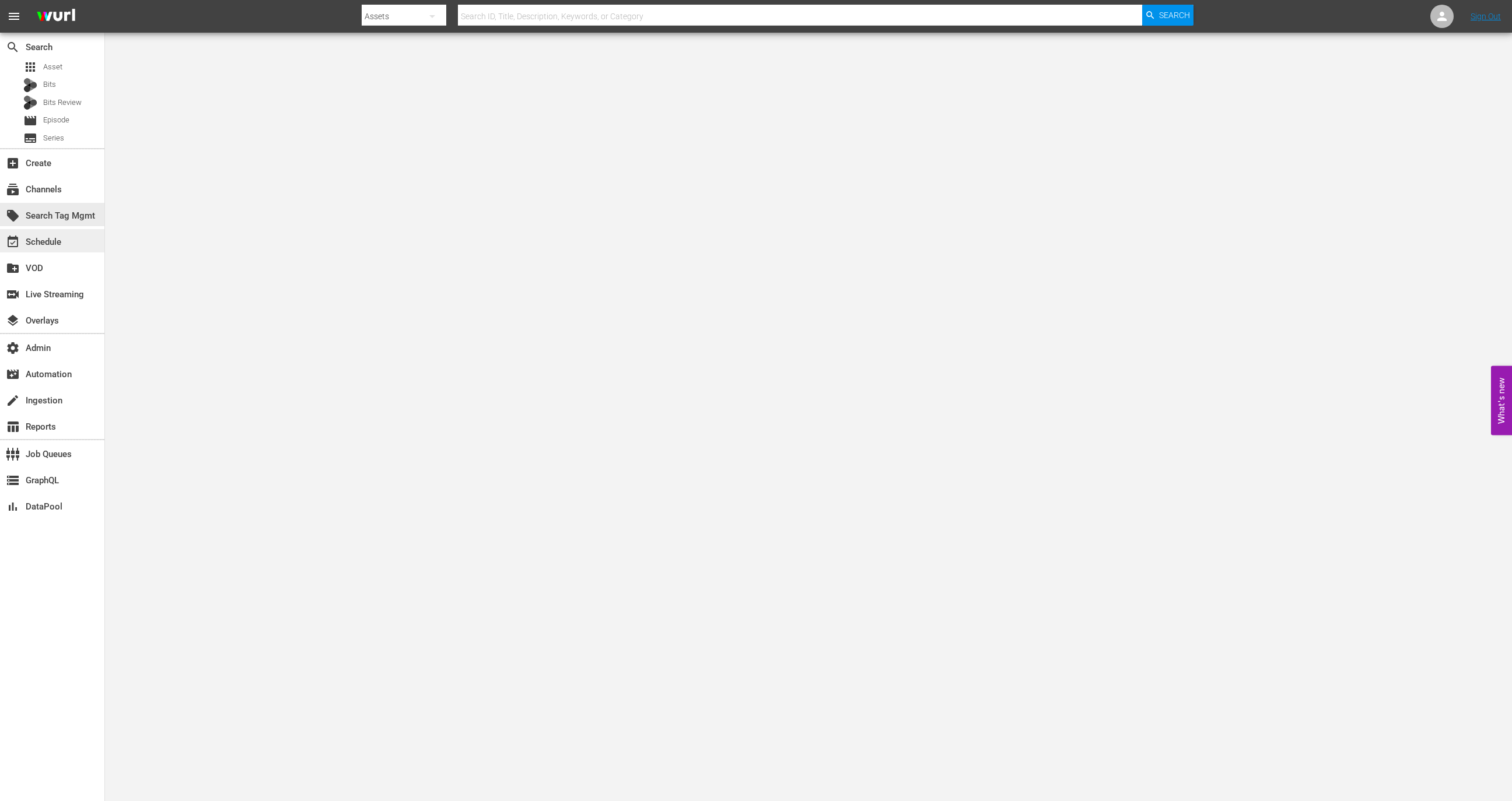
click at [53, 246] on div "event_available Schedule" at bounding box center [33, 241] width 66 height 10
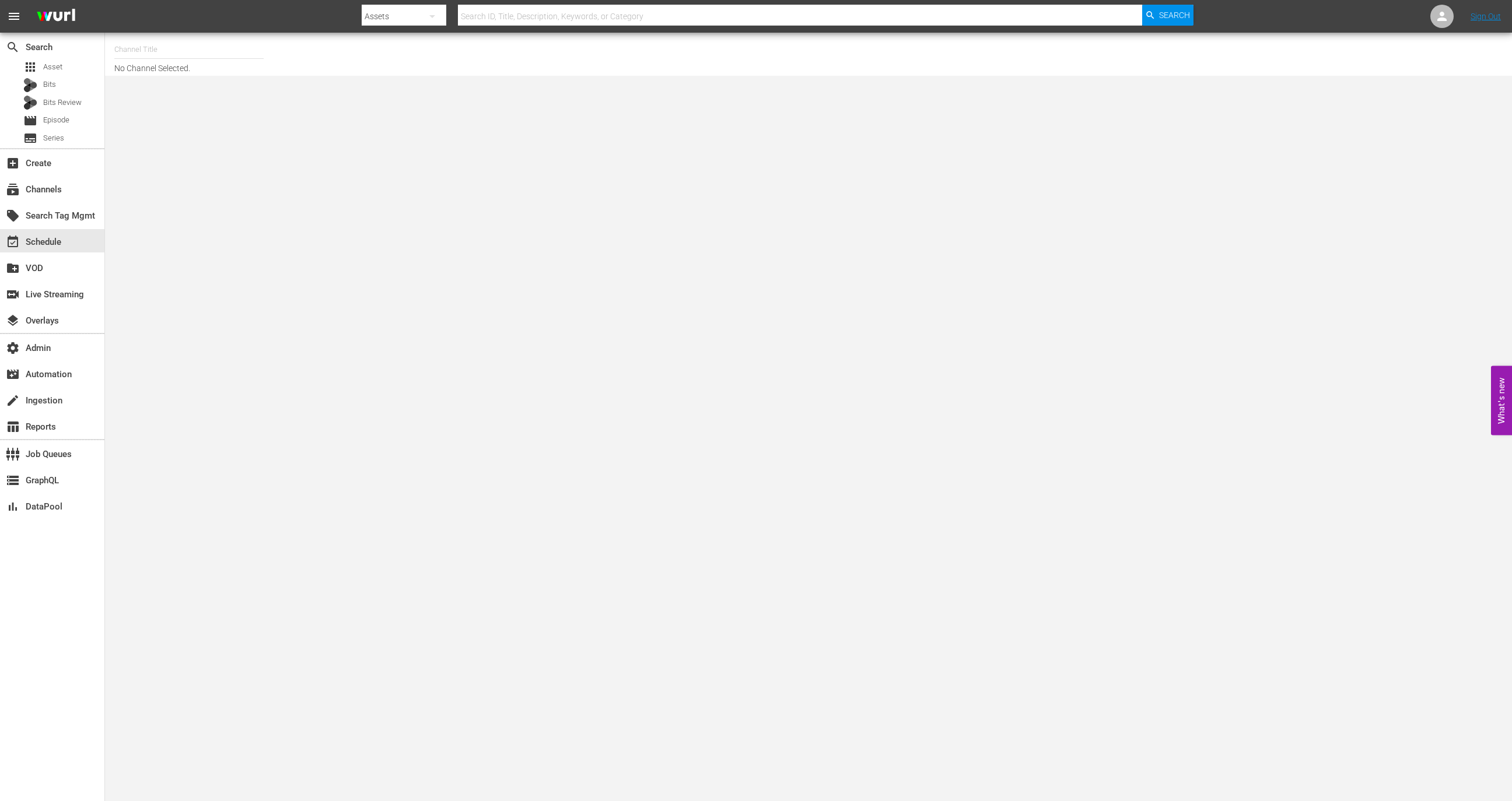
click at [178, 53] on input "text" at bounding box center [189, 49] width 149 height 28
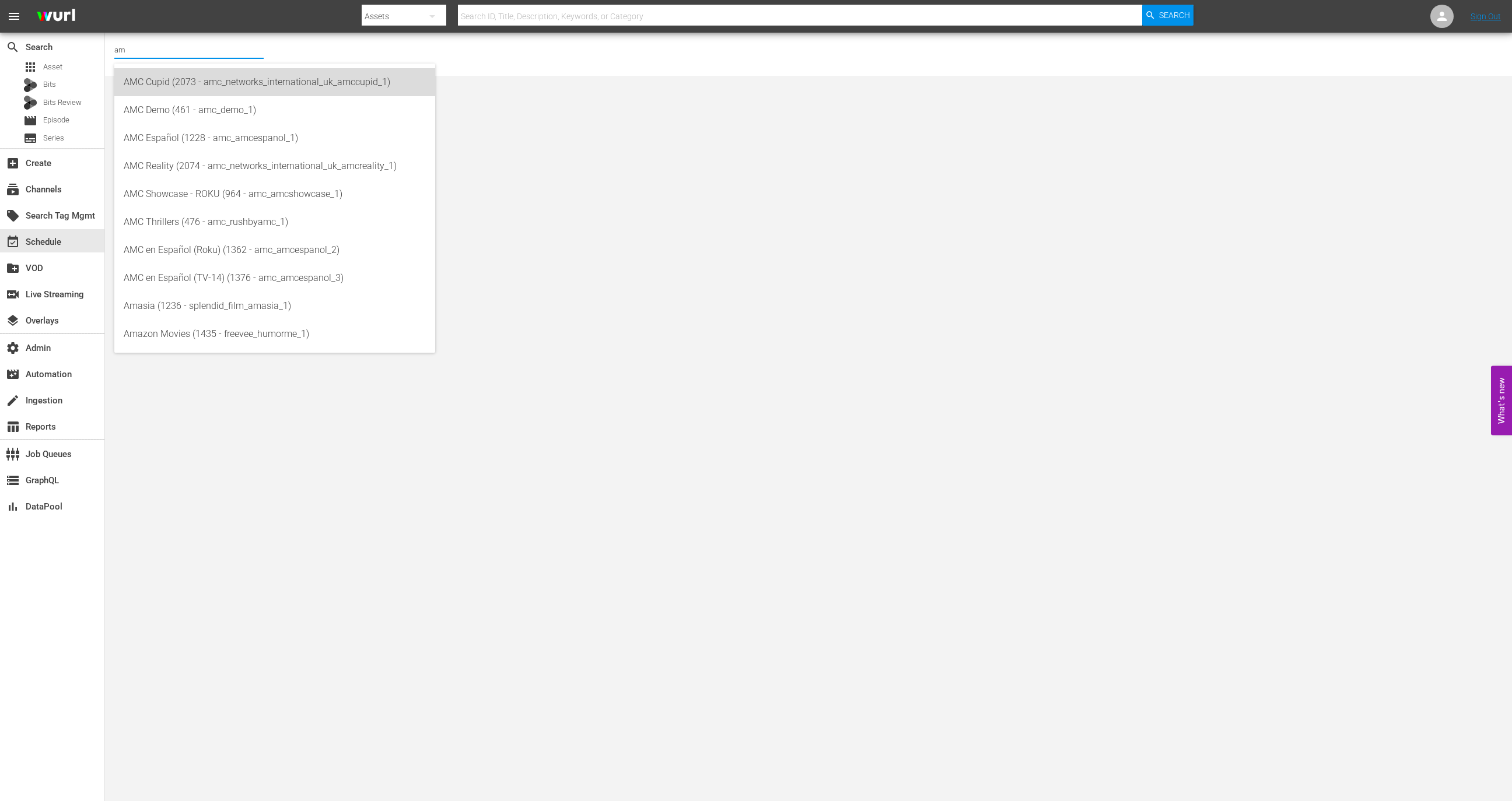
click at [187, 81] on div "AMC Cupid (2073 - amc_networks_international_uk_amccupid_1)" at bounding box center [274, 82] width 302 height 28
type input "AMC Cupid (2073 - amc_networks_international_uk_amccupid_1)"
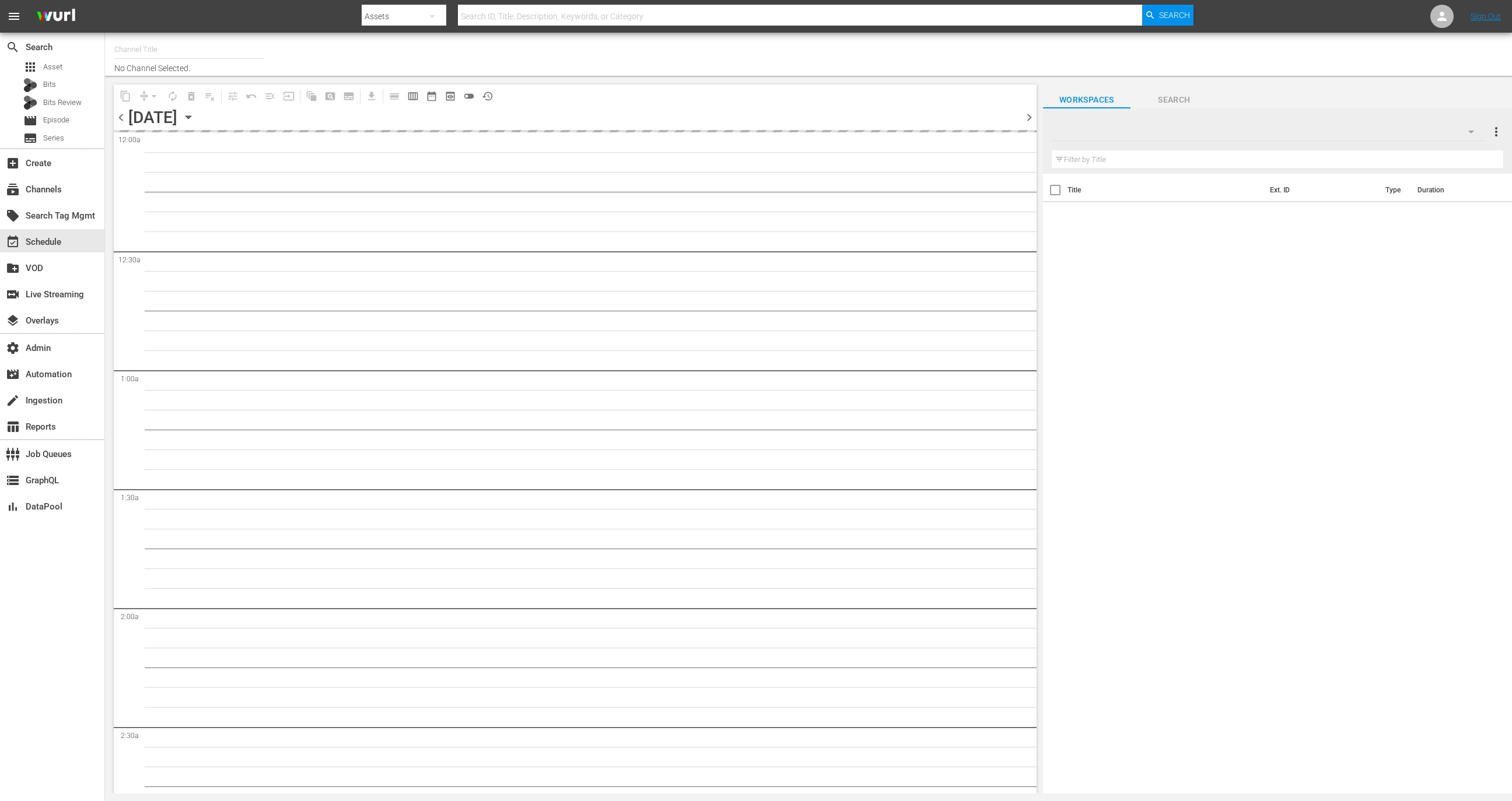
type input "TWD Universe Experience (TV-14) (844)"
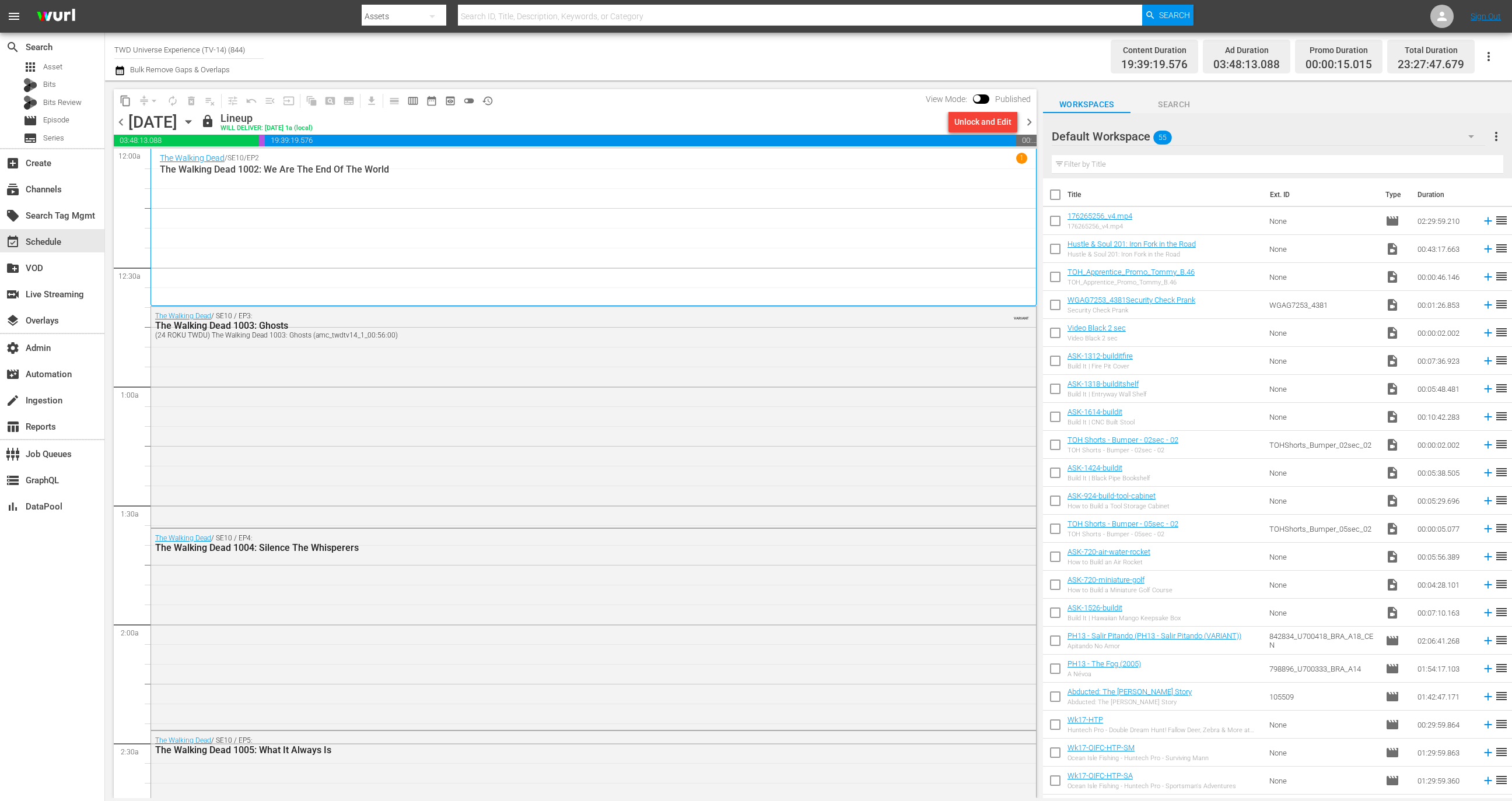
click at [1032, 118] on span "chevron_right" at bounding box center [1029, 122] width 15 height 15
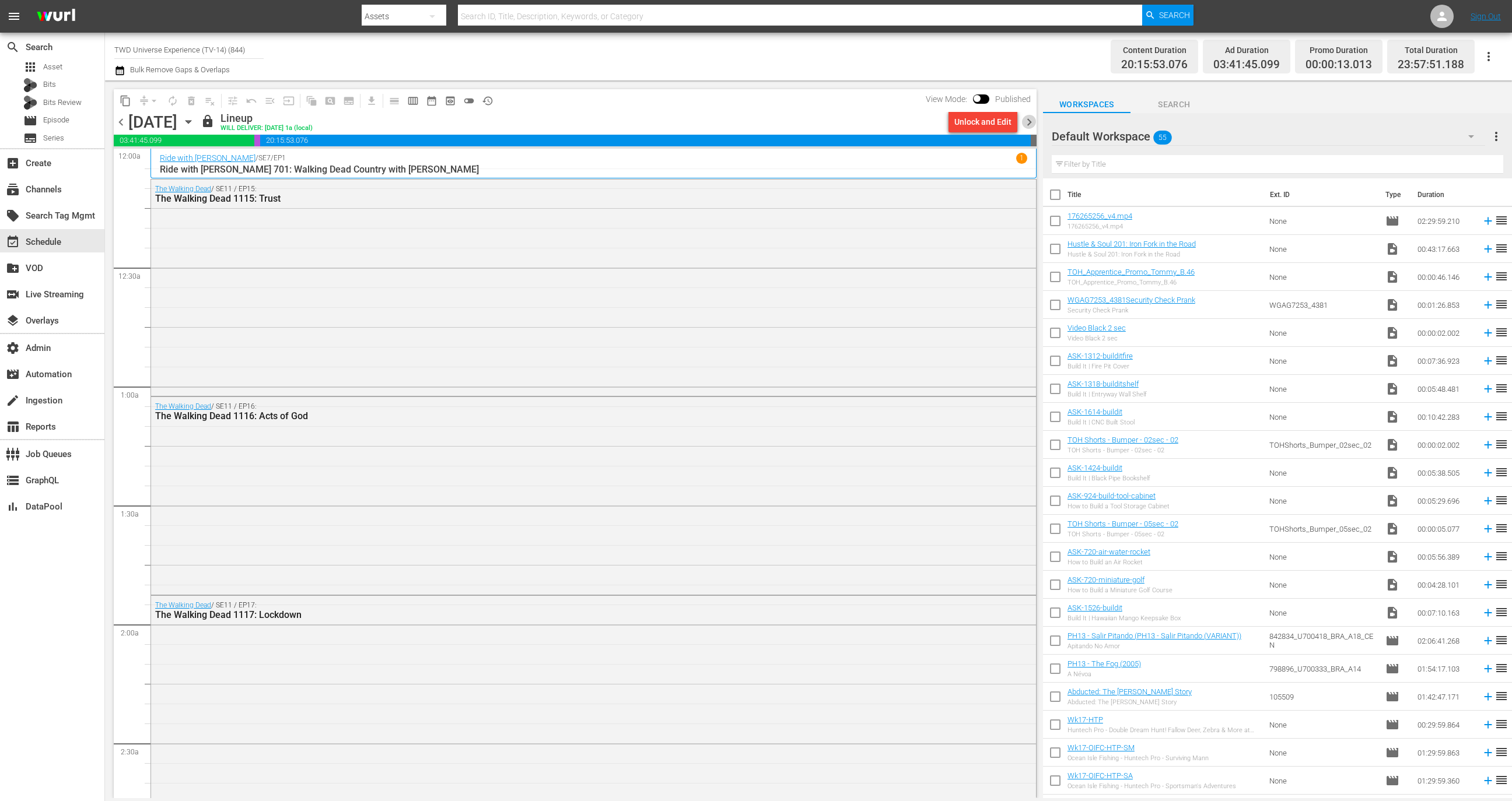
click at [1027, 122] on span "chevron_right" at bounding box center [1029, 122] width 15 height 15
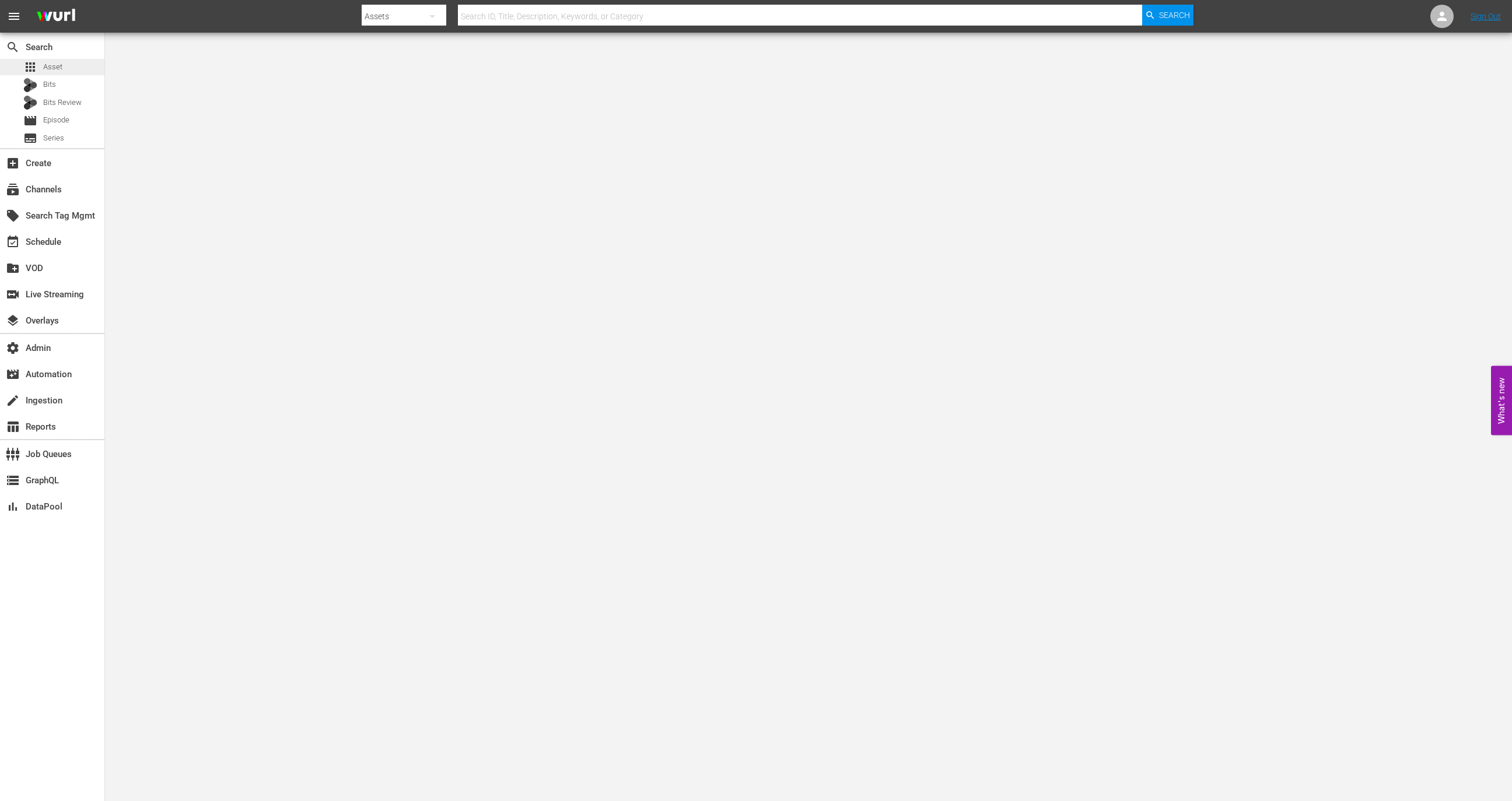
click at [73, 59] on div "apps Asset" at bounding box center [52, 66] width 104 height 16
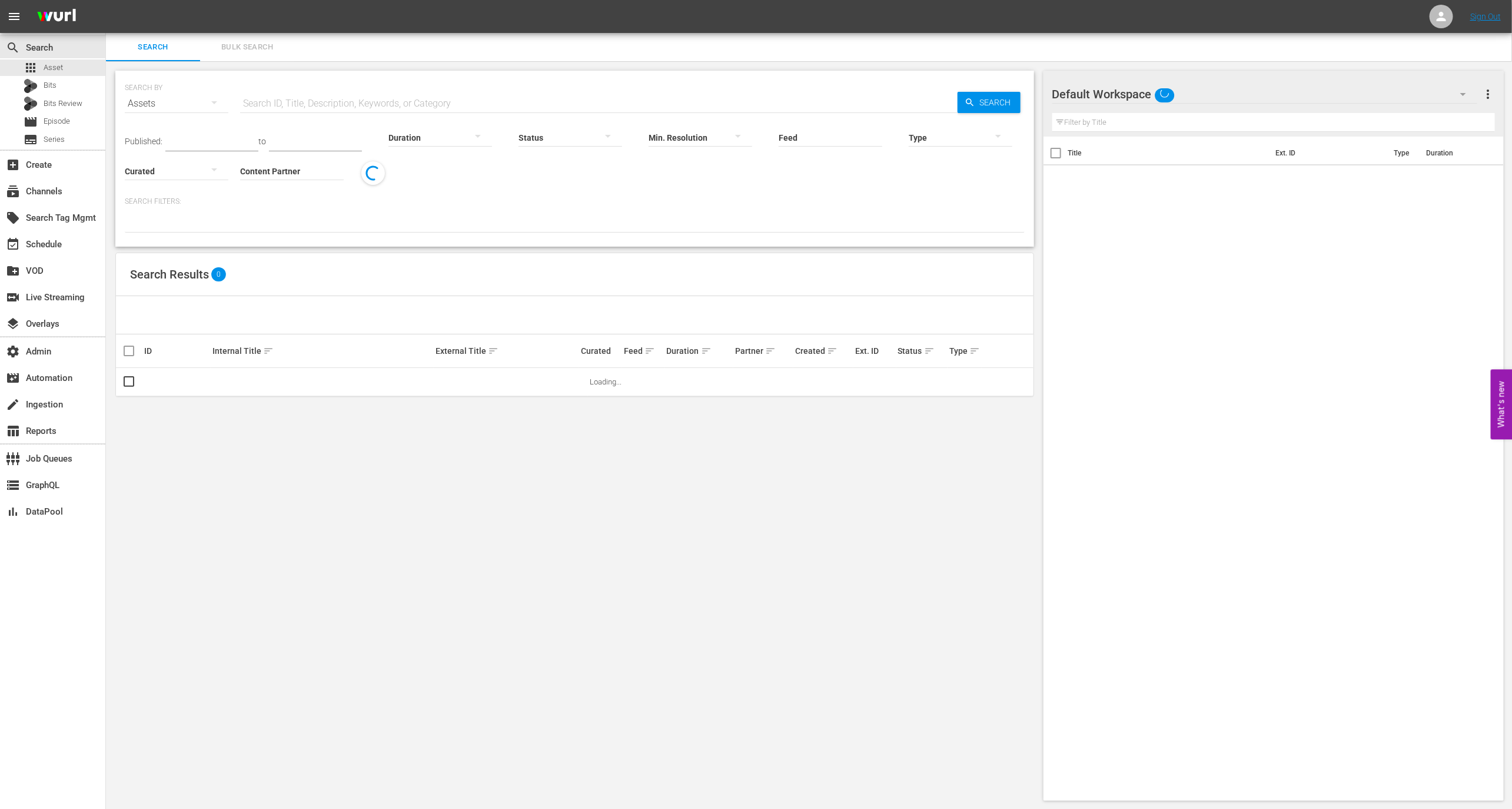
click at [323, 100] on input "text" at bounding box center [599, 104] width 717 height 28
paste input "AMCNVR00000666"
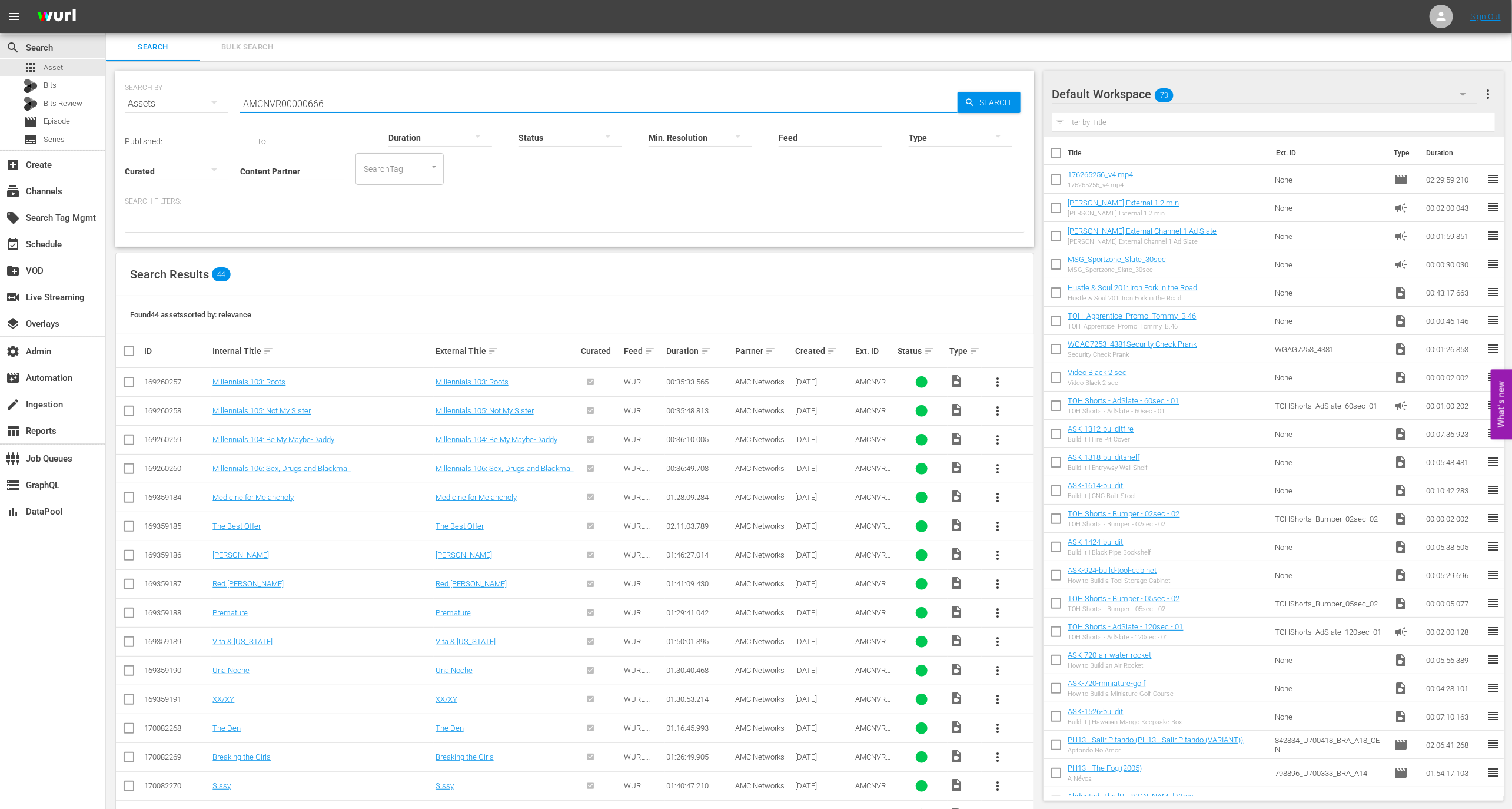
type input "AMCNVR00000666"
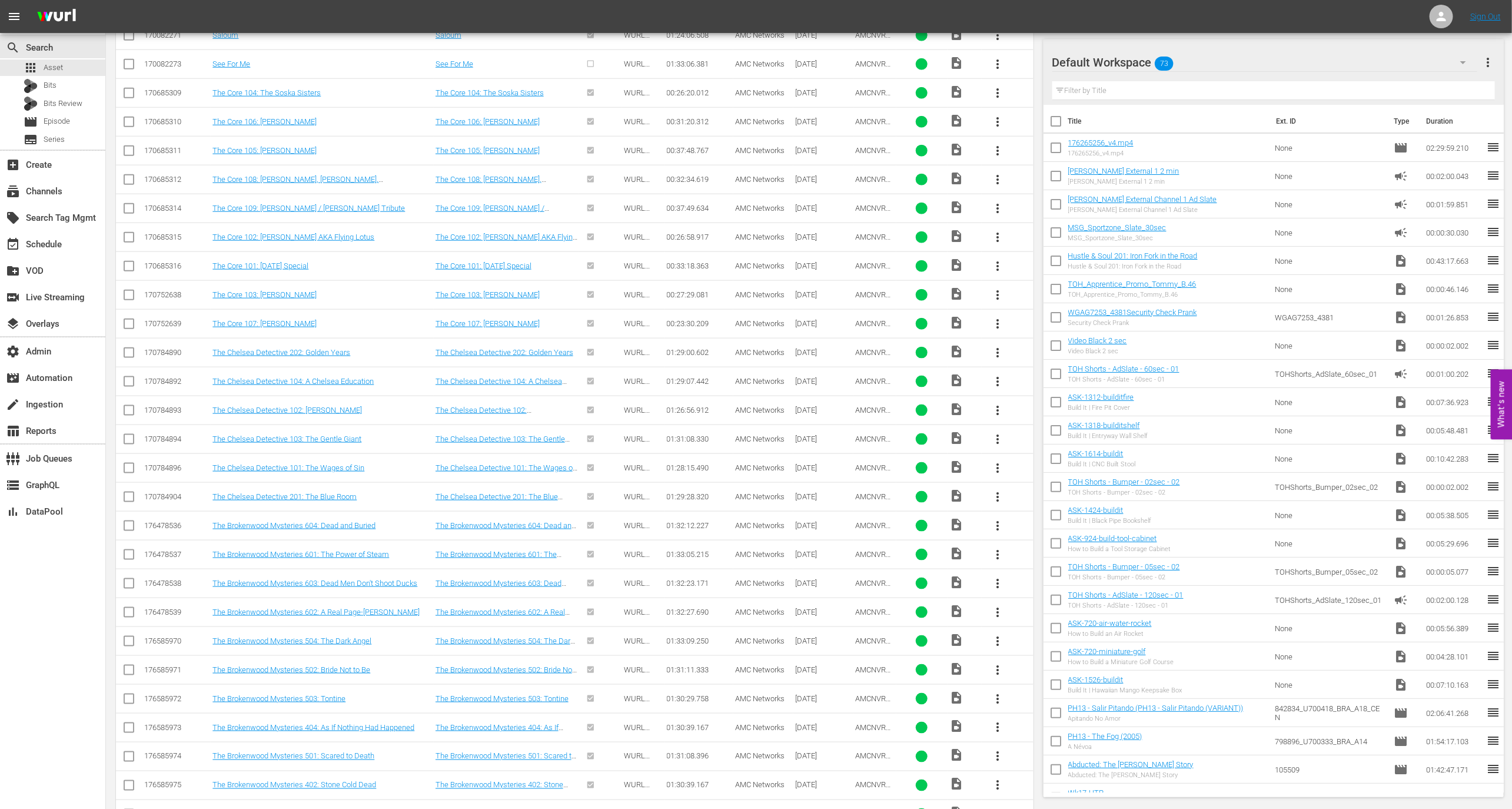
scroll to position [843, 0]
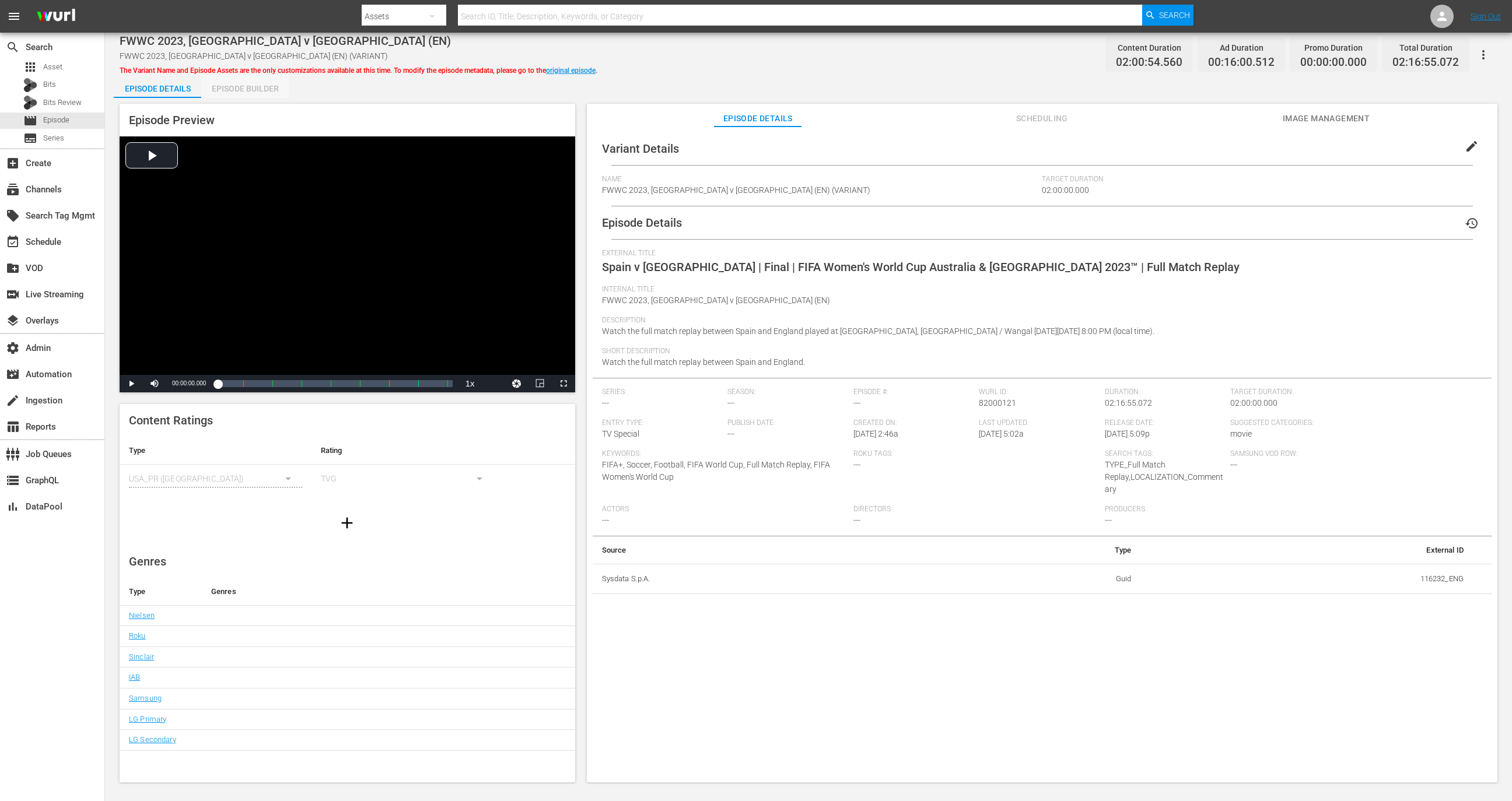
click at [247, 84] on div "Episode Builder" at bounding box center [244, 89] width 87 height 28
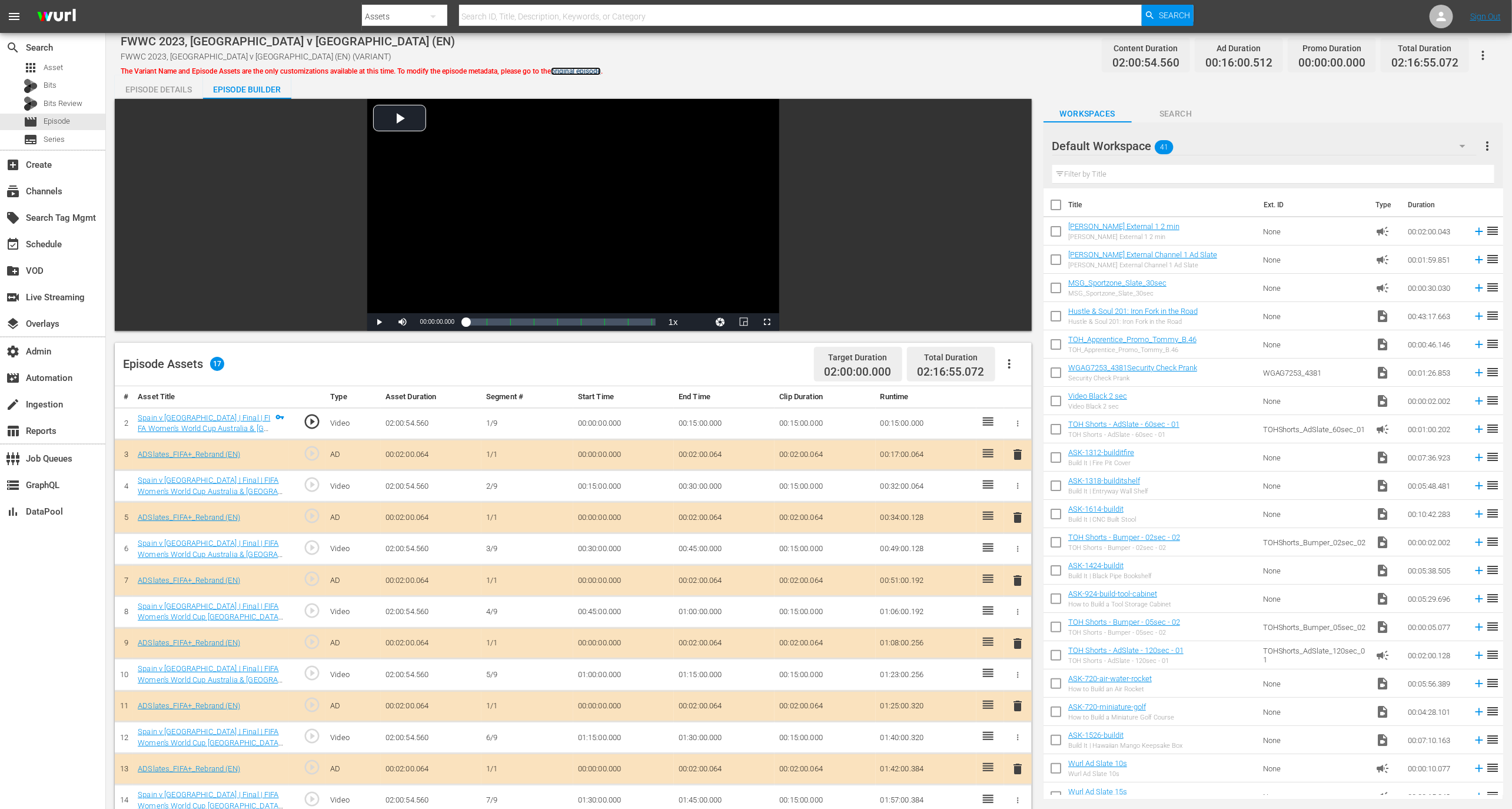
click at [575, 71] on link "original episode" at bounding box center [575, 71] width 50 height 8
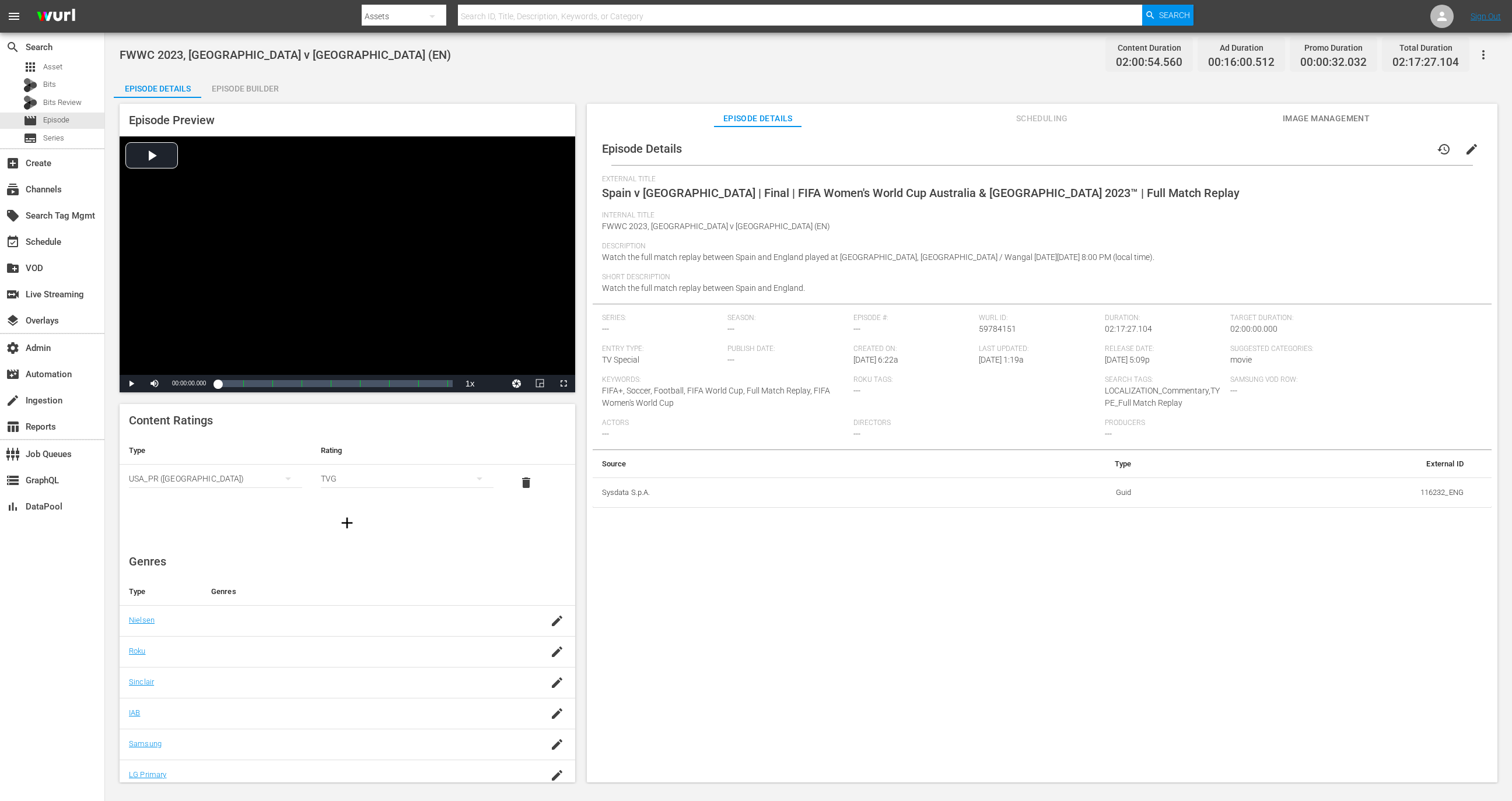
click at [255, 89] on div "Episode Builder" at bounding box center [244, 89] width 87 height 28
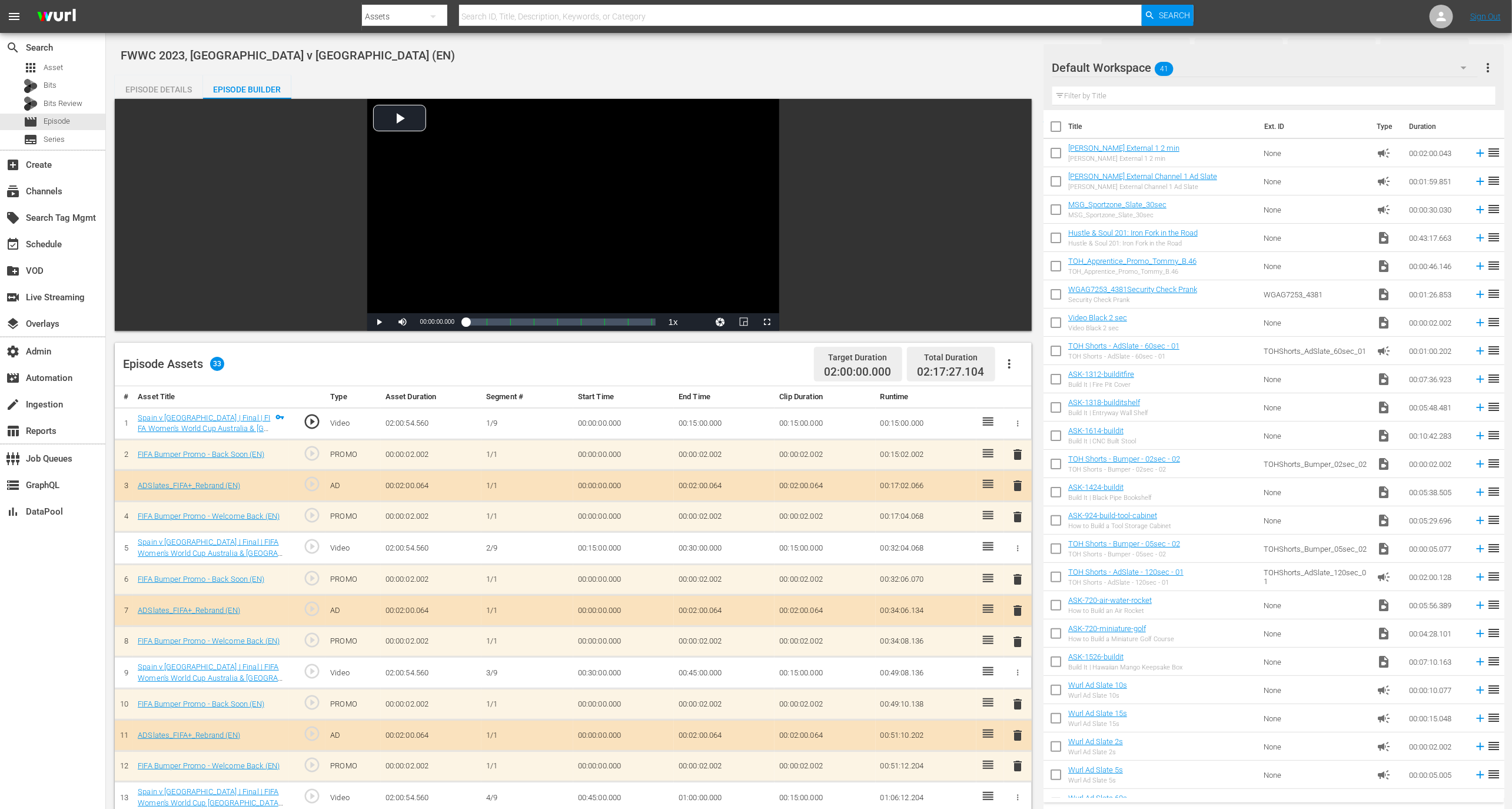
scroll to position [624, 0]
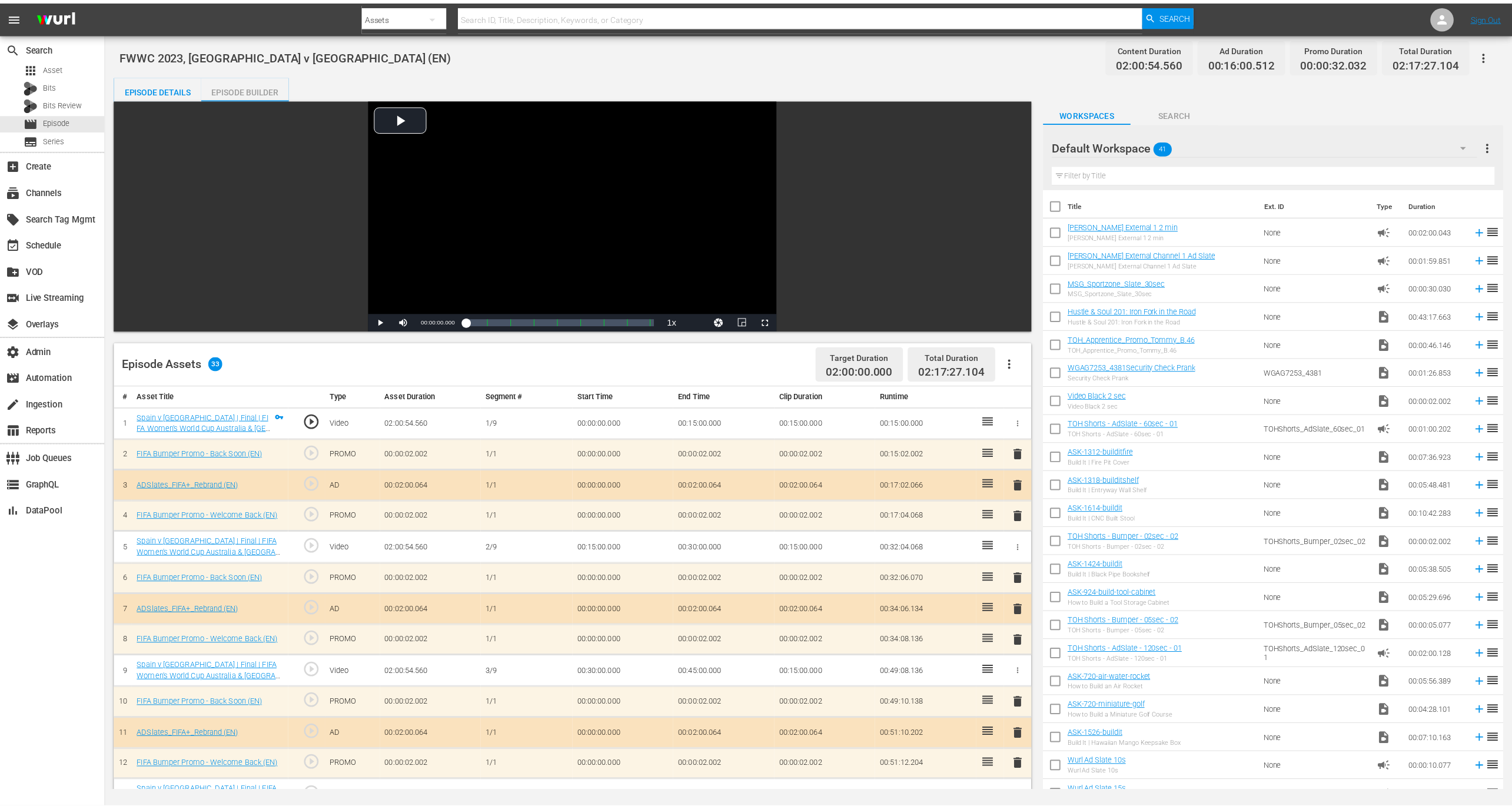
scroll to position [624, 0]
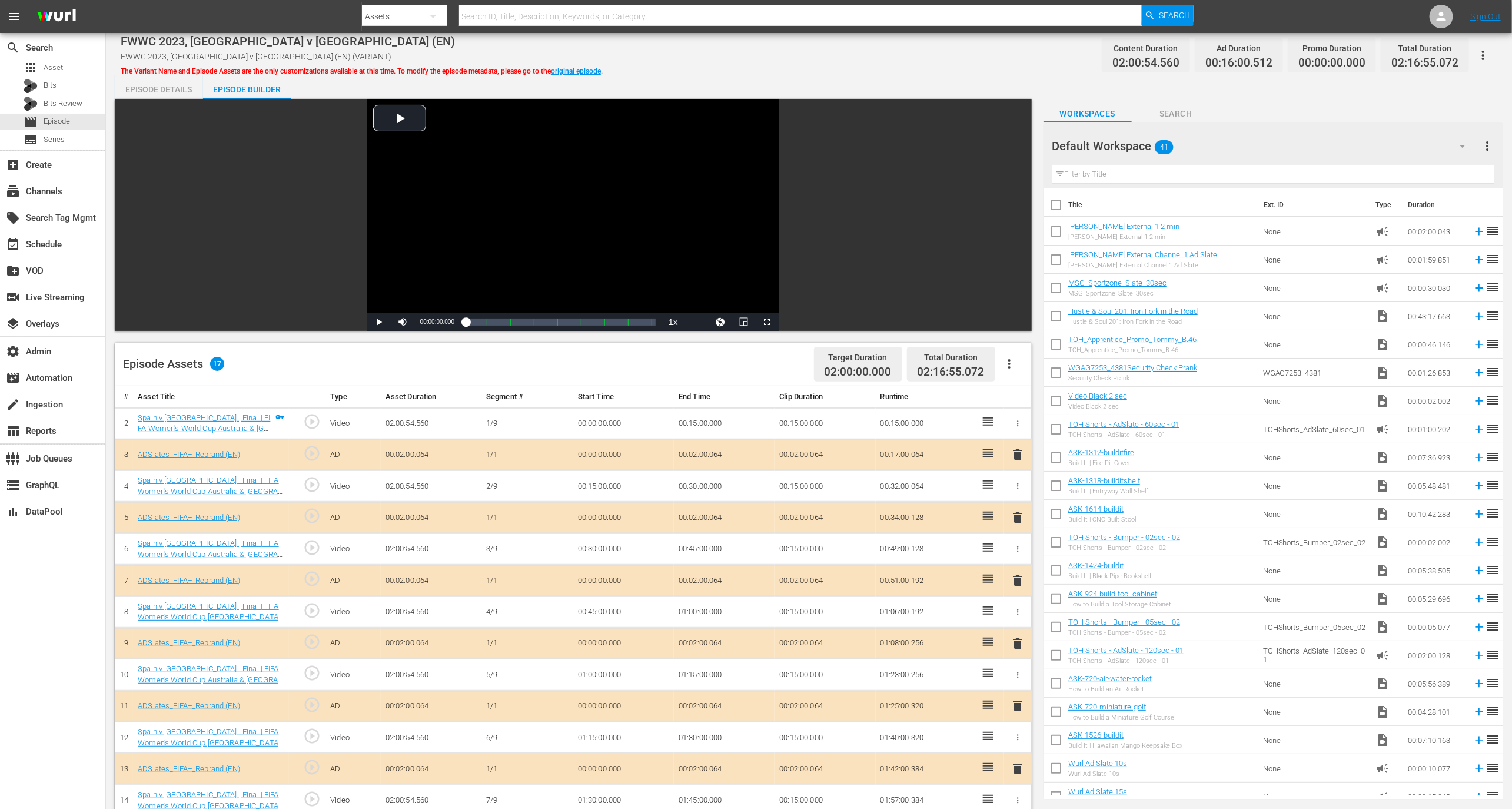
click at [256, 452] on div "ADSlates_FIFA+_Rebrand (EN)" at bounding box center [211, 455] width 146 height 11
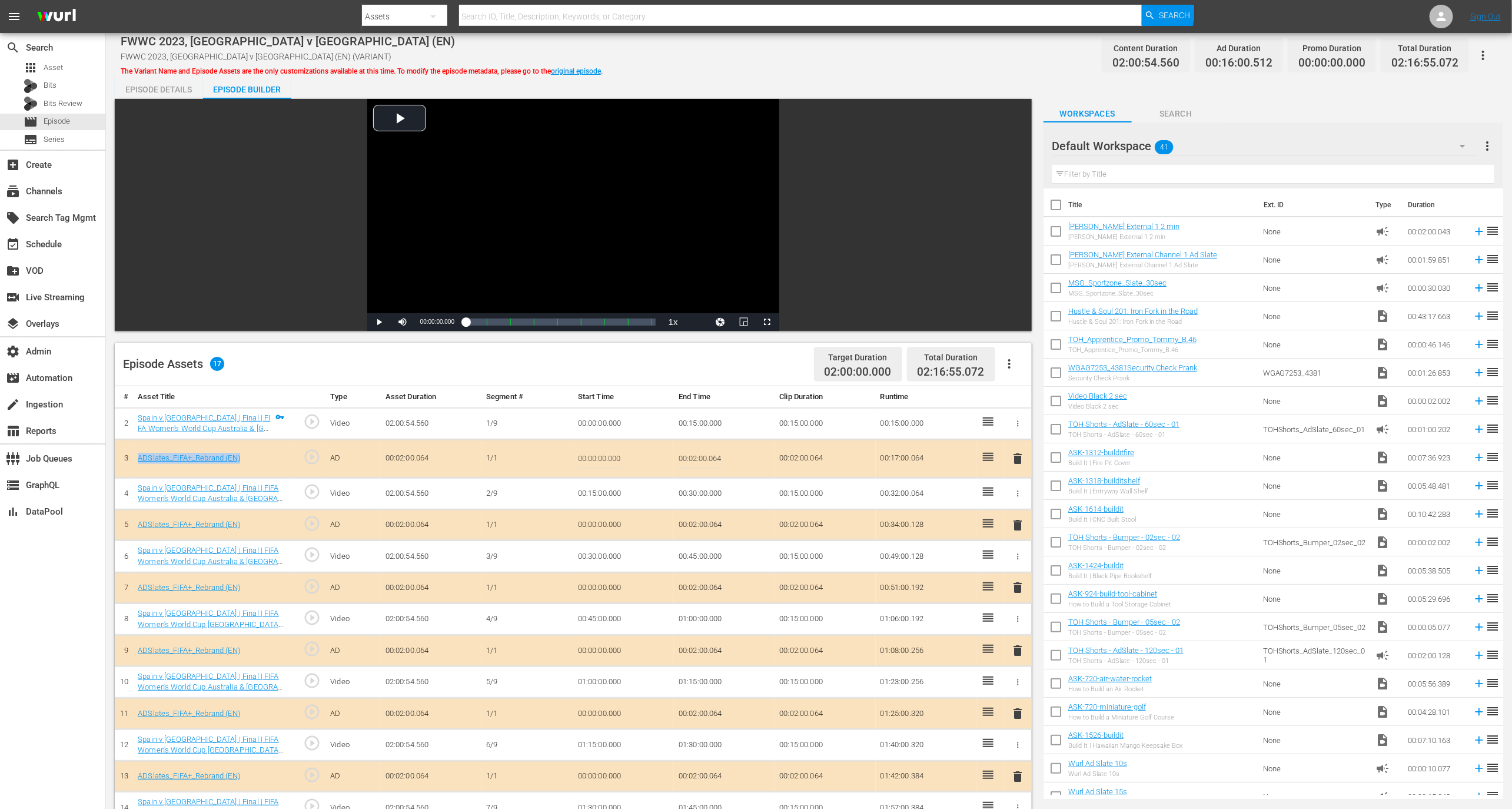
click at [256, 453] on div "ADSlates_FIFA+_Rebrand (EN)" at bounding box center [211, 458] width 146 height 11
copy tr "ADSlates_FIFA+_Rebrand (EN) play_circle_outline"
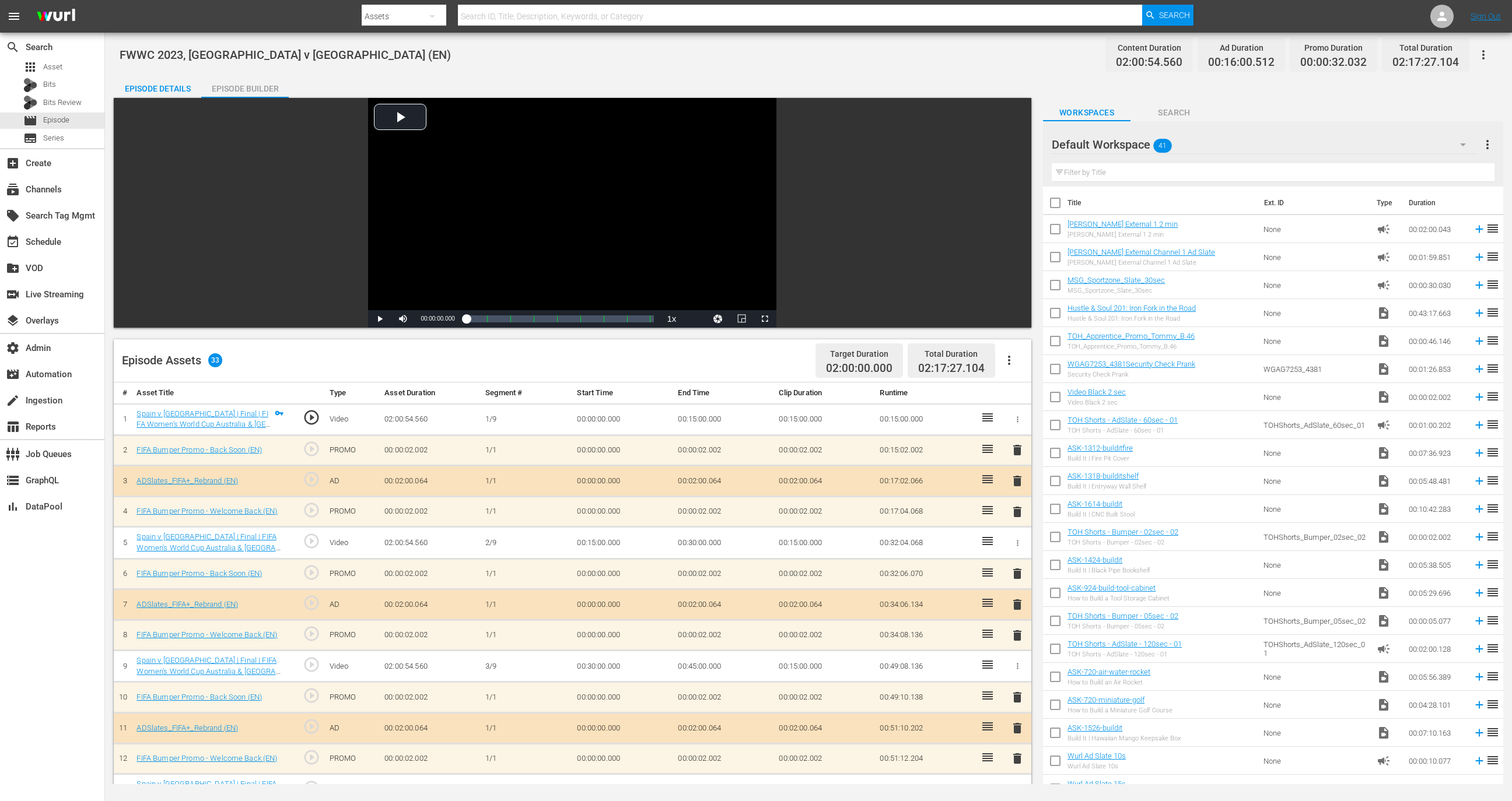
click at [234, 79] on div "Episode Builder" at bounding box center [244, 89] width 87 height 28
click at [156, 84] on div "Episode Details" at bounding box center [157, 89] width 87 height 28
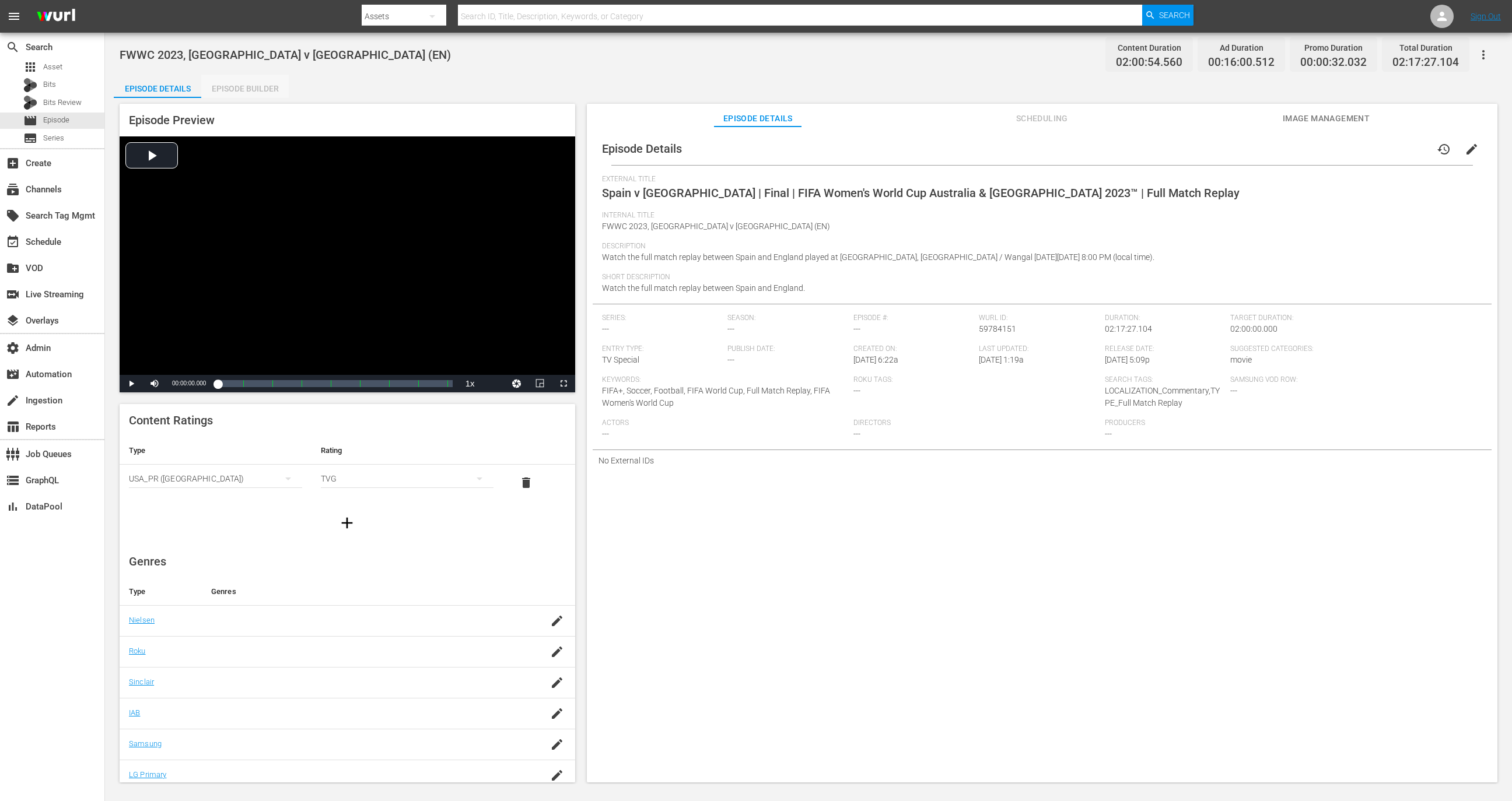
click at [267, 75] on div "Episode Builder" at bounding box center [244, 89] width 87 height 28
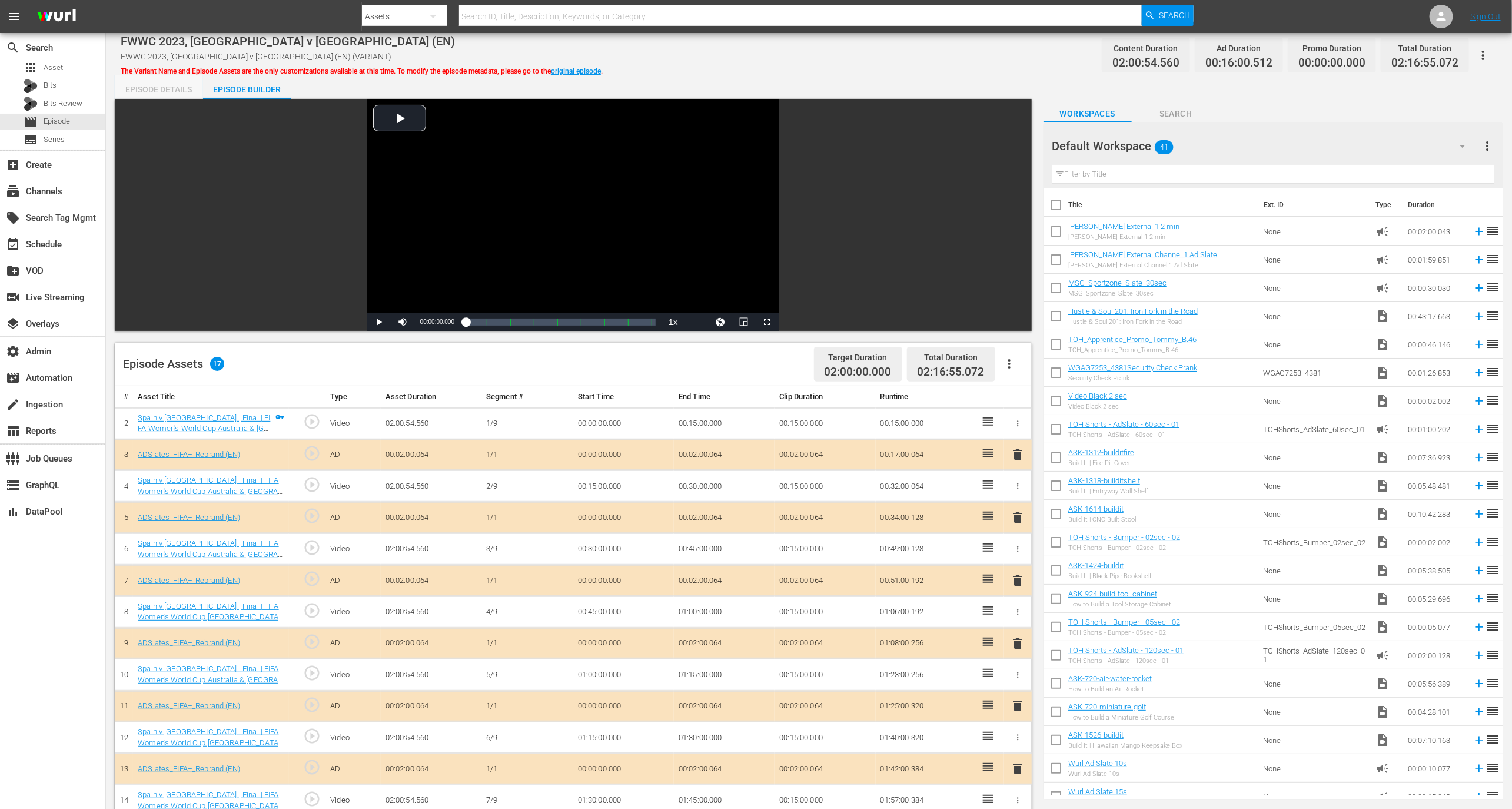
click at [175, 96] on div "Episode Details" at bounding box center [158, 90] width 88 height 28
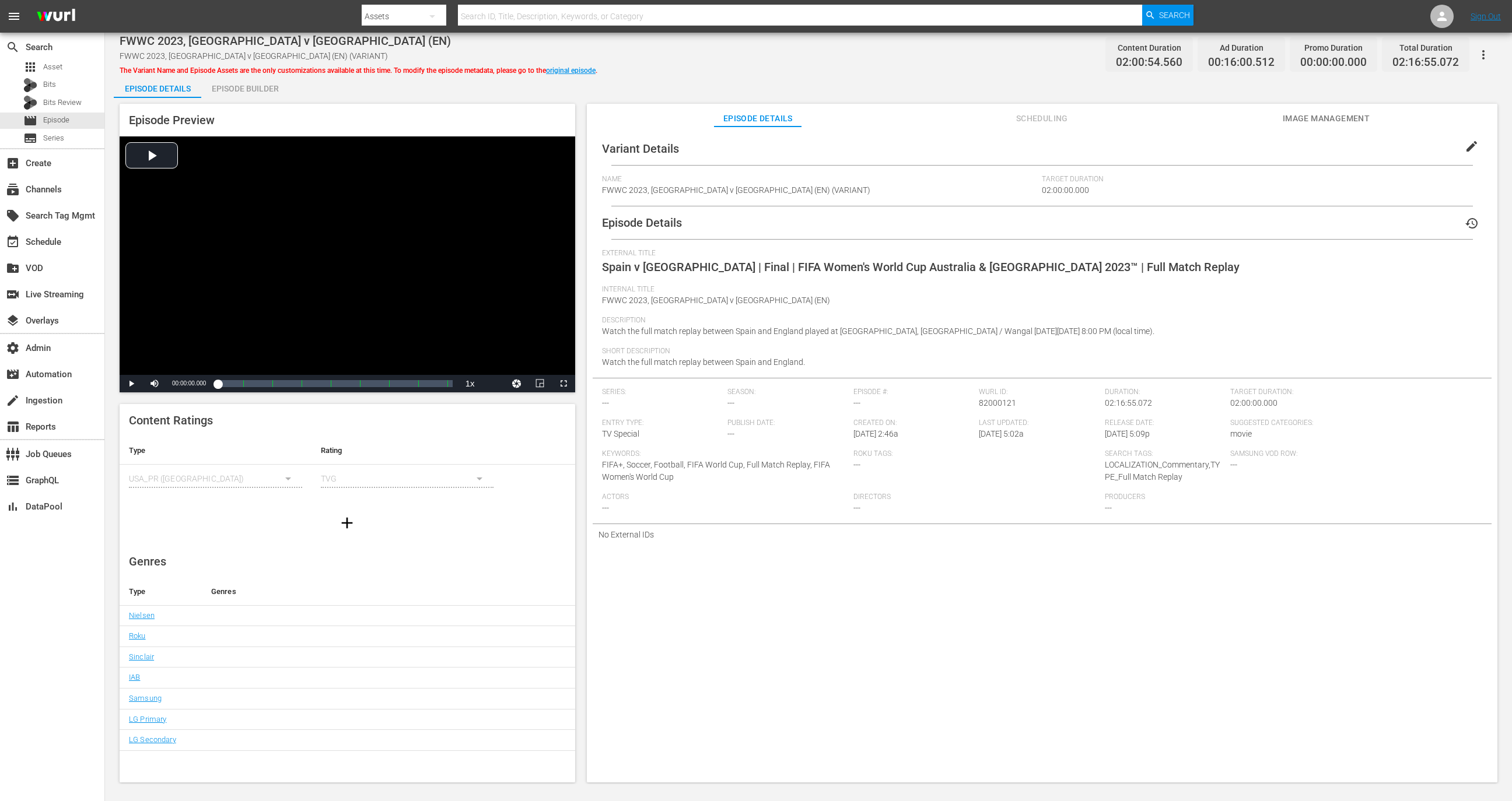
click at [1465, 226] on span "history" at bounding box center [1471, 223] width 14 height 14
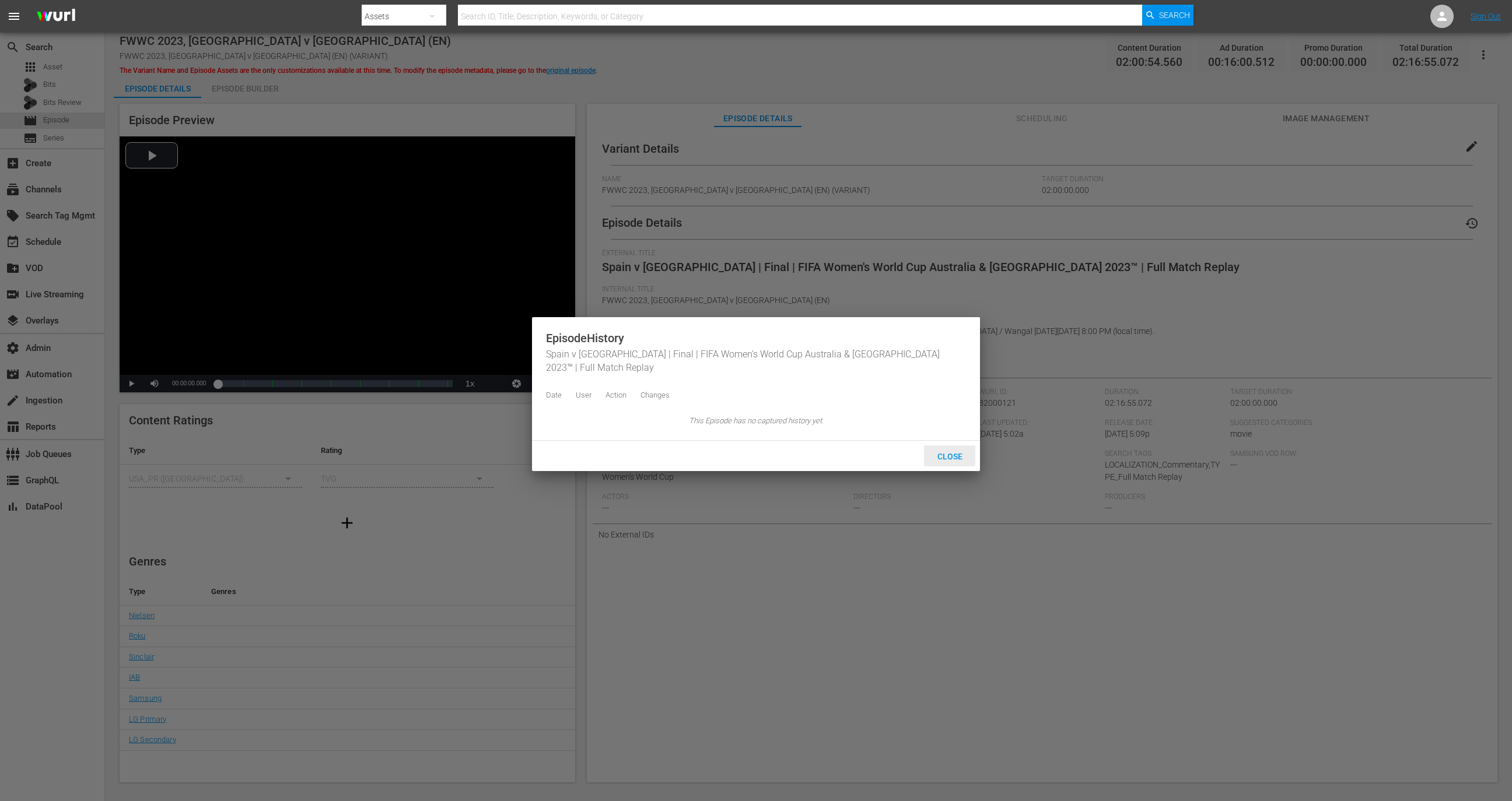
click at [963, 461] on span "Close" at bounding box center [950, 456] width 44 height 9
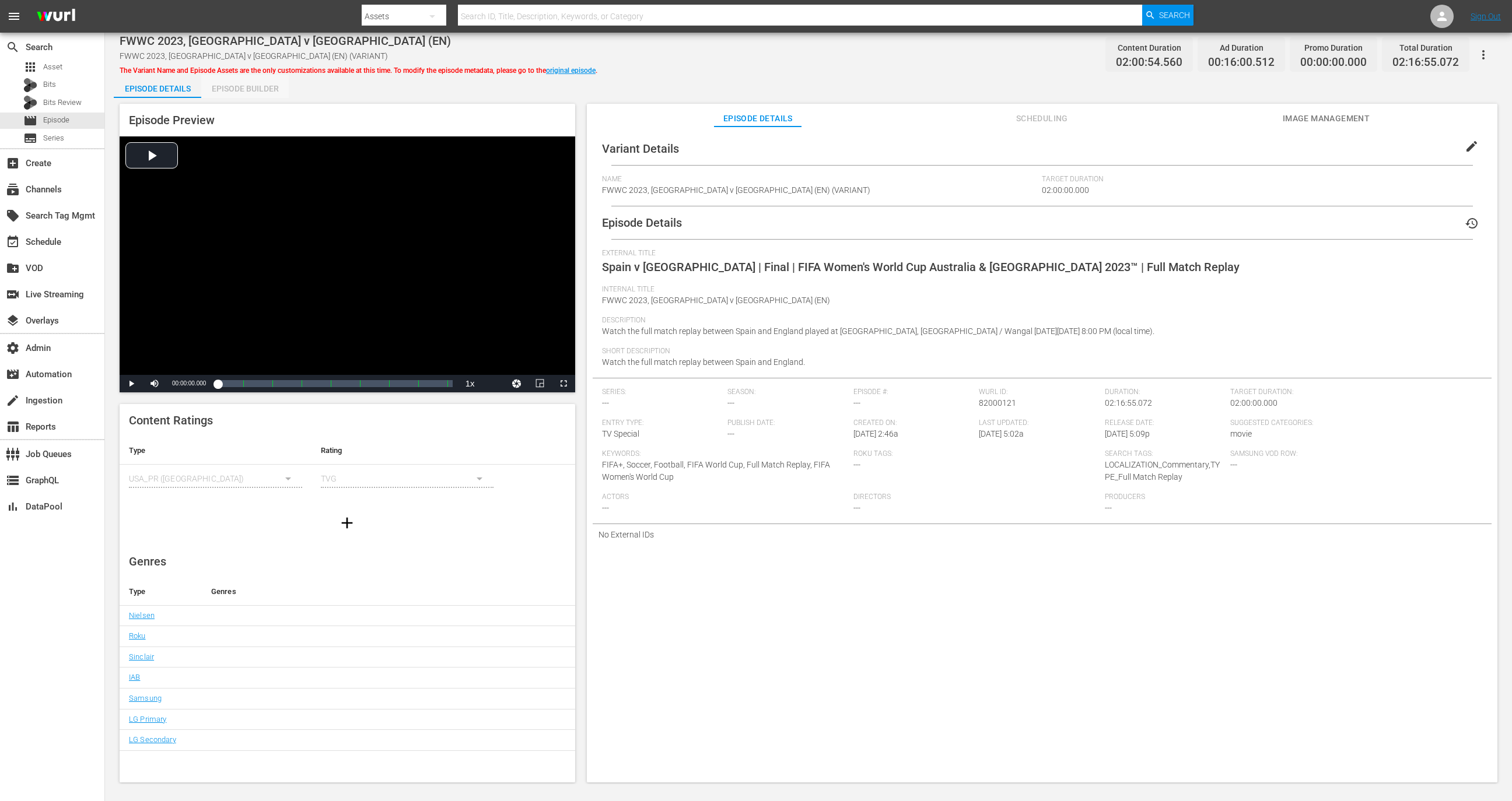
click at [251, 80] on div "Episode Builder" at bounding box center [244, 89] width 87 height 28
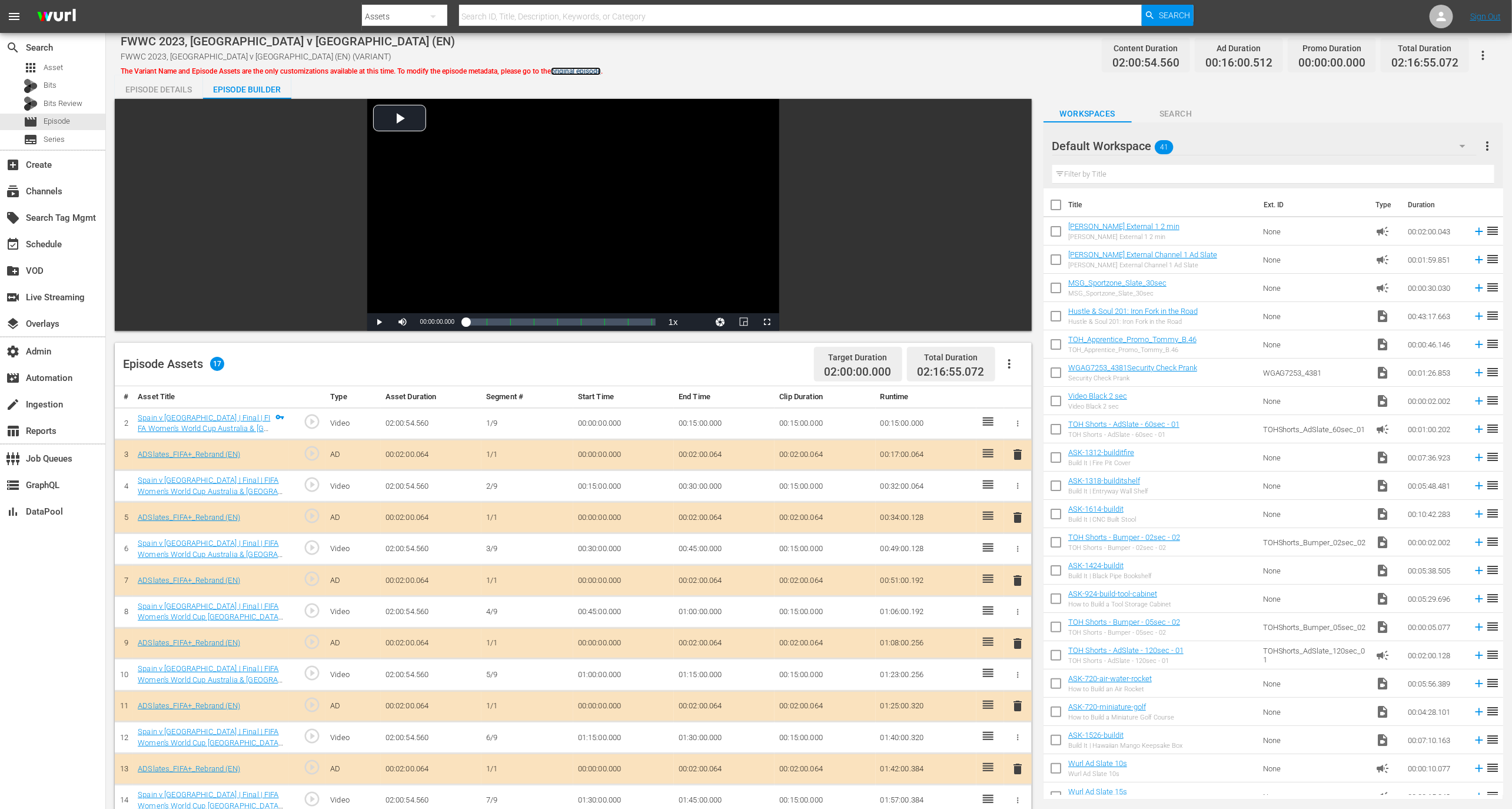
click at [601, 68] on link "original episode" at bounding box center [575, 71] width 50 height 8
click at [146, 90] on div "Episode Details" at bounding box center [158, 90] width 88 height 28
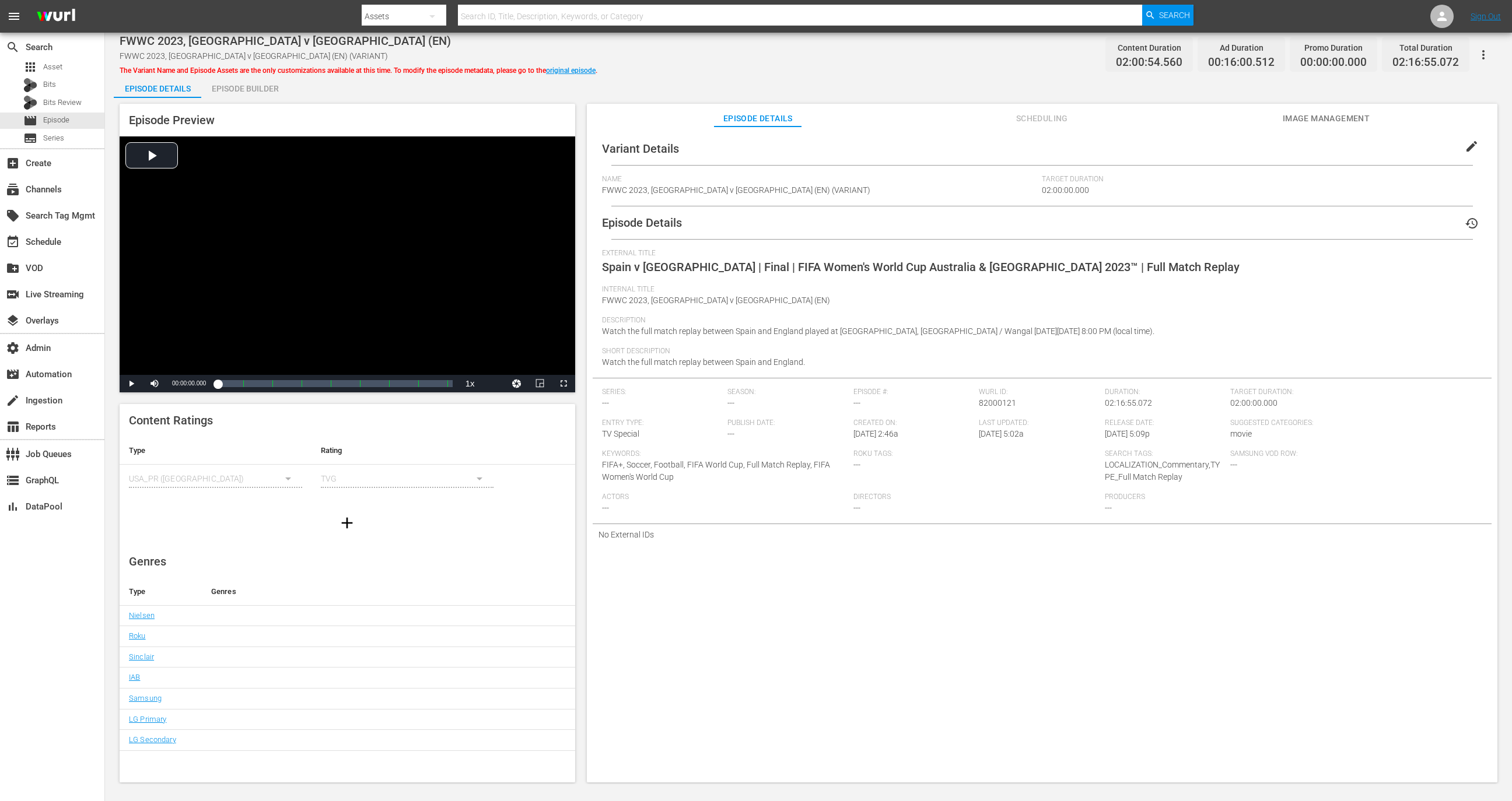
click at [1024, 436] on span "8/8/25 @ 5:02a" at bounding box center [1001, 434] width 45 height 9
click at [903, 426] on span "Created On:" at bounding box center [913, 423] width 120 height 9
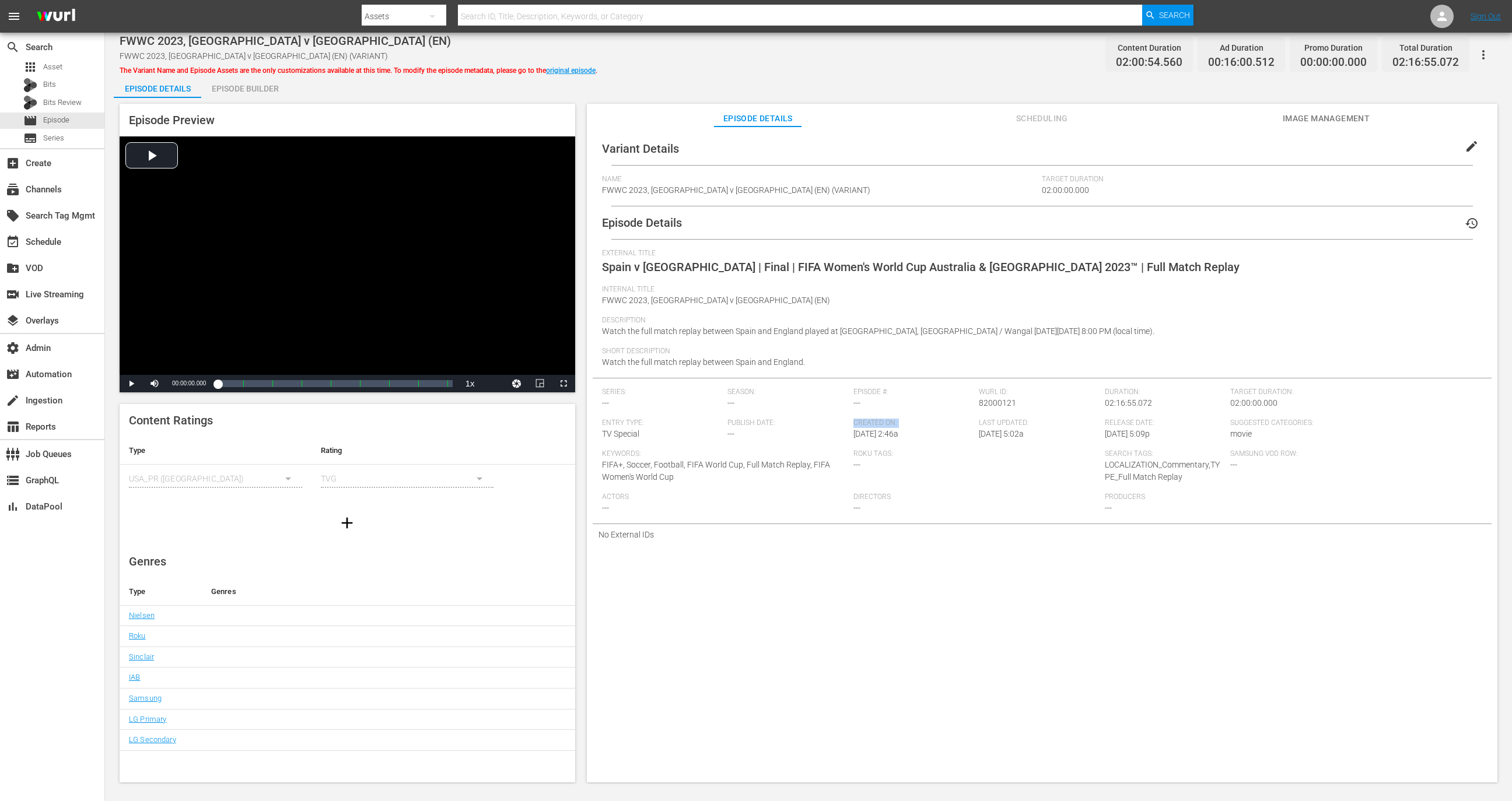
click at [903, 426] on span "Created On:" at bounding box center [913, 423] width 120 height 9
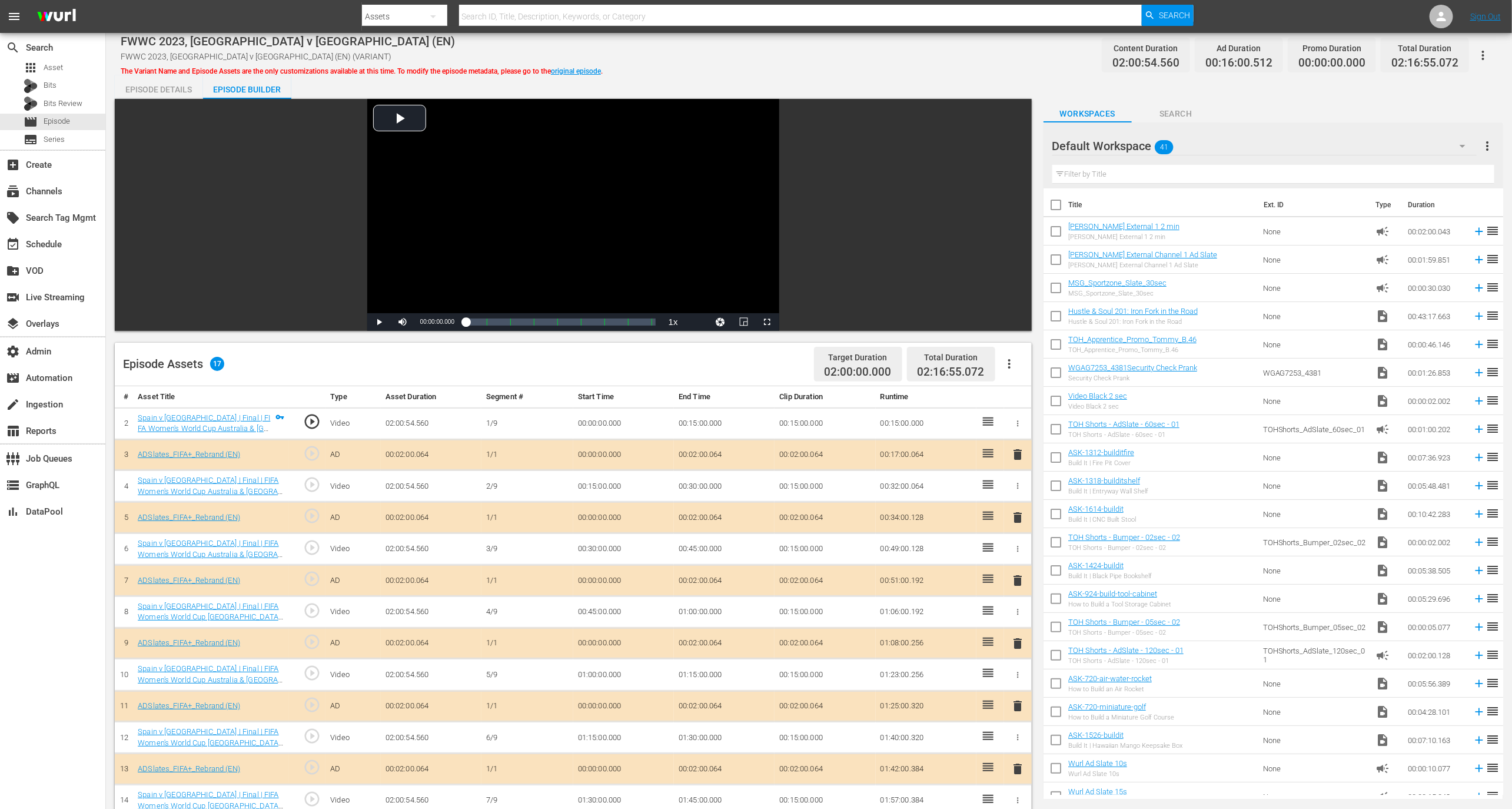
click at [144, 84] on div "Episode Details" at bounding box center [158, 90] width 88 height 28
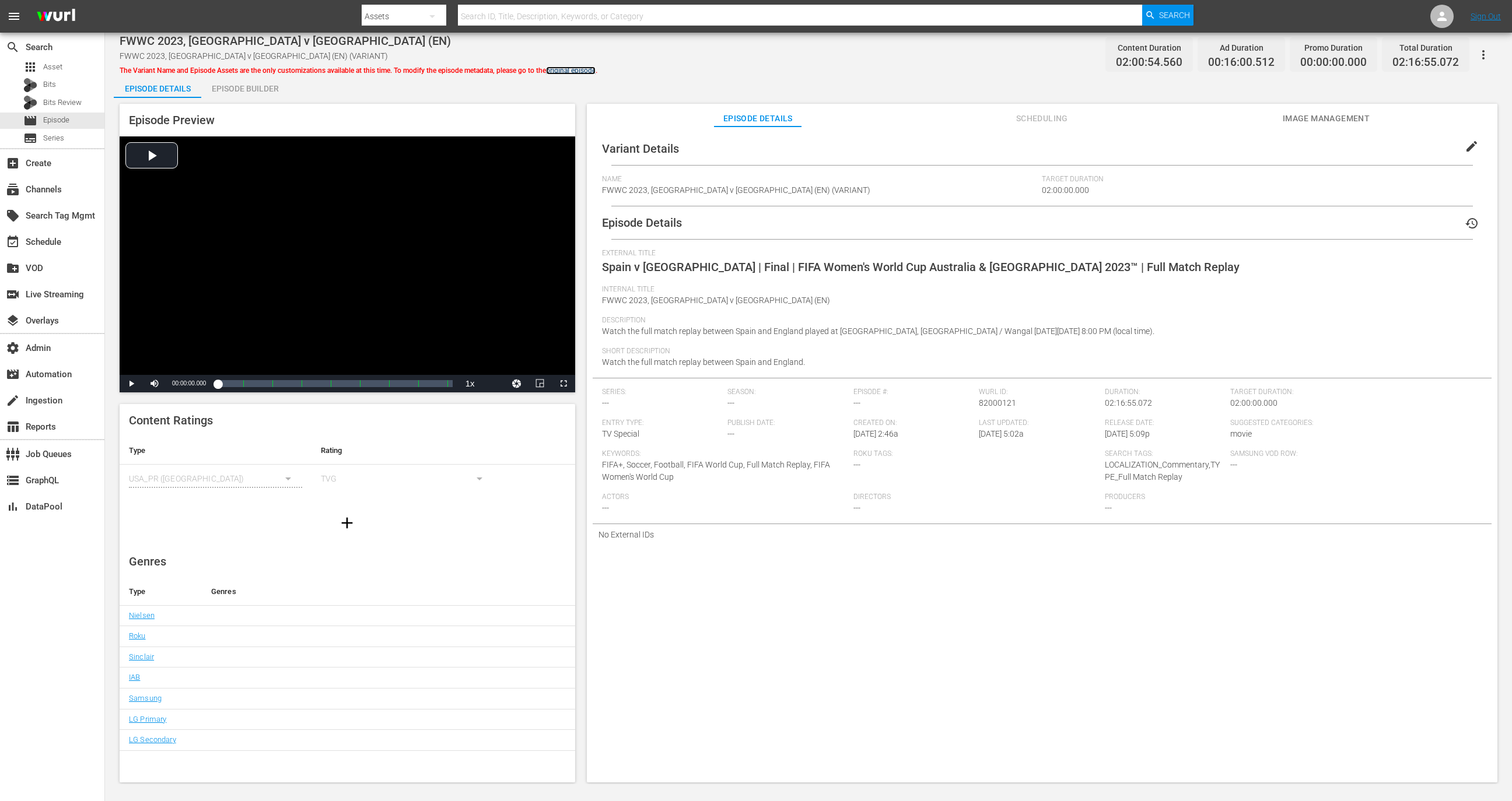
click at [570, 69] on link "original episode" at bounding box center [570, 70] width 49 height 8
click at [870, 441] on div "Created On: 5/20/25 @ 2:46a" at bounding box center [916, 435] width 126 height 31
click at [869, 438] on span "5/20/25 @ 2:46a" at bounding box center [875, 434] width 45 height 9
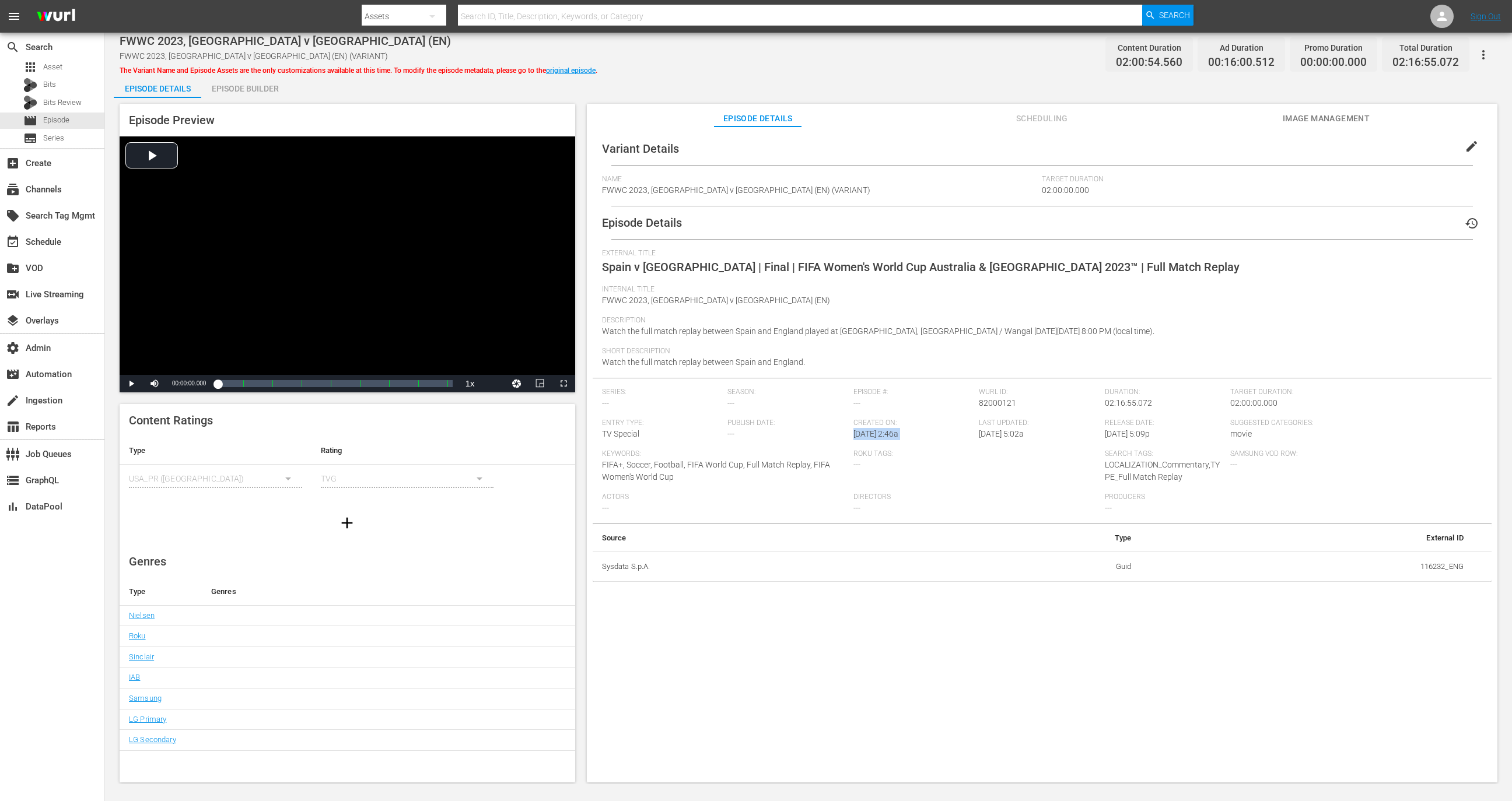
click at [871, 429] on span "5/20/25 @ 2:46a" at bounding box center [875, 434] width 45 height 9
drag, startPoint x: 848, startPoint y: 429, endPoint x: 875, endPoint y: 429, distance: 27.0
click at [875, 429] on div "Series: --- Season: --- Episode #: --- Wurl ID: 82000121 Duration: 02:16:55.072…" at bounding box center [1042, 456] width 880 height 136
click at [875, 429] on span "5/20/25 @ 2:46a" at bounding box center [875, 434] width 45 height 9
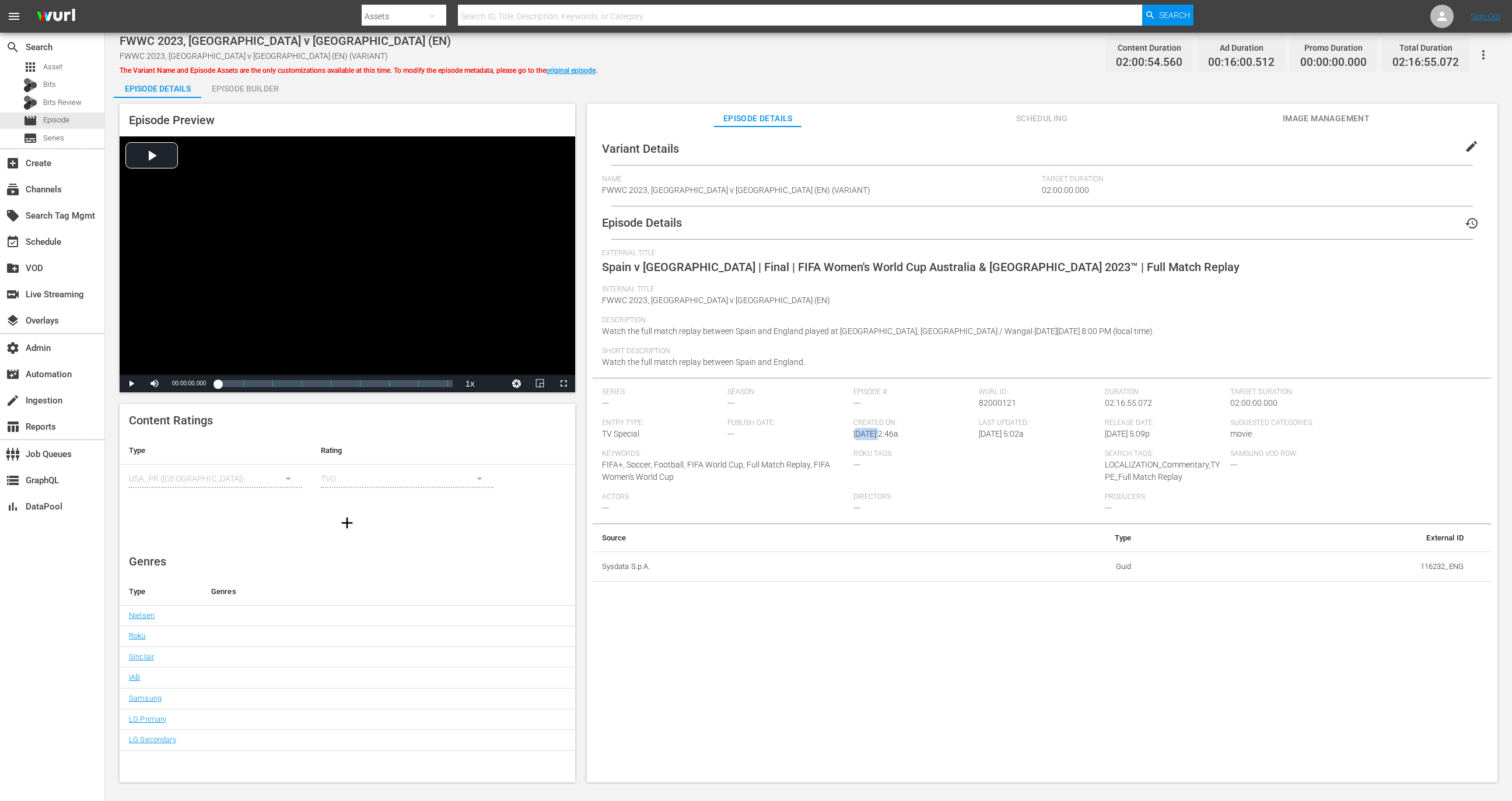
drag, startPoint x: 881, startPoint y: 430, endPoint x: 853, endPoint y: 430, distance: 28.0
click at [853, 430] on span "5/20/25 @ 2:46a" at bounding box center [875, 434] width 45 height 9
copy span "5/20/25"
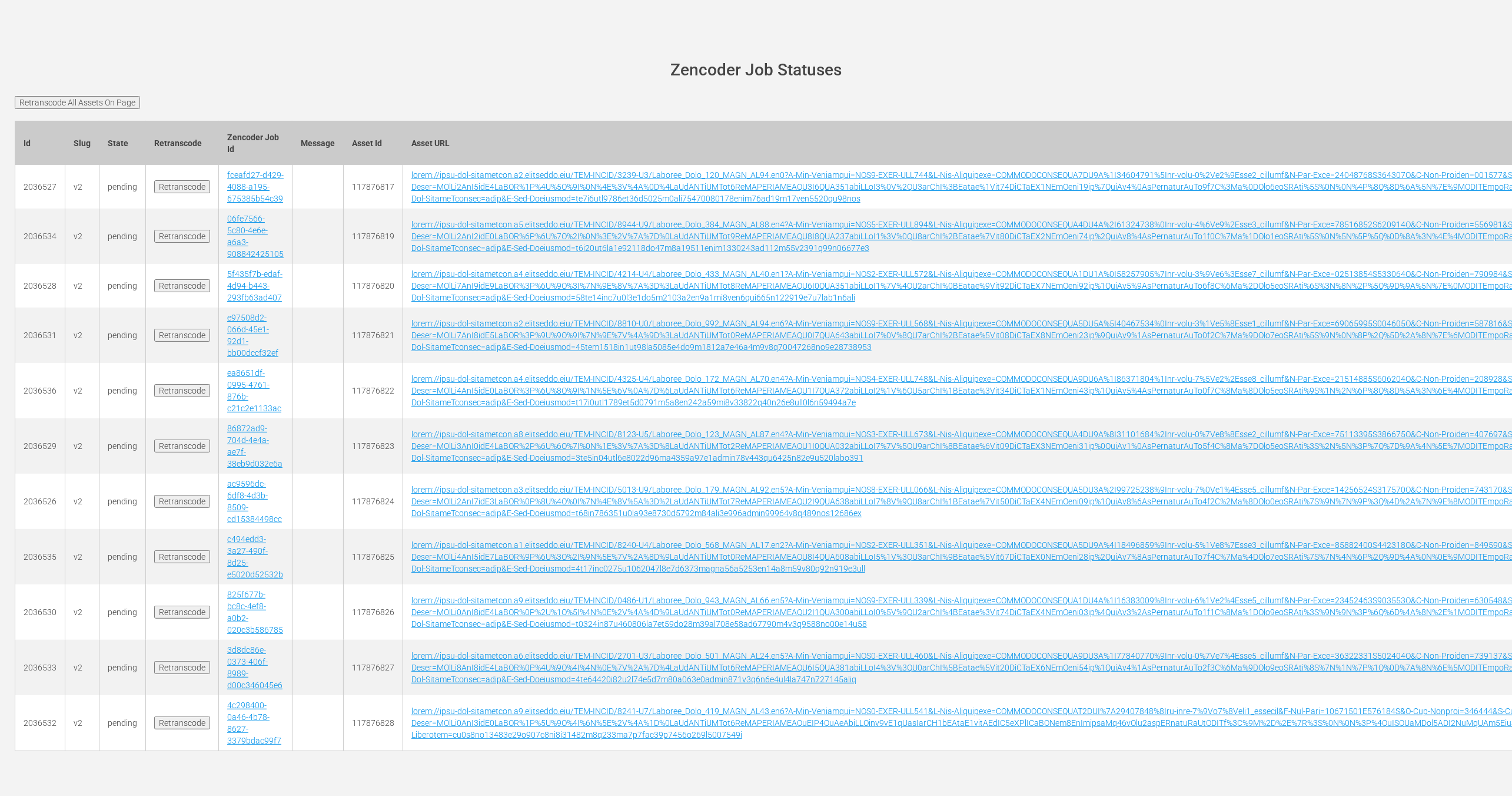
scroll to position [19, 0]
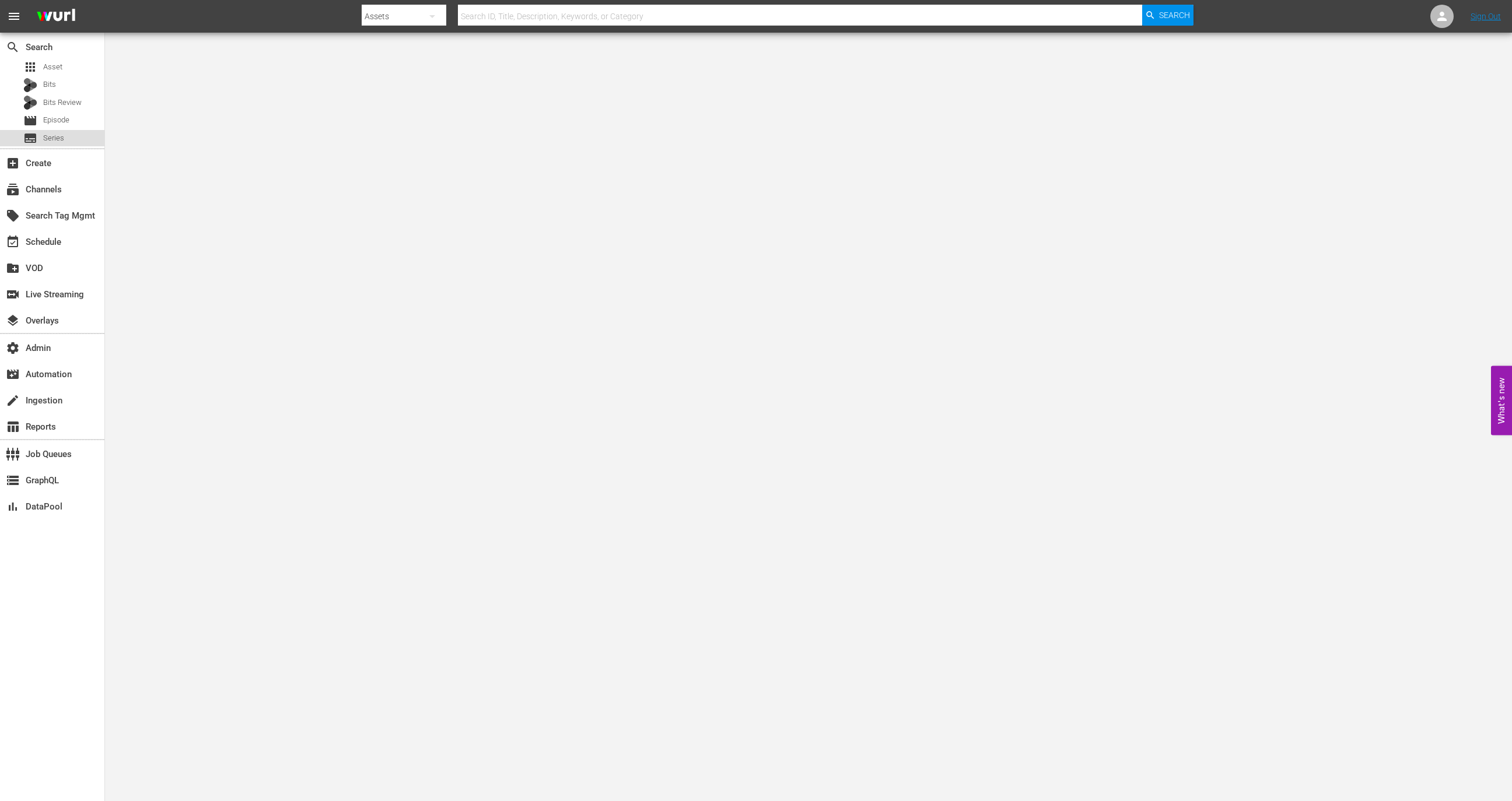
click at [72, 135] on div "subtitles Series" at bounding box center [52, 138] width 104 height 16
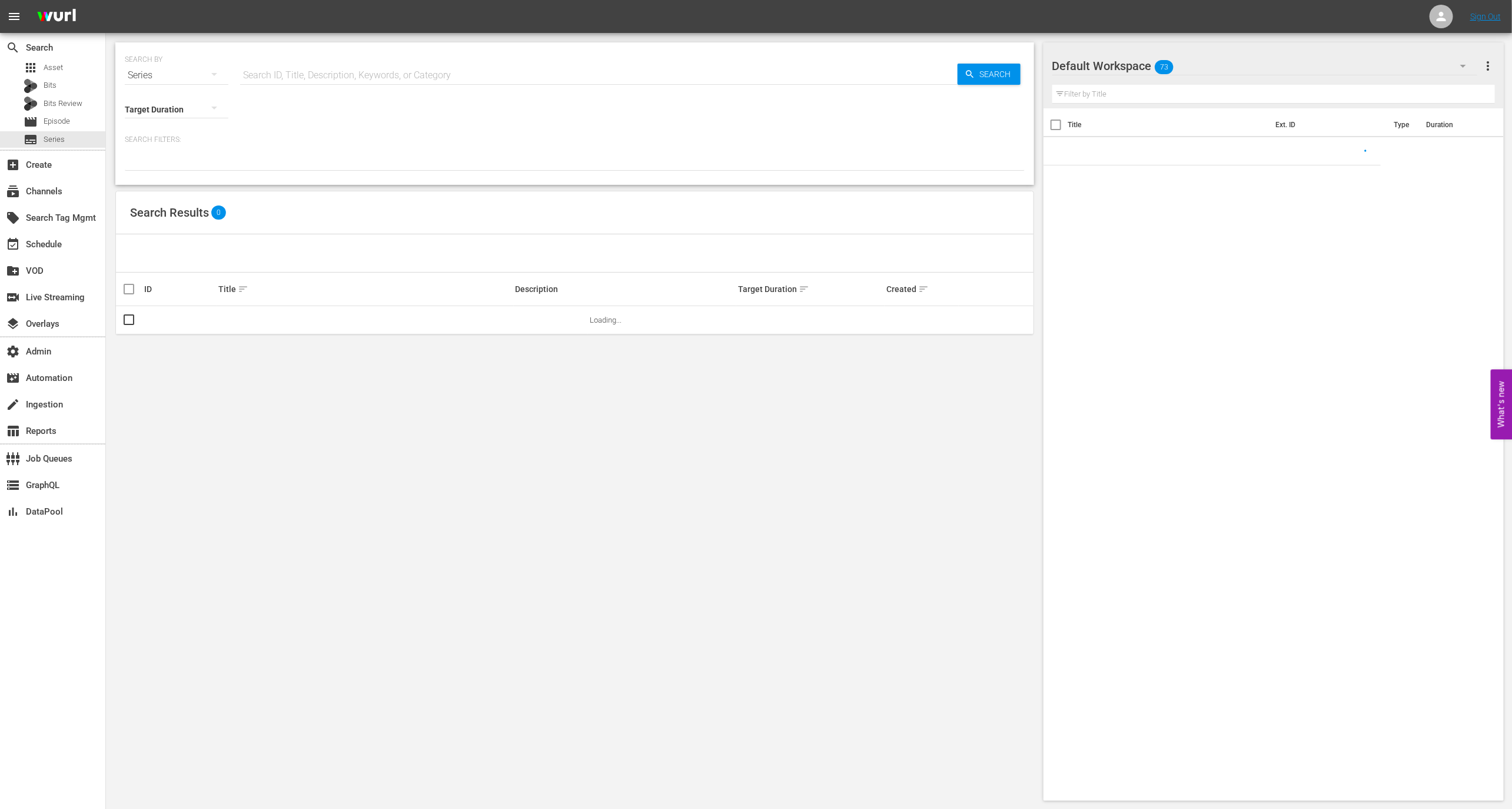
click at [271, 81] on input "text" at bounding box center [599, 75] width 717 height 28
paste input "Static Shock"
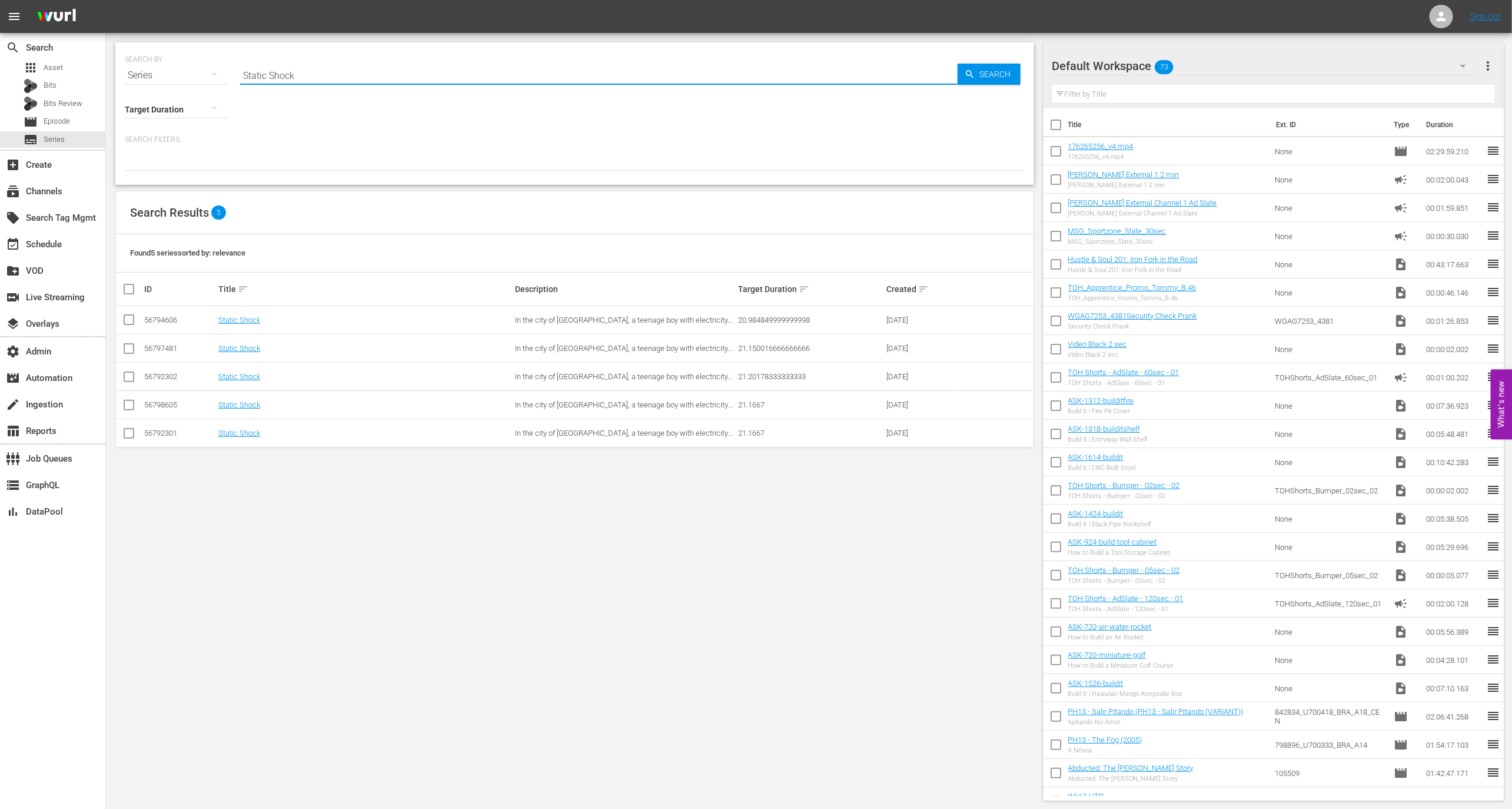
type input "Static Shock"
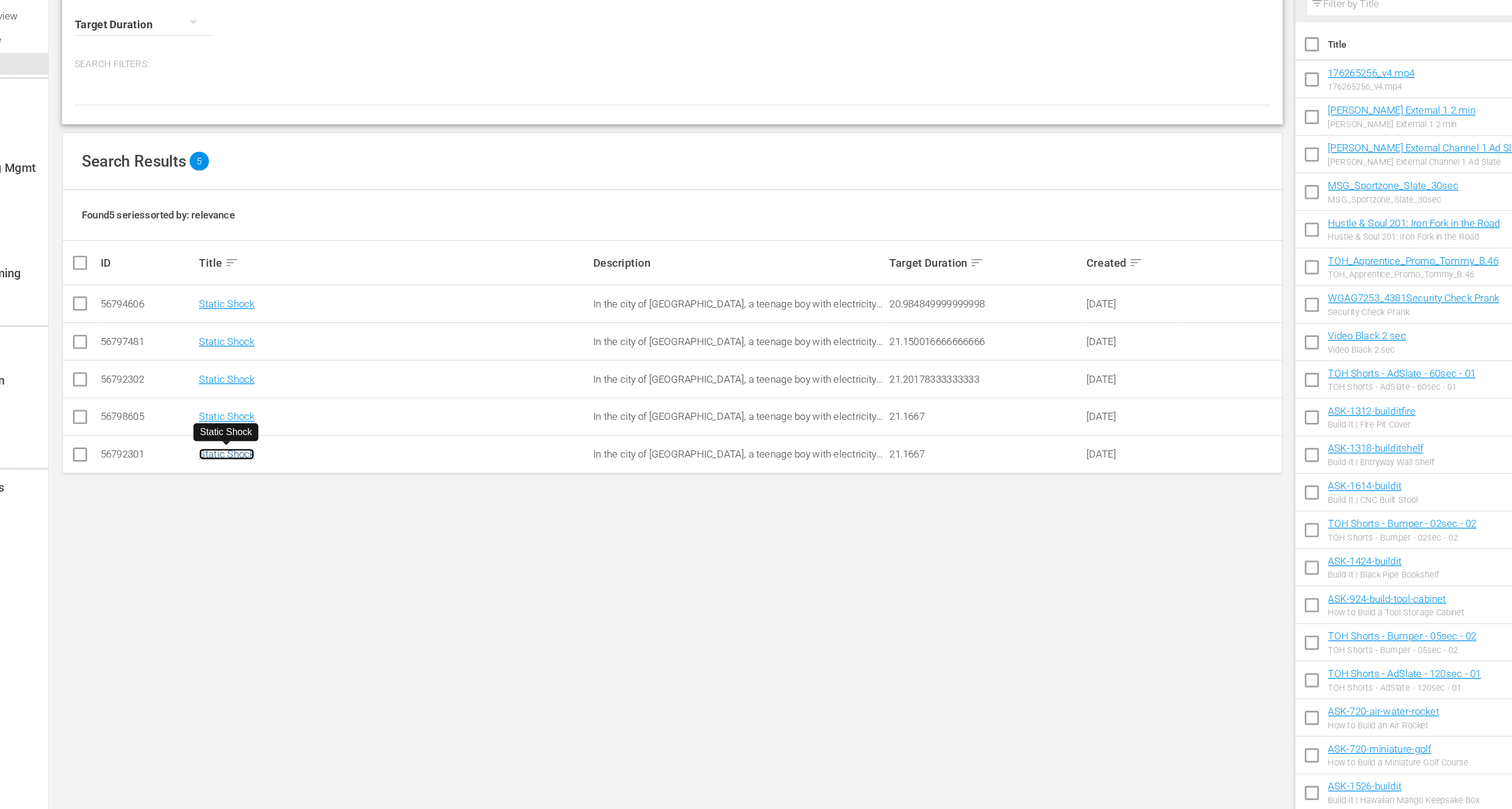
click at [251, 435] on link "Static Shock" at bounding box center [239, 433] width 42 height 9
click at [250, 403] on link "Static Shock" at bounding box center [239, 405] width 42 height 9
click at [247, 377] on link "Static Shock" at bounding box center [239, 376] width 42 height 9
click at [246, 341] on td "Static Shock" at bounding box center [365, 348] width 297 height 28
click at [246, 350] on link "Static Shock" at bounding box center [239, 348] width 42 height 9
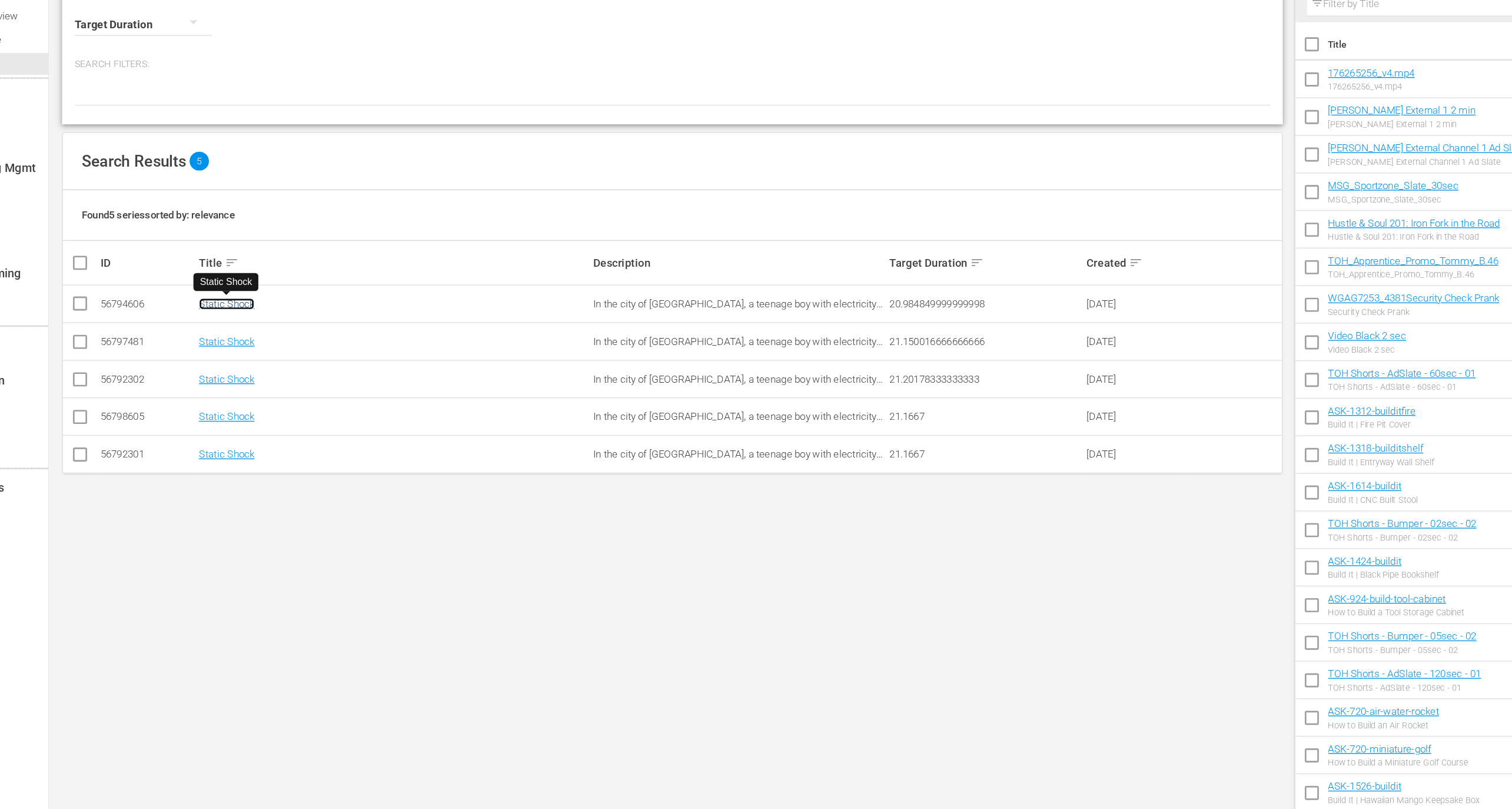
click at [247, 322] on link "Static Shock" at bounding box center [239, 320] width 42 height 9
click at [329, 304] on th "Title sort" at bounding box center [365, 289] width 297 height 33
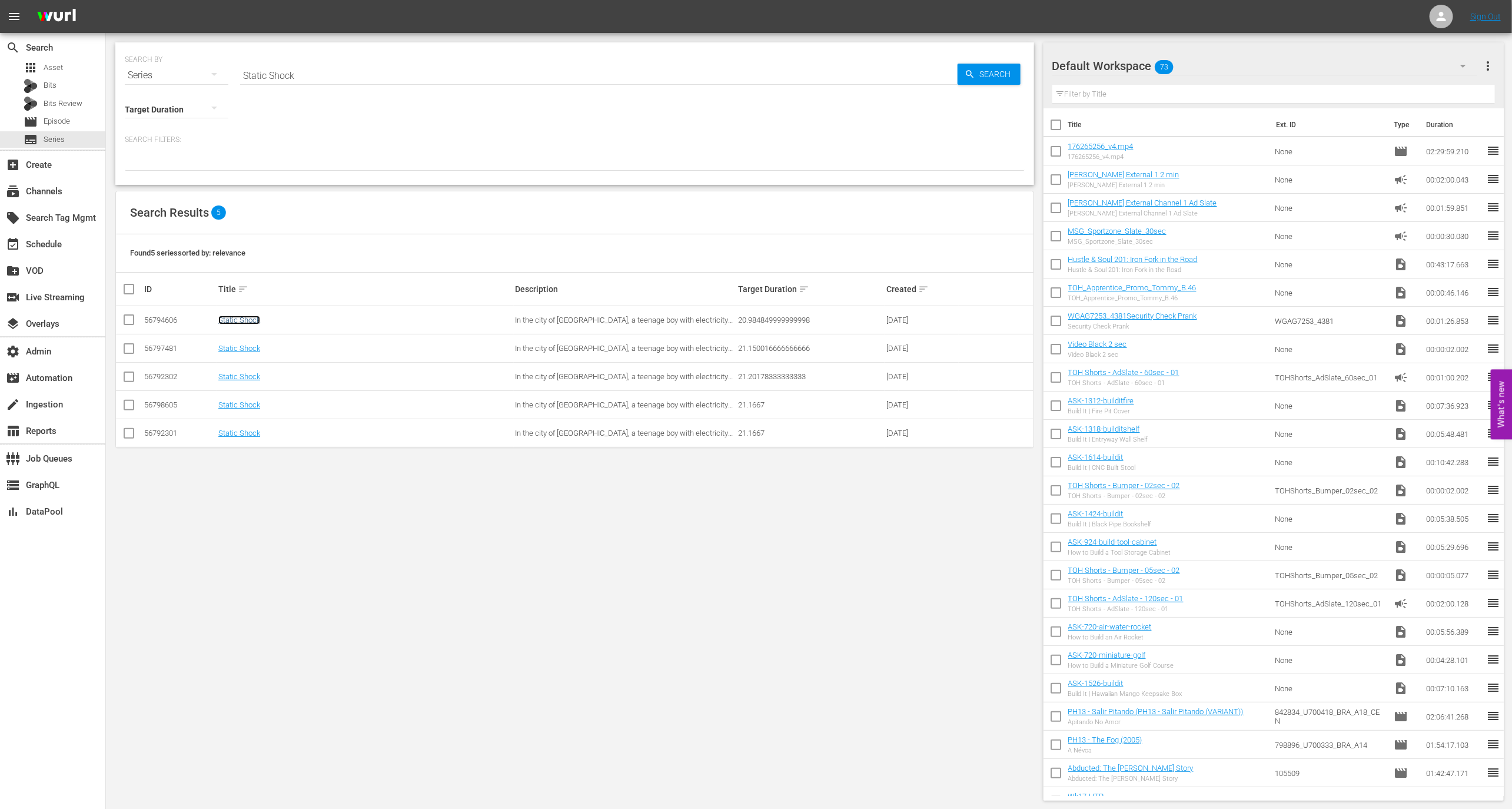
click at [245, 316] on link "Static Shock" at bounding box center [239, 320] width 42 height 9
click at [249, 430] on link "Static Shock" at bounding box center [239, 433] width 42 height 9
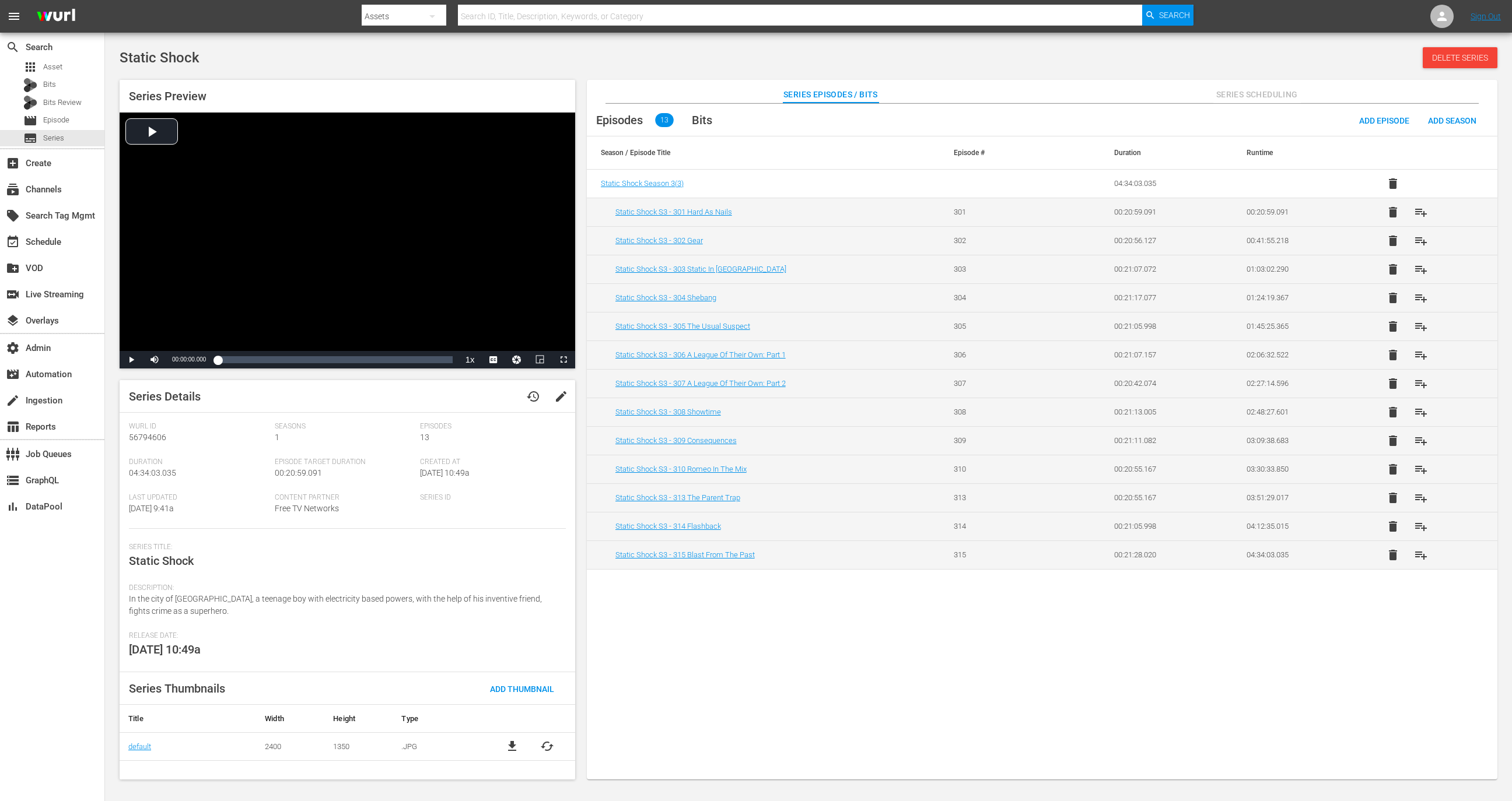
click at [694, 219] on td "Static Shock S3 - 301 Hard As Nails" at bounding box center [762, 211] width 353 height 28
click at [694, 216] on td "Static Shock S3 - 301 Hard As Nails" at bounding box center [762, 211] width 353 height 28
click at [694, 213] on link "Static Shock S3 - 301 Hard As Nails" at bounding box center [673, 212] width 116 height 9
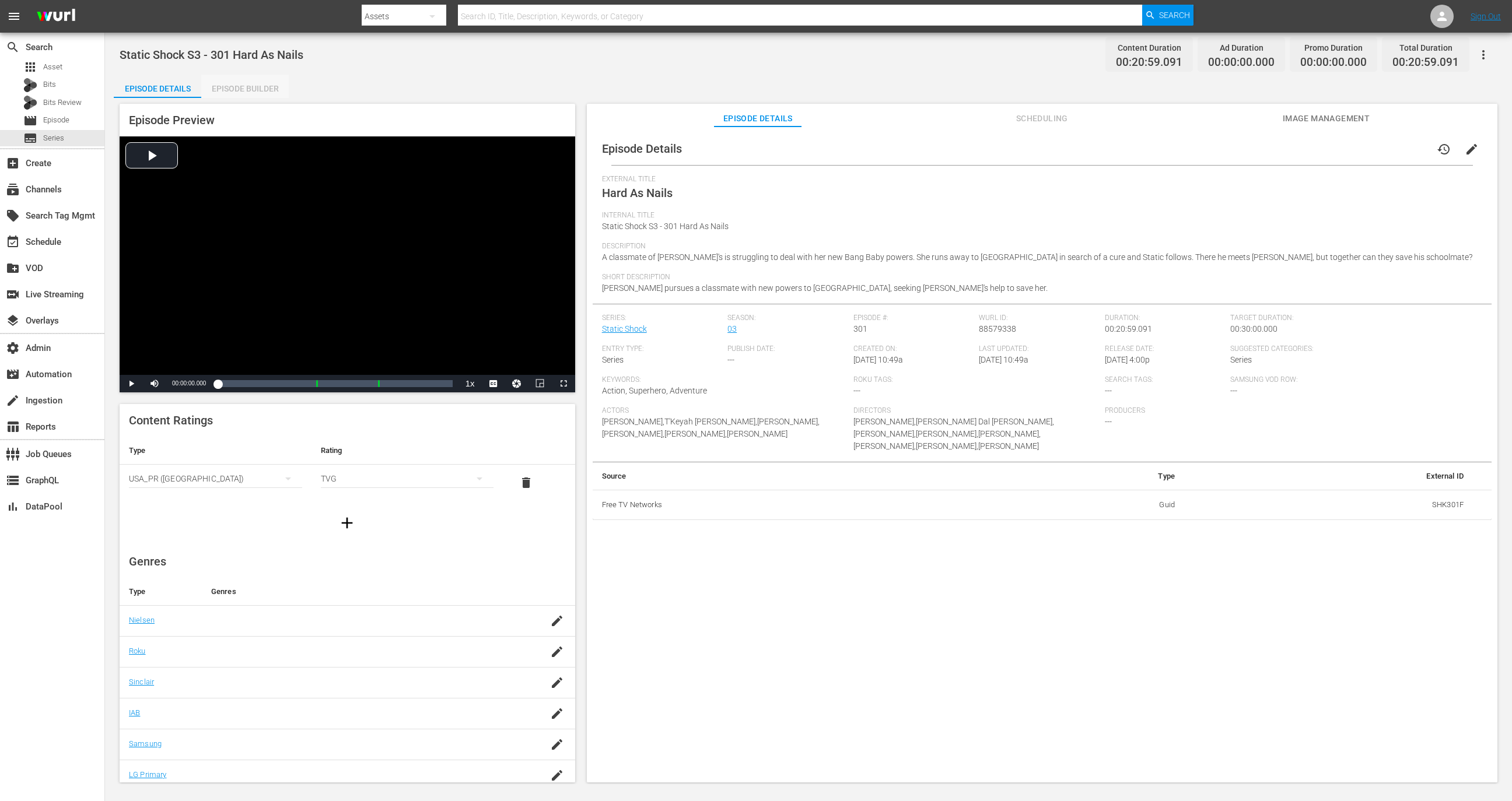
click at [264, 91] on div "Episode Builder" at bounding box center [244, 89] width 87 height 28
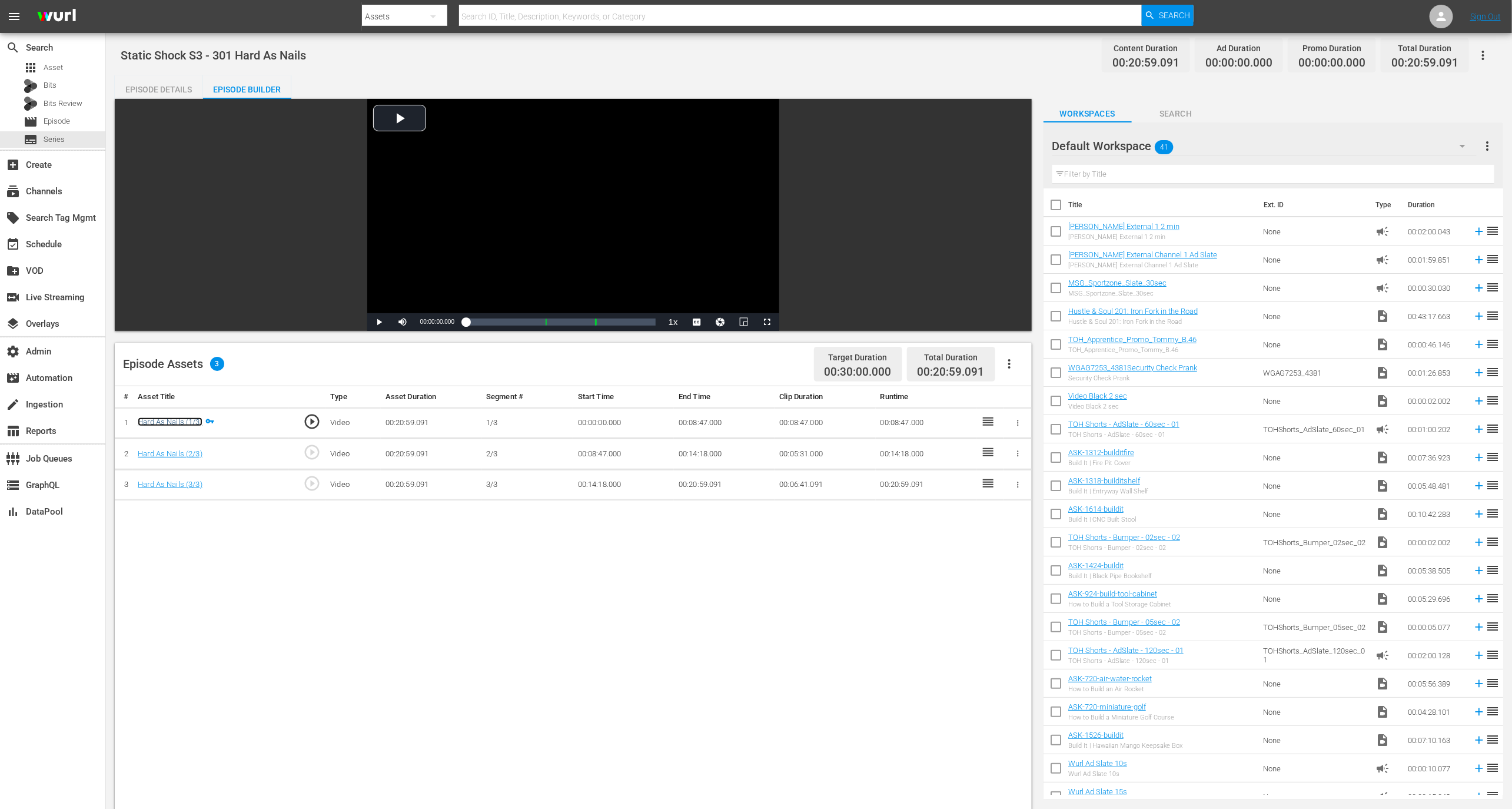
click at [179, 424] on link "Hard As Nails (1/3)" at bounding box center [170, 421] width 64 height 9
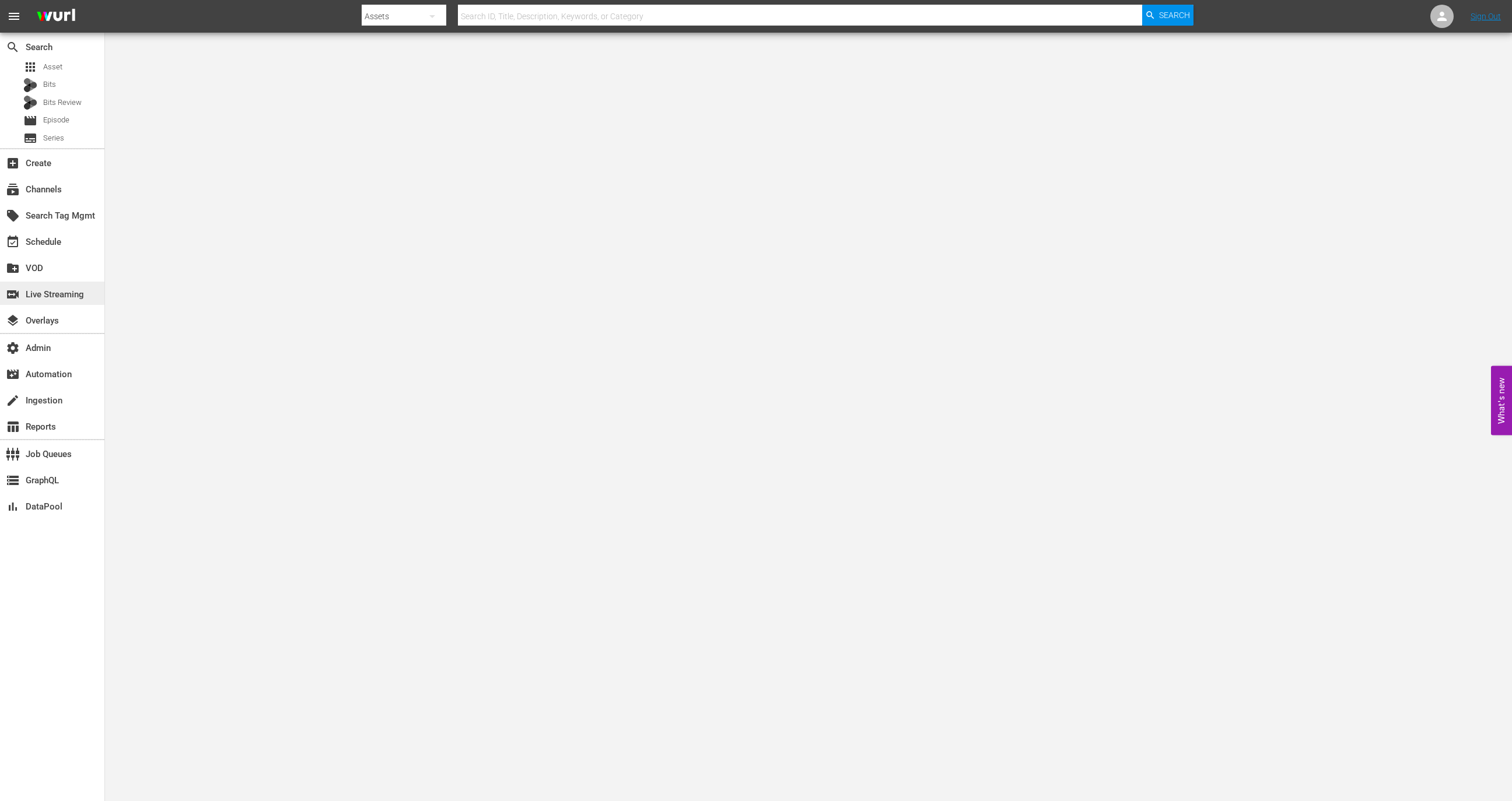
click at [59, 298] on div "switch_video Live Streaming" at bounding box center [33, 292] width 66 height 10
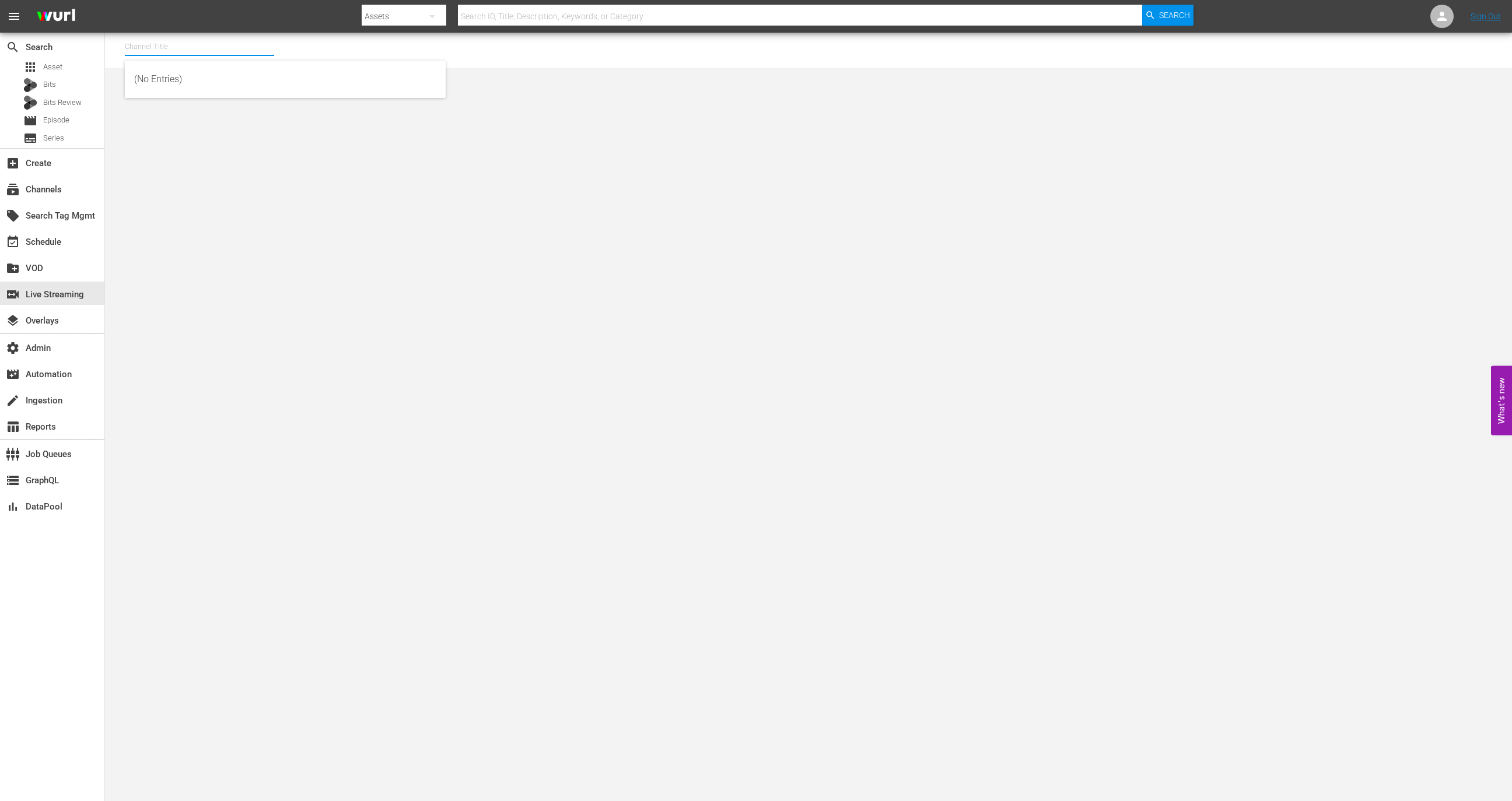
click at [204, 57] on input "text" at bounding box center [199, 47] width 149 height 28
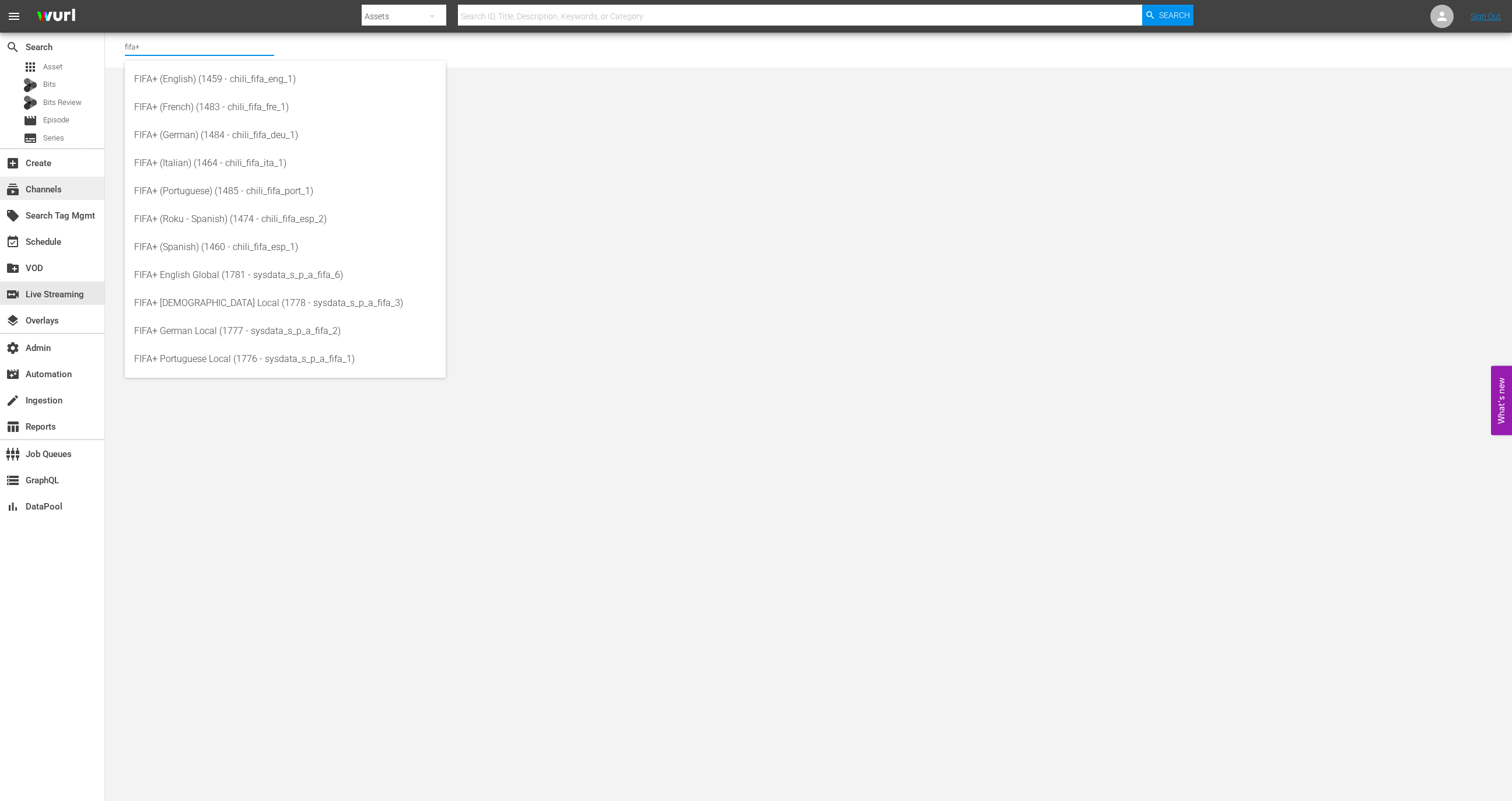
type input "fifa+"
click at [50, 185] on div "subscriptions Channels" at bounding box center [33, 188] width 66 height 10
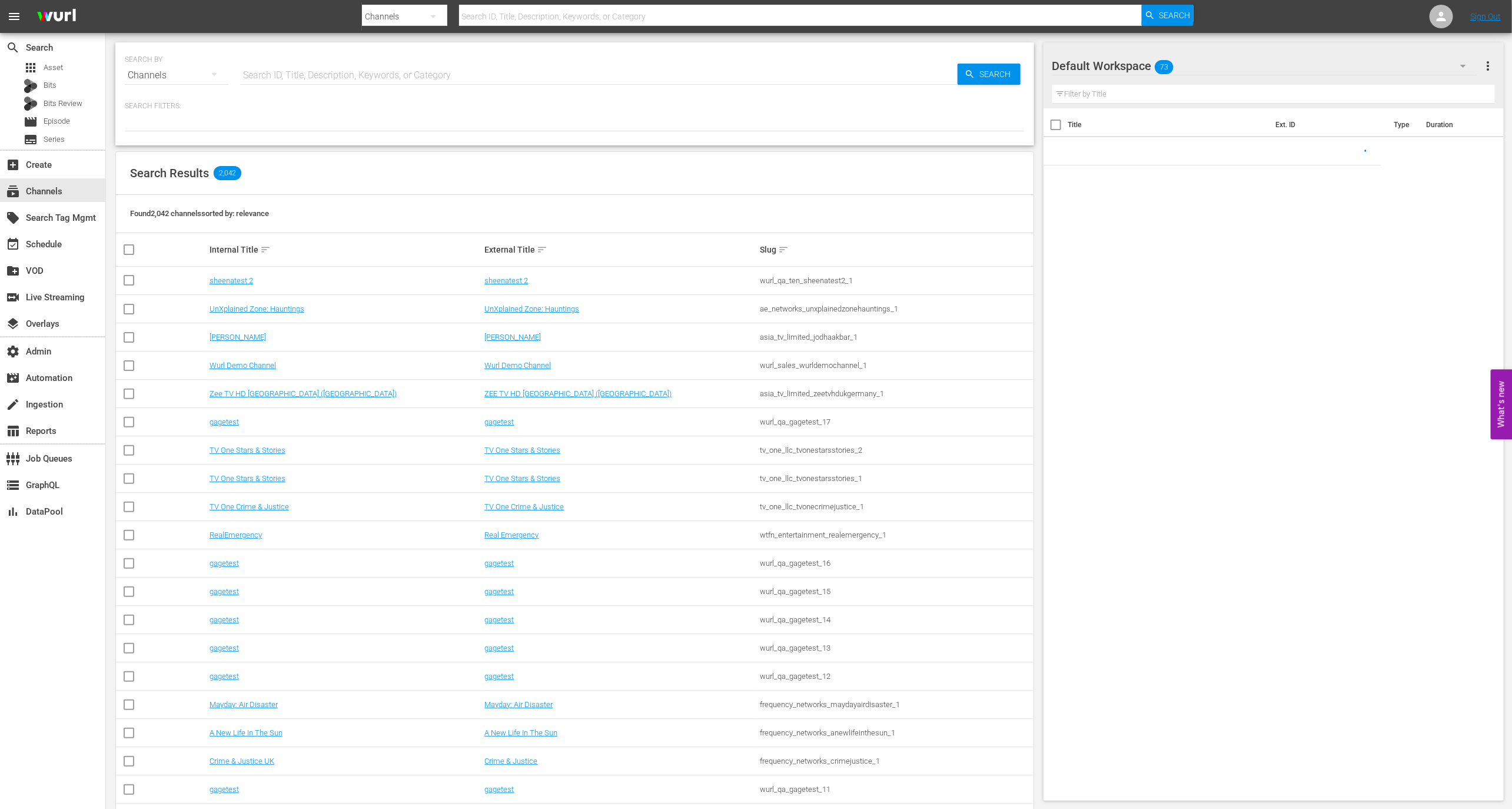
click at [310, 61] on input "text" at bounding box center [599, 75] width 717 height 28
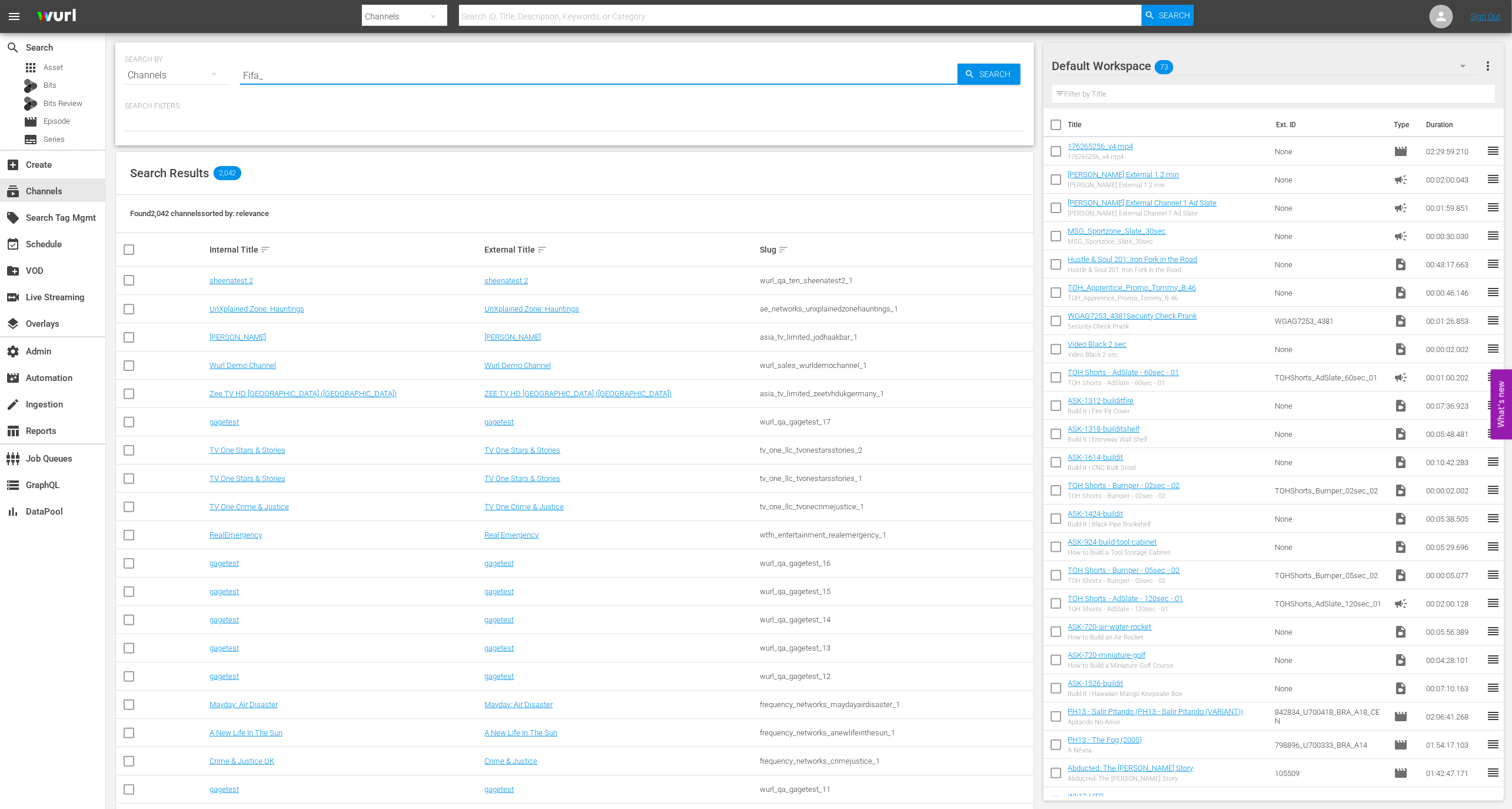
type input "Fifa_4"
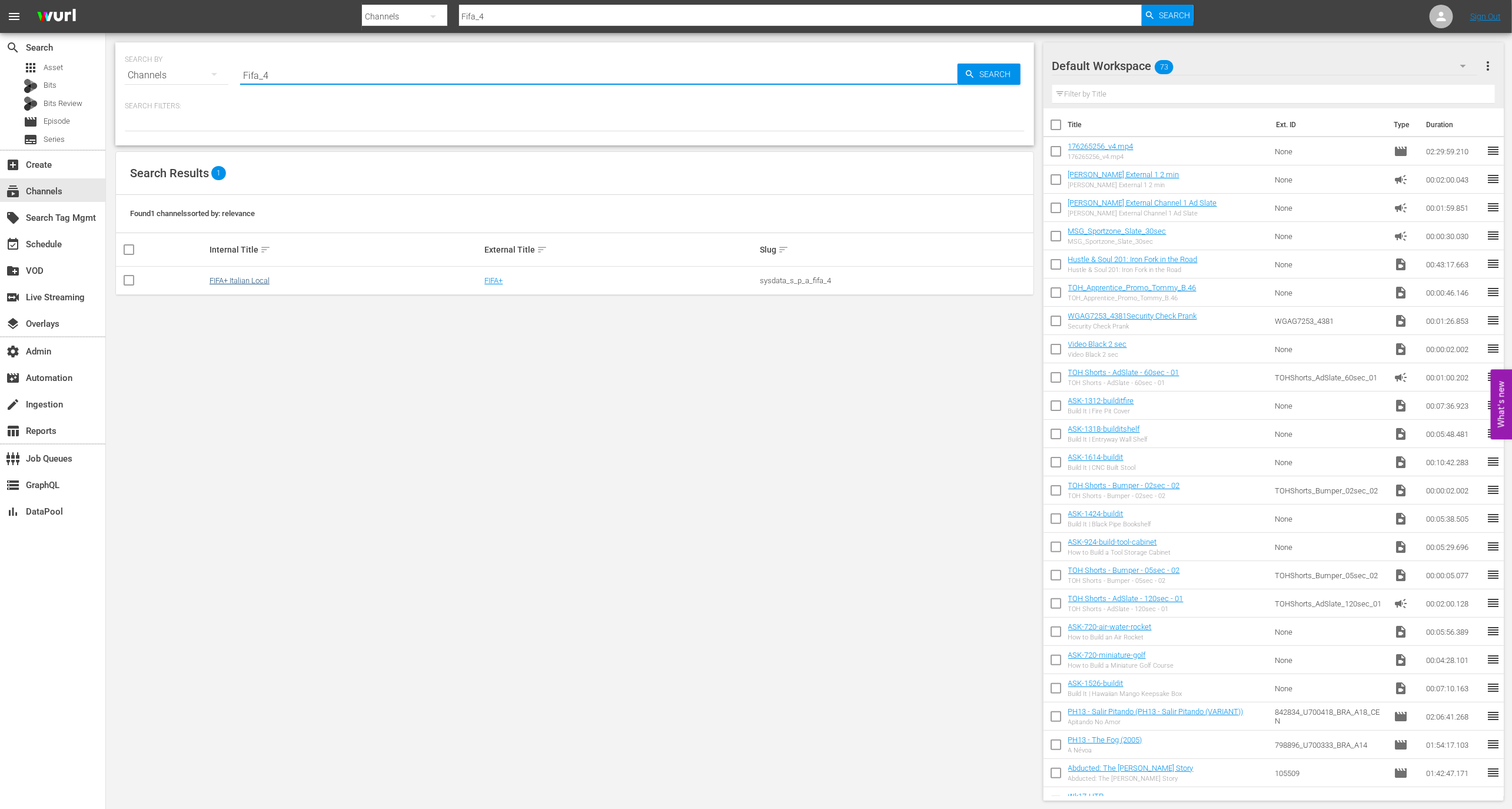
type input "Fifa_4"
click at [253, 281] on link "FIFA+ Italian Local" at bounding box center [239, 280] width 60 height 9
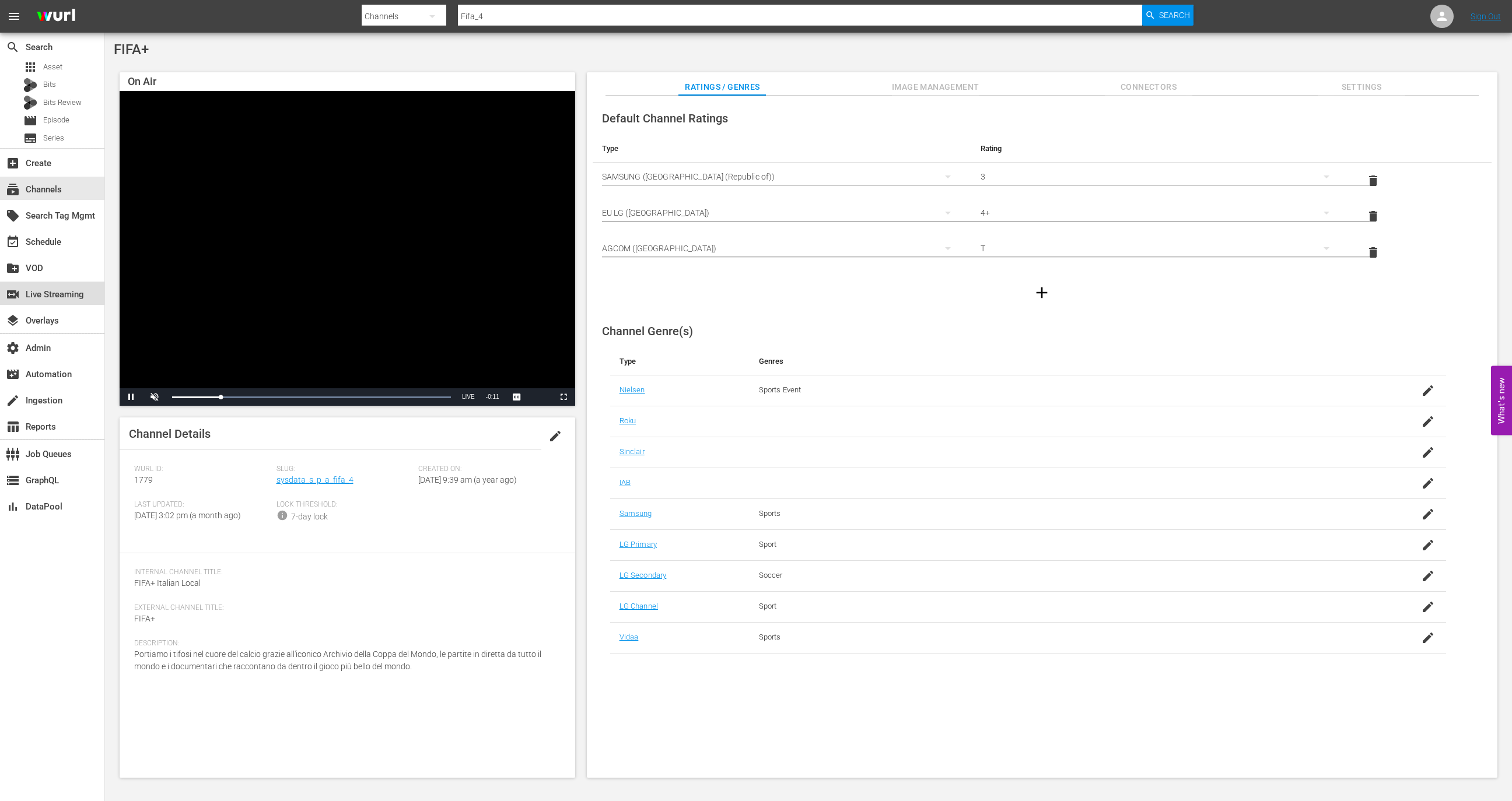
click at [66, 297] on div "switch_video Live Streaming" at bounding box center [33, 292] width 66 height 10
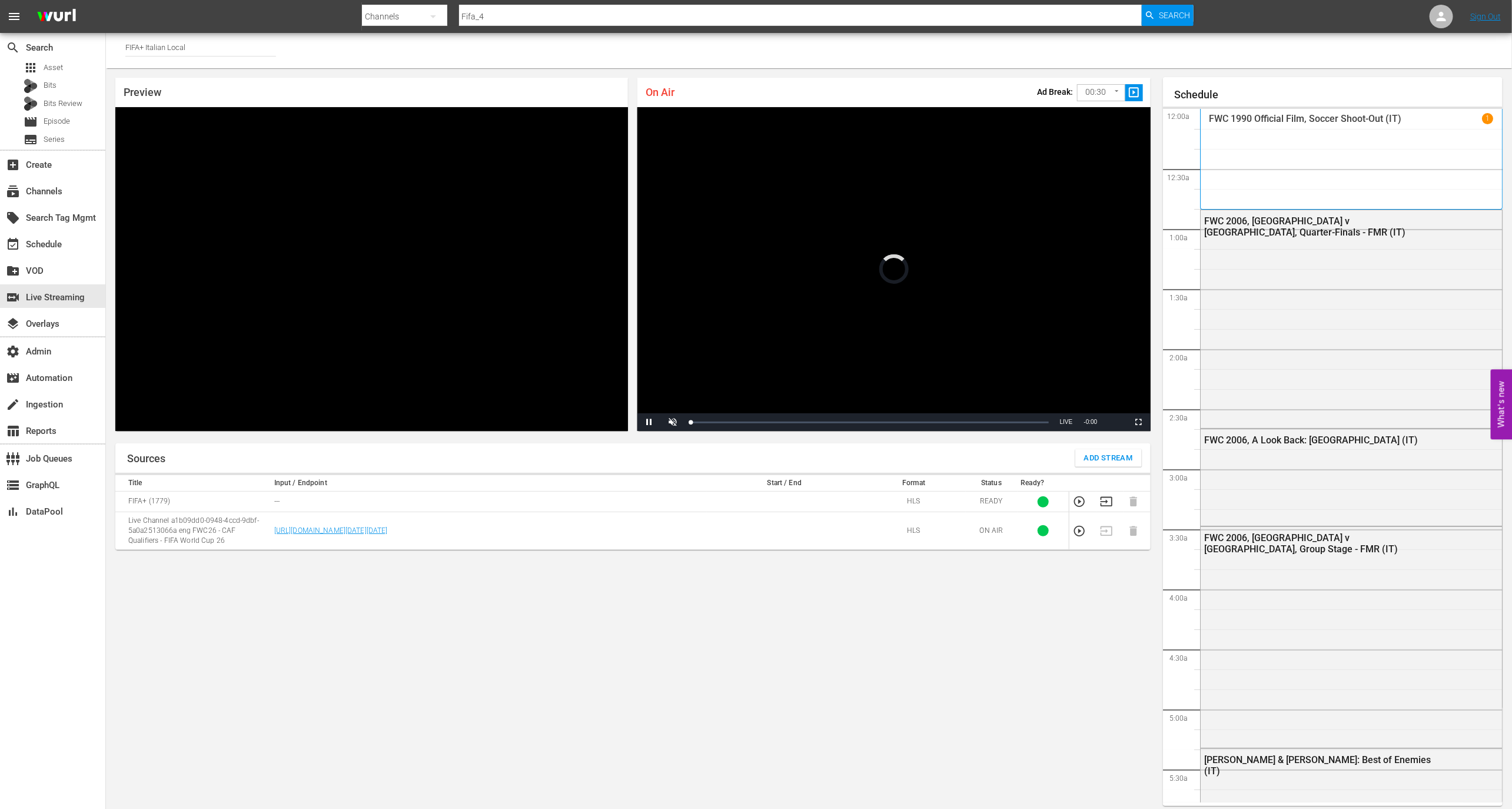
scroll to position [1928, 0]
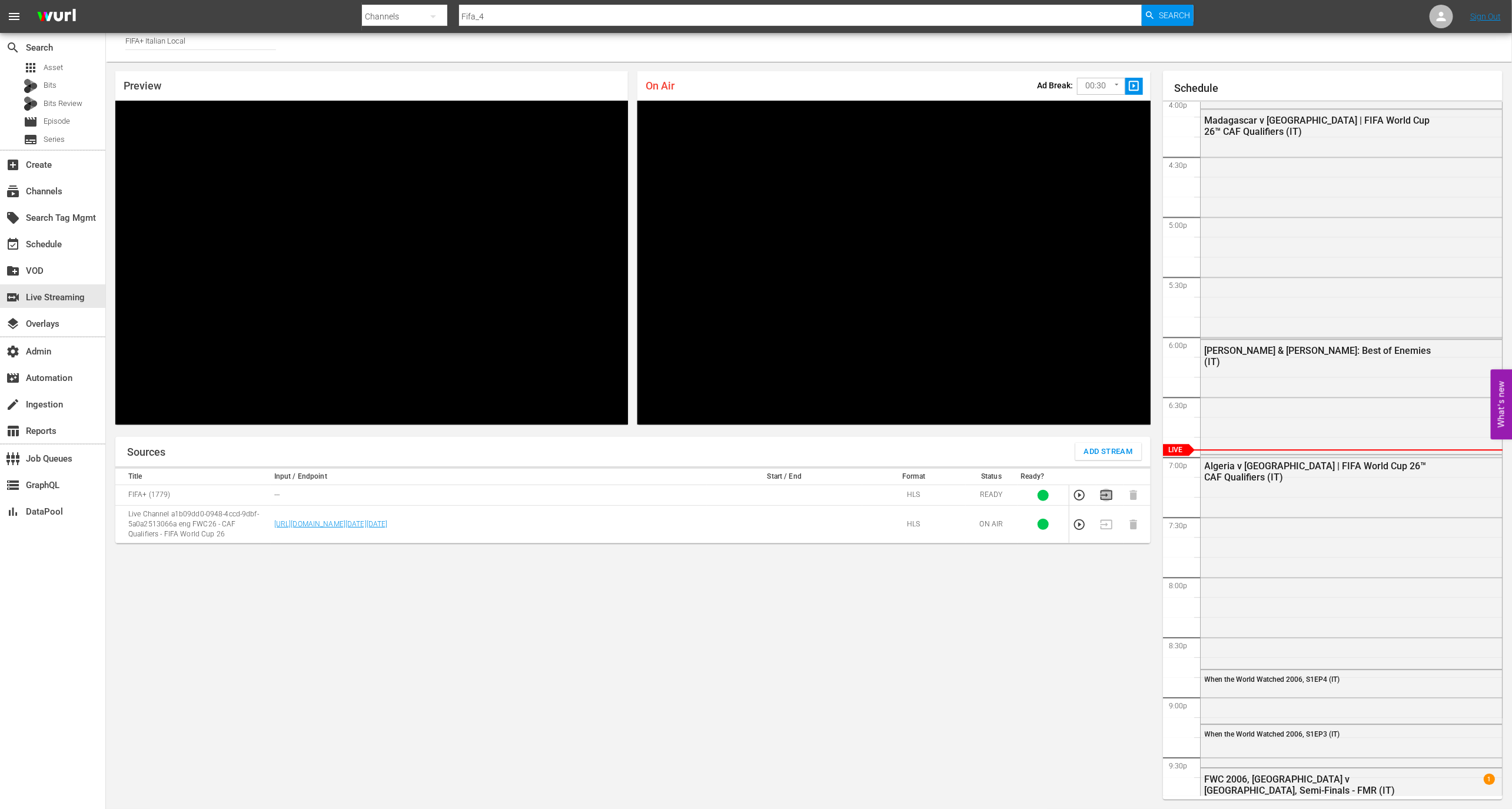
click at [1103, 491] on icon "button" at bounding box center [1106, 495] width 13 height 13
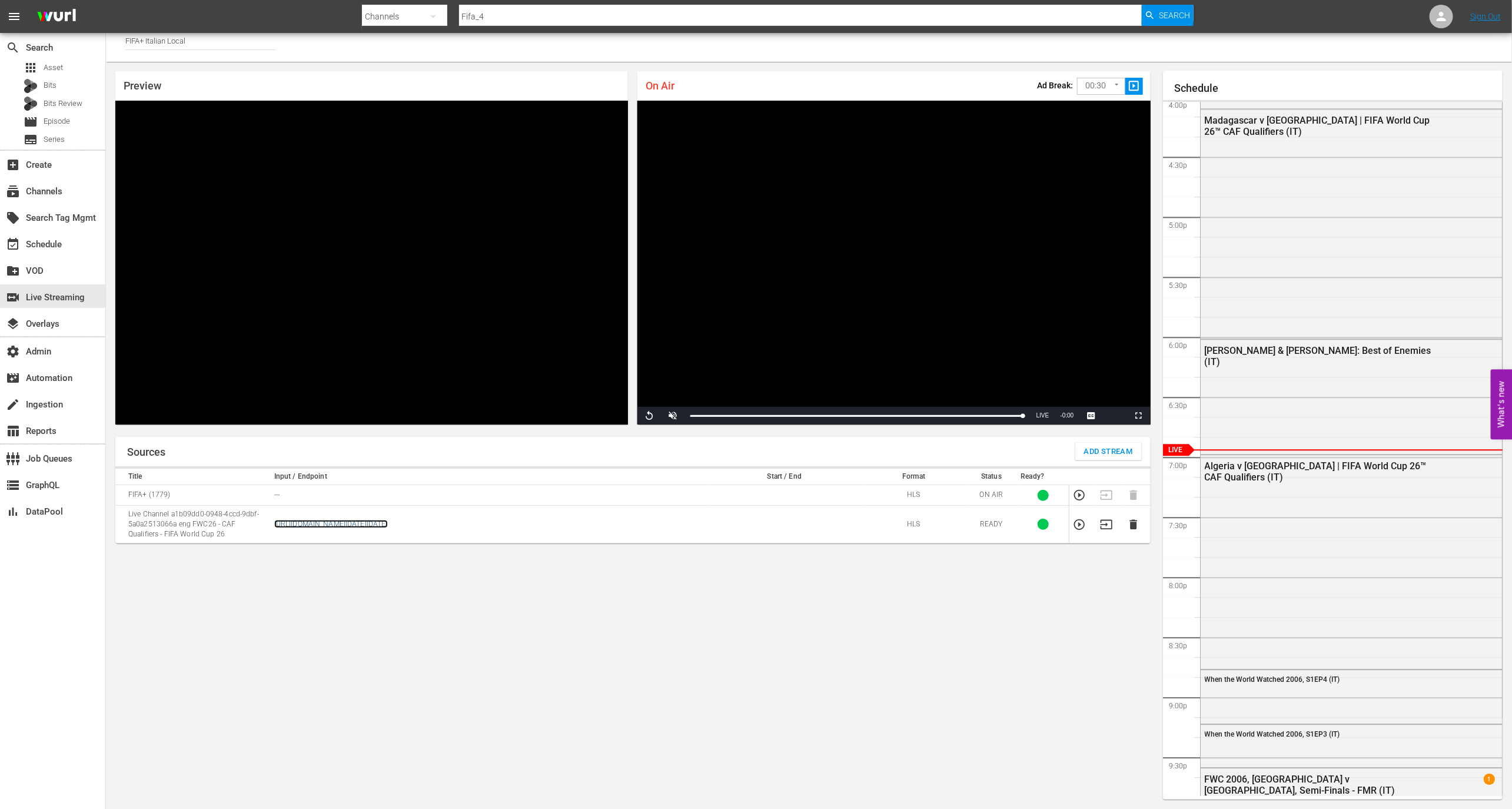
click at [388, 520] on link "[URL][DOMAIN_NAME][DATE][DATE]" at bounding box center [331, 523] width 114 height 8
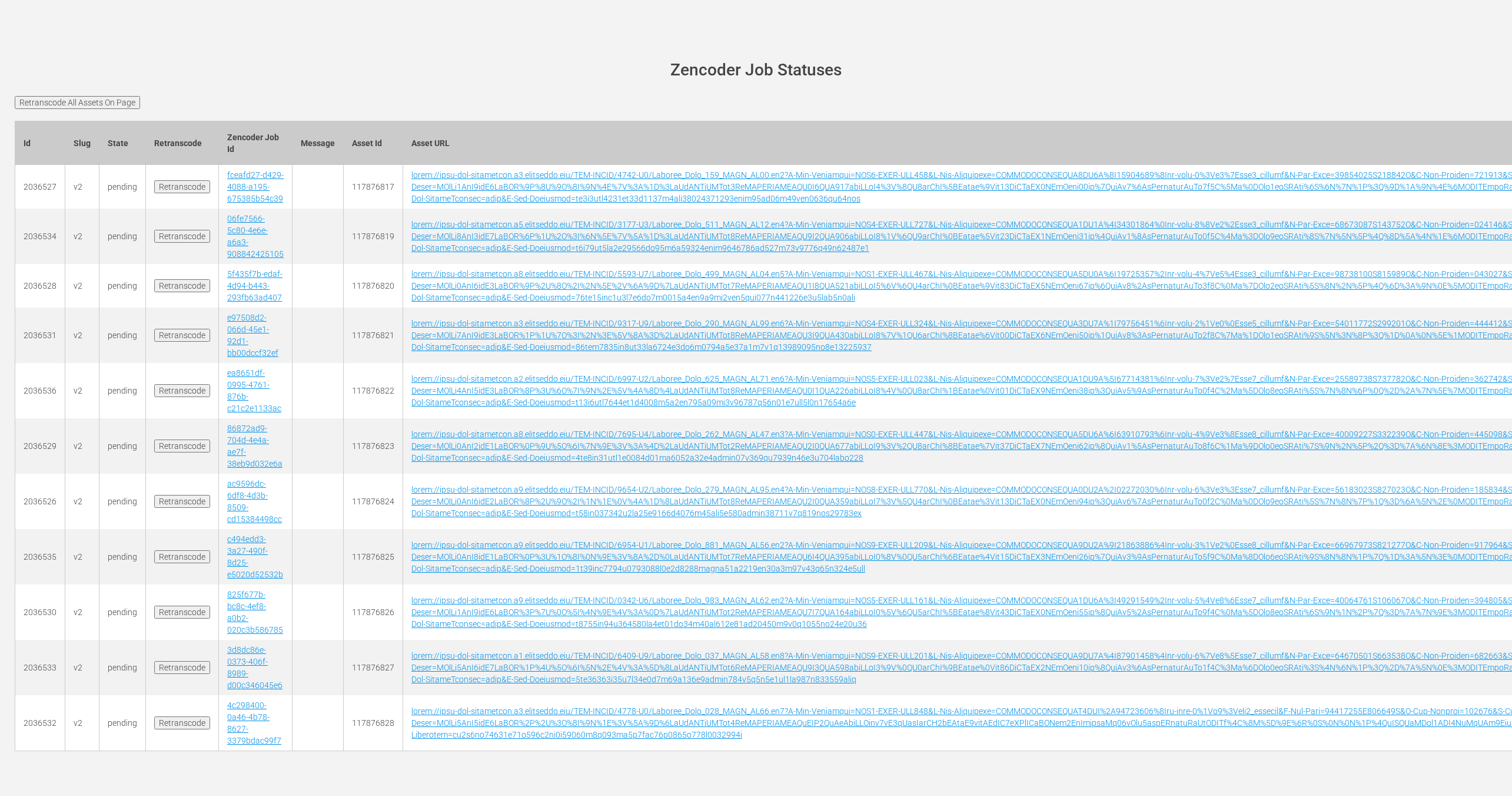
scroll to position [19, 0]
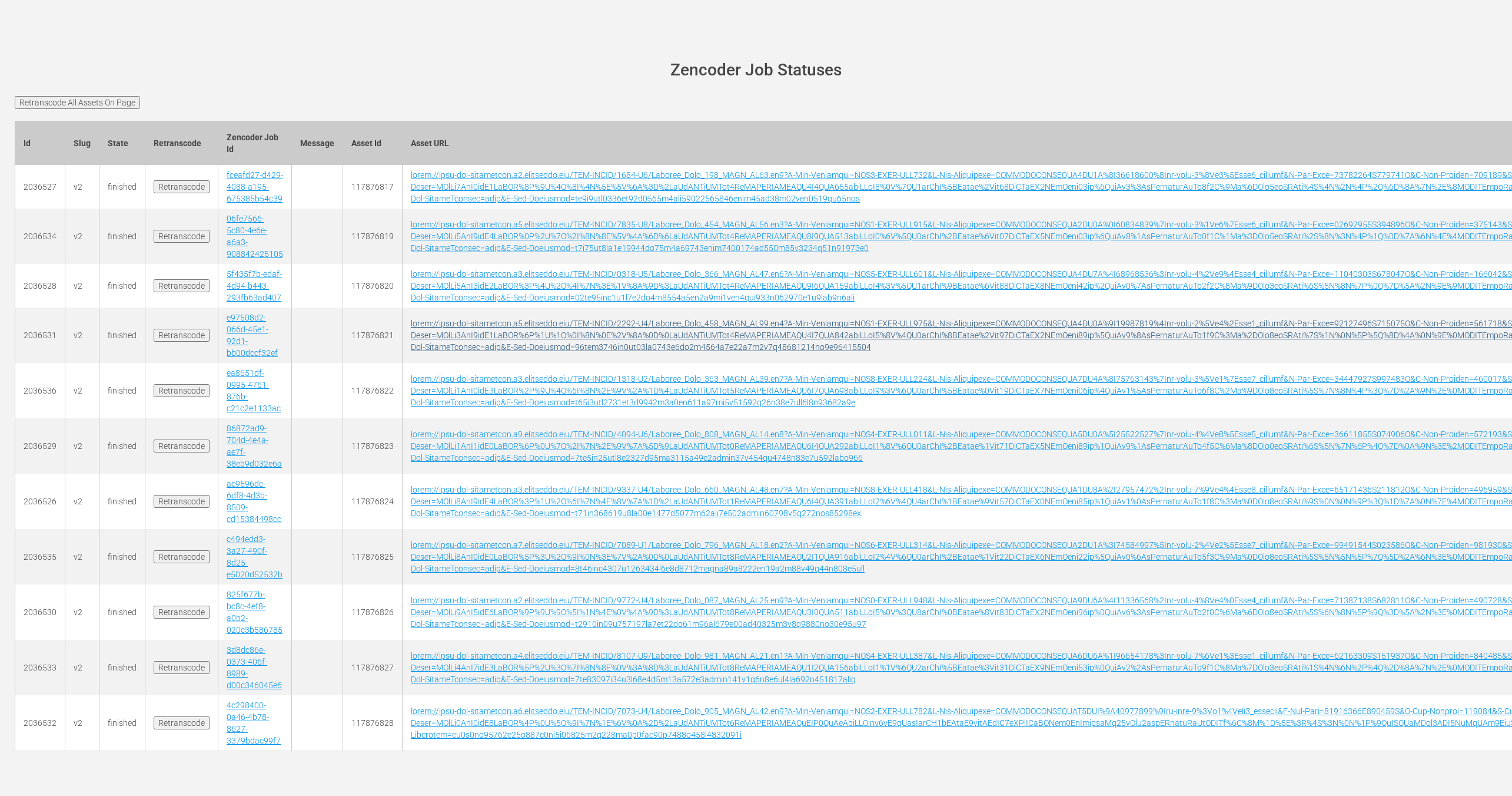
scroll to position [19, 0]
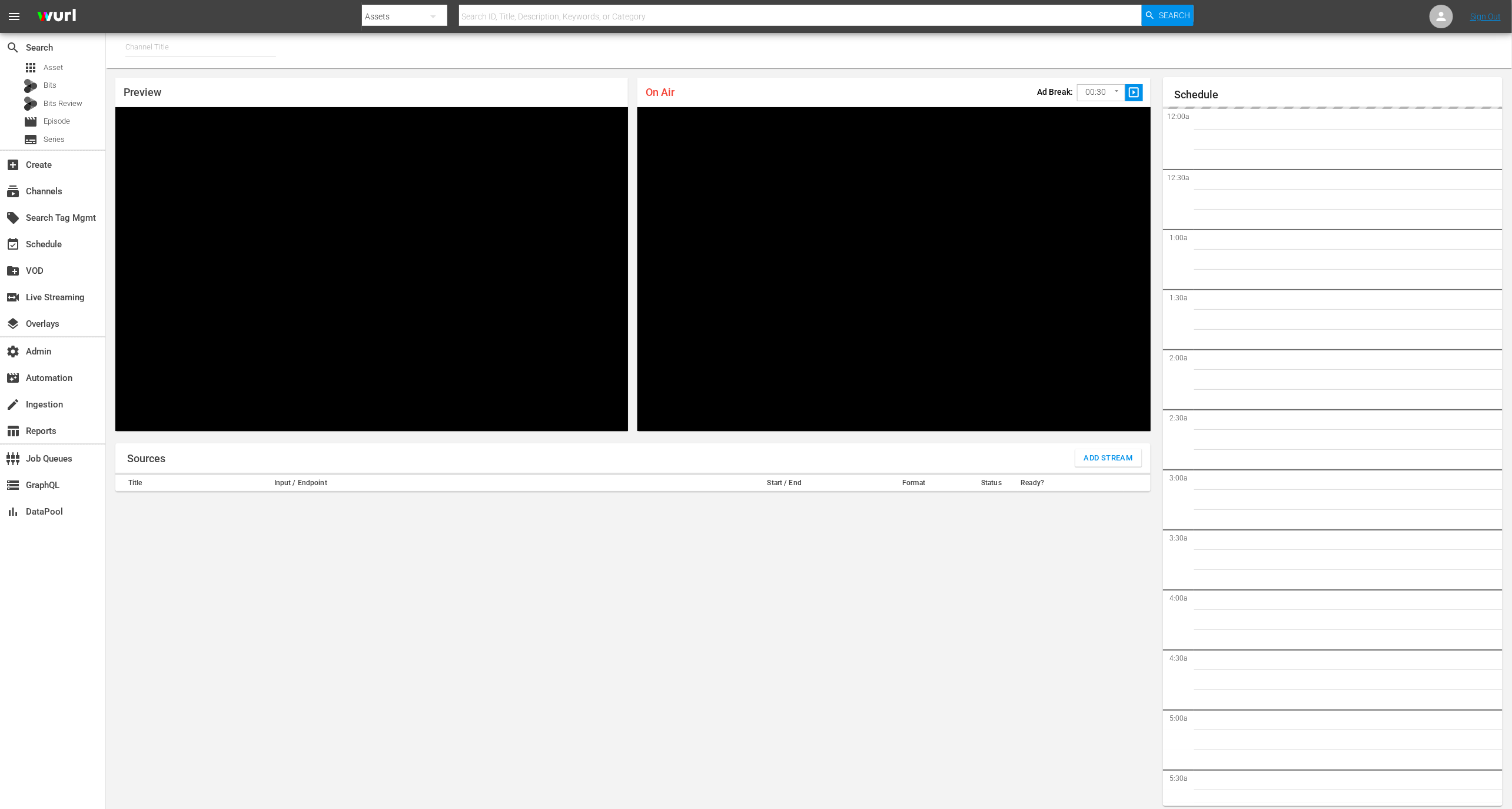
type input "FIFA+ Italian Local (1779)"
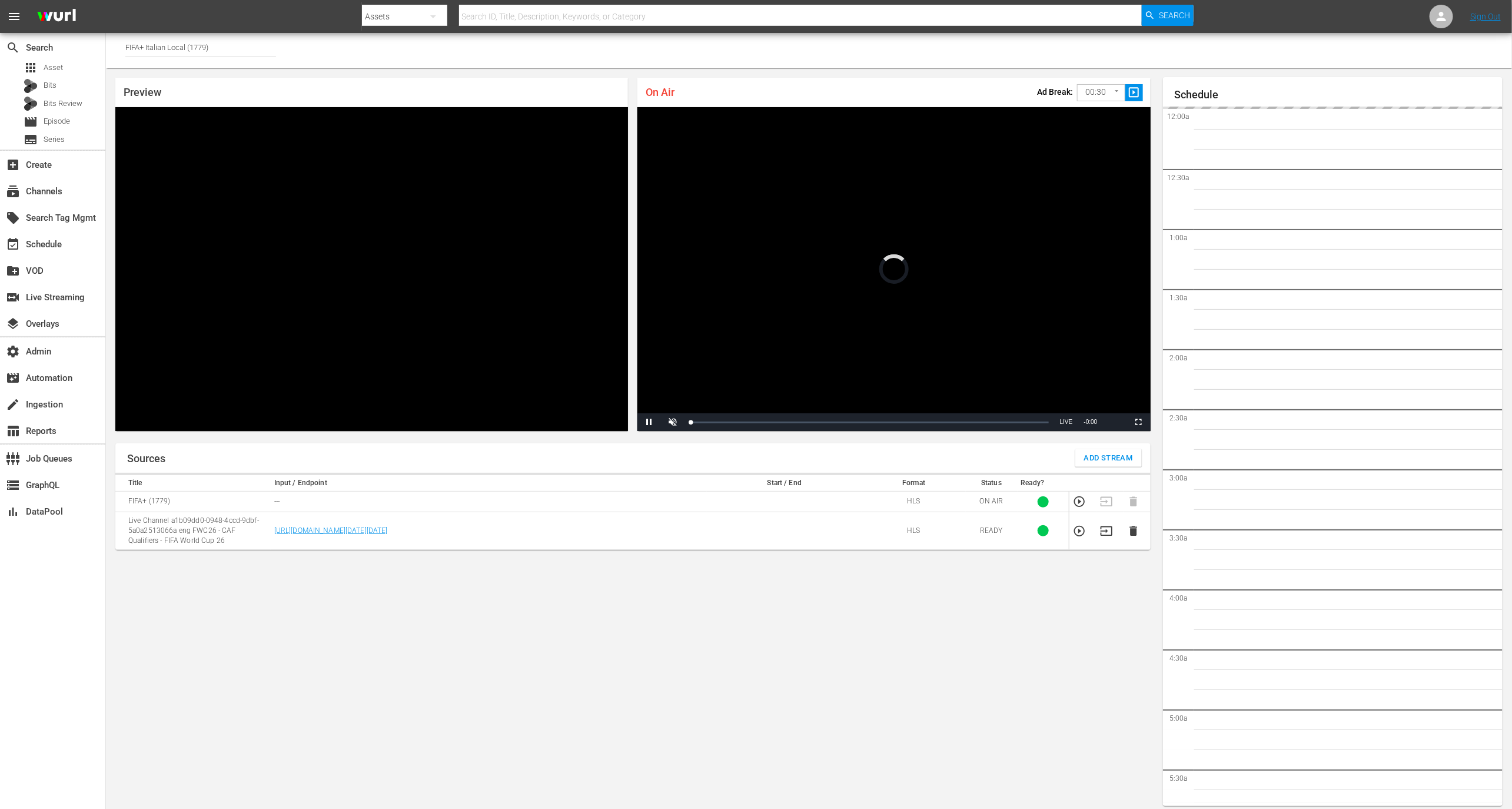
scroll to position [6, 0]
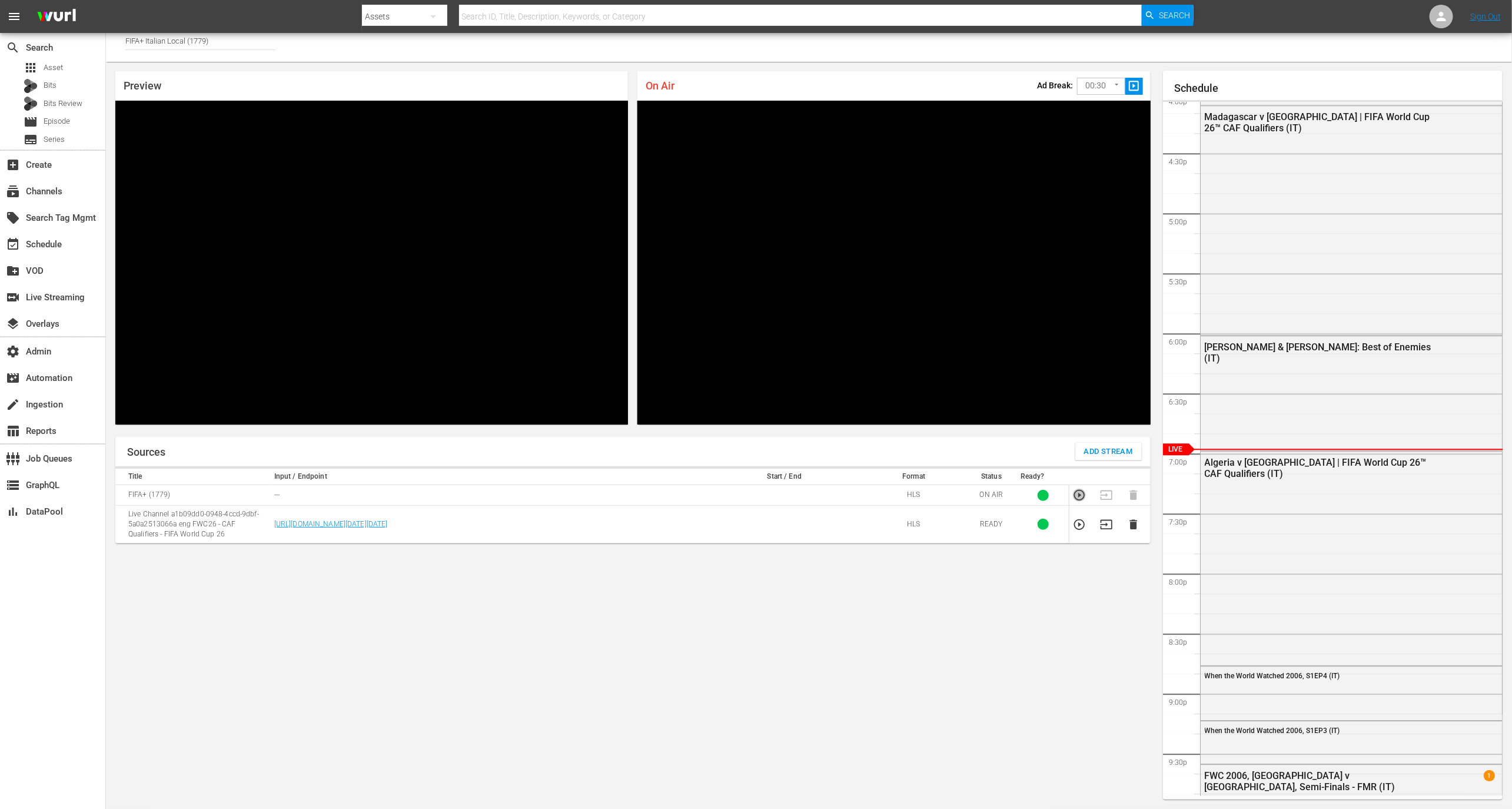
click at [1077, 490] on icon "button" at bounding box center [1079, 496] width 10 height 10
drag, startPoint x: 695, startPoint y: 414, endPoint x: 702, endPoint y: 414, distance: 7.0
click at [702, 414] on div "61%" at bounding box center [699, 415] width 30 height 17
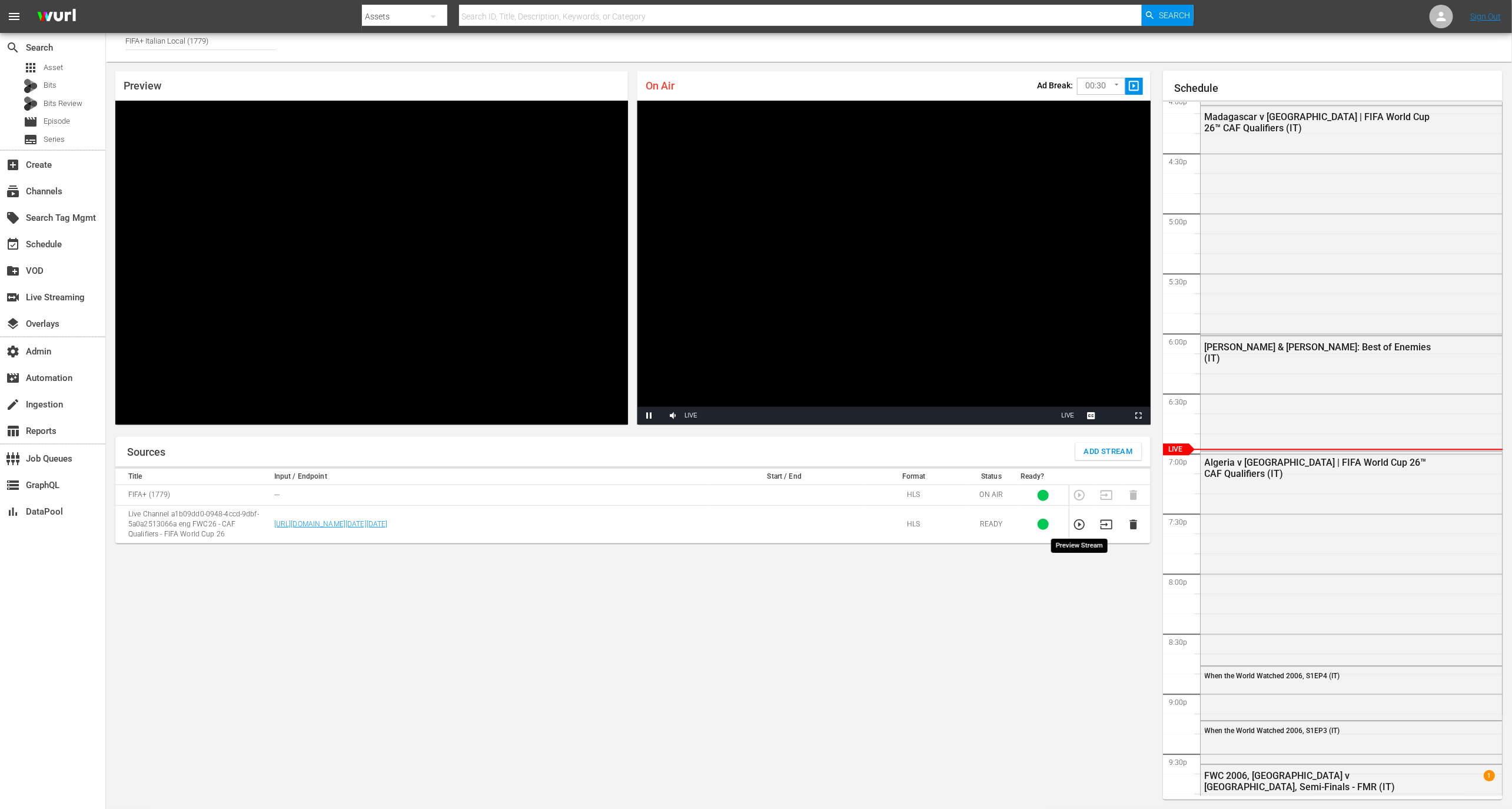
click at [1081, 529] on icon "button" at bounding box center [1079, 524] width 13 height 13
